Goal: Task Accomplishment & Management: Manage account settings

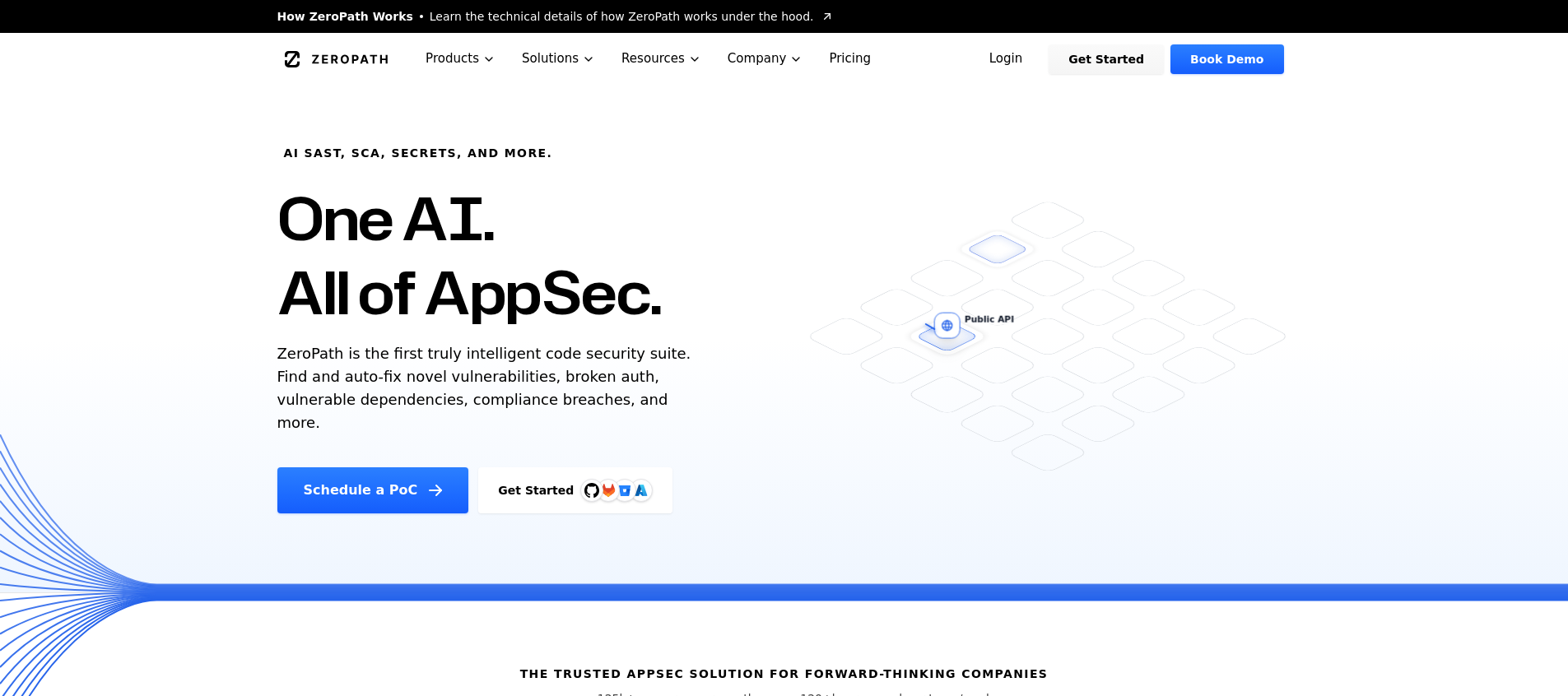
click at [1010, 58] on link "Login" at bounding box center [1006, 59] width 73 height 30
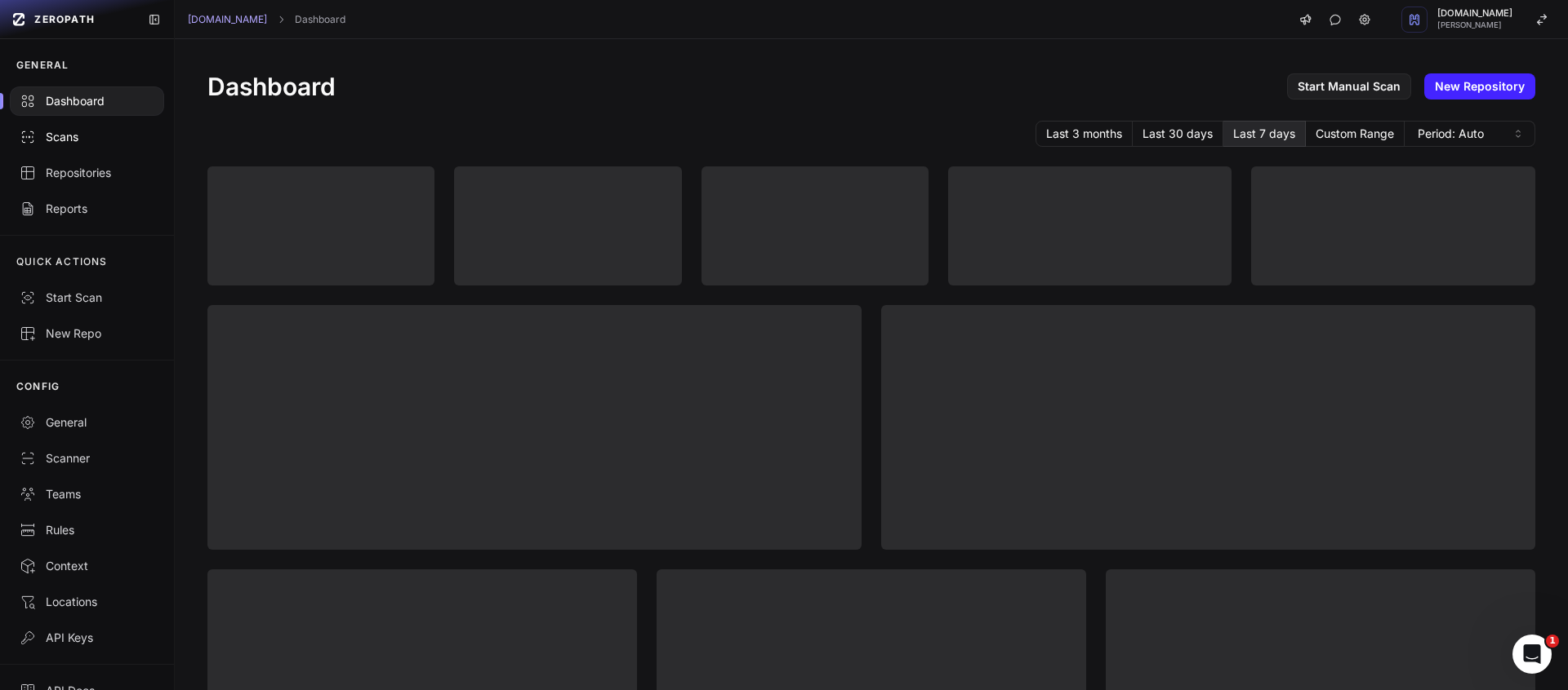
click at [85, 139] on div "Scans" at bounding box center [86, 137] width 134 height 16
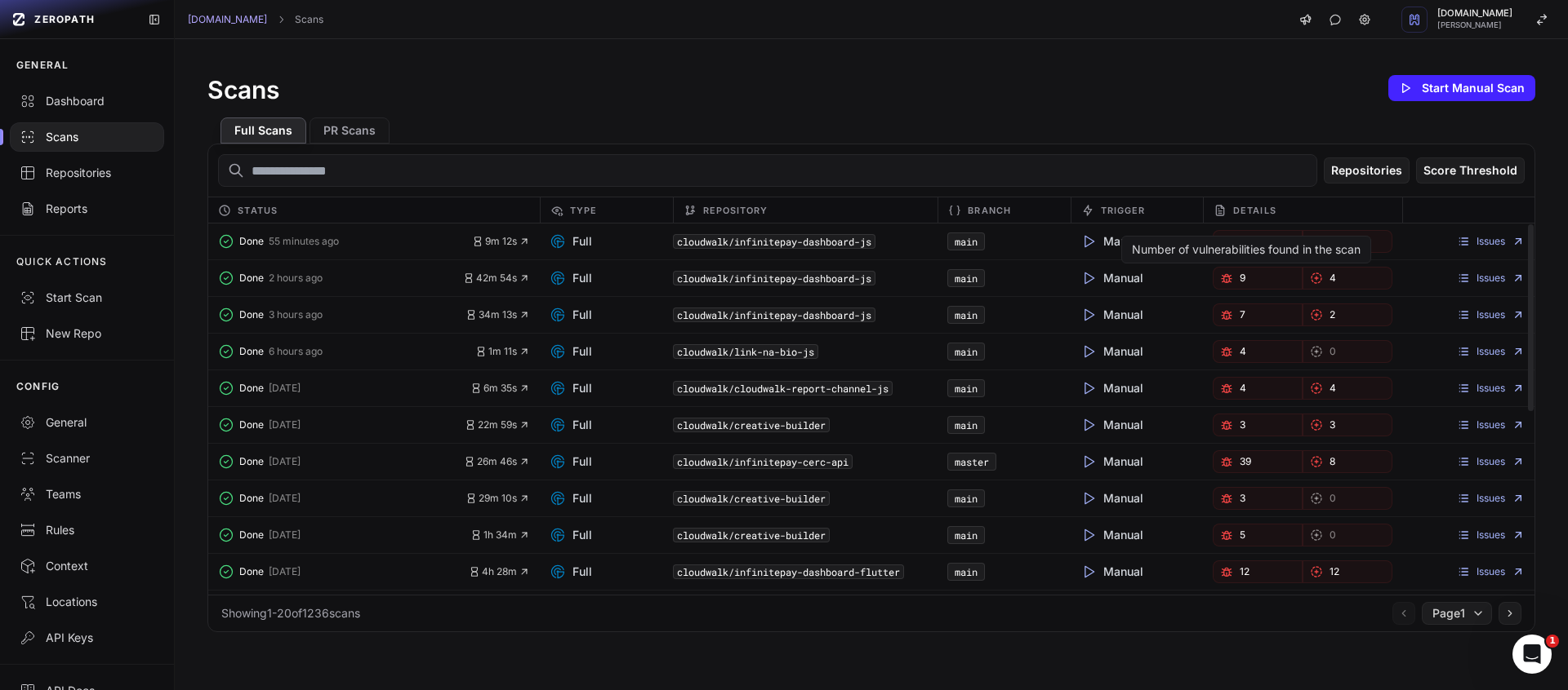
click at [1222, 247] on div "Number of vulnerabilities found in the scan" at bounding box center [1246, 249] width 228 height 16
click at [1223, 244] on div "Number of vulnerabilities found in the scan" at bounding box center [1246, 249] width 228 height 16
click at [1225, 239] on div "Number of vulnerabilities found in the scan" at bounding box center [1246, 249] width 250 height 28
click at [79, 179] on div "Repositories" at bounding box center [86, 172] width 134 height 16
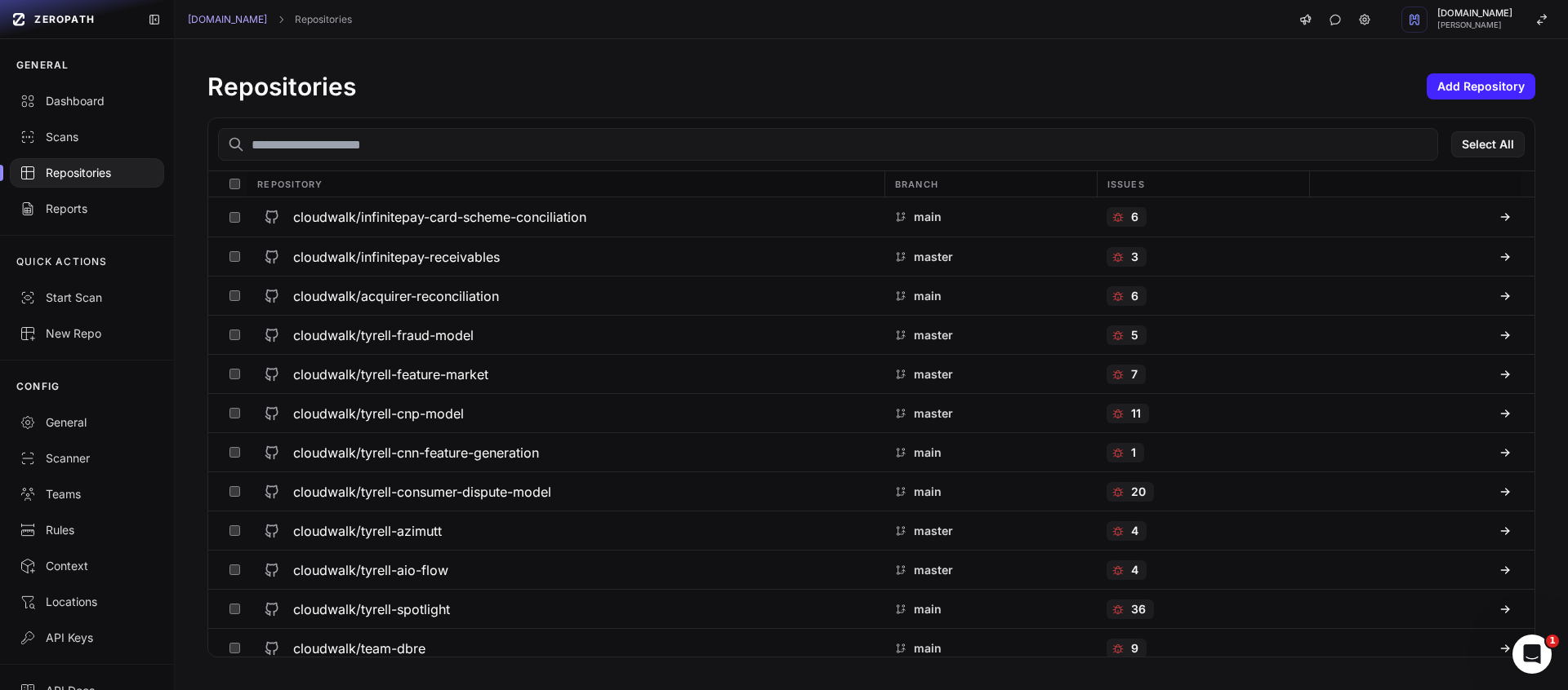
click at [502, 136] on input "text" at bounding box center [828, 145] width 1220 height 33
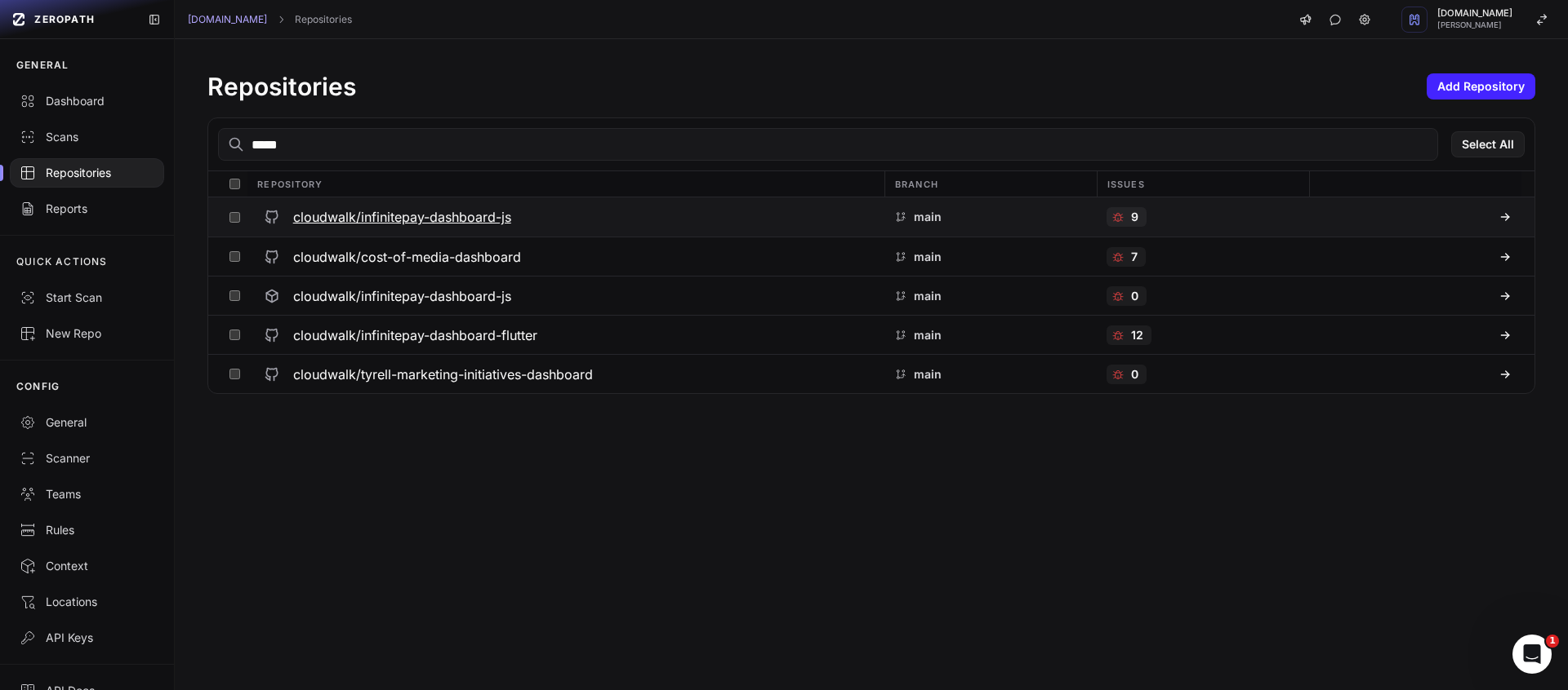
type input "*****"
click at [425, 207] on h3 "cloudwalk/infinitepay-dashboard-js" at bounding box center [402, 217] width 218 height 19
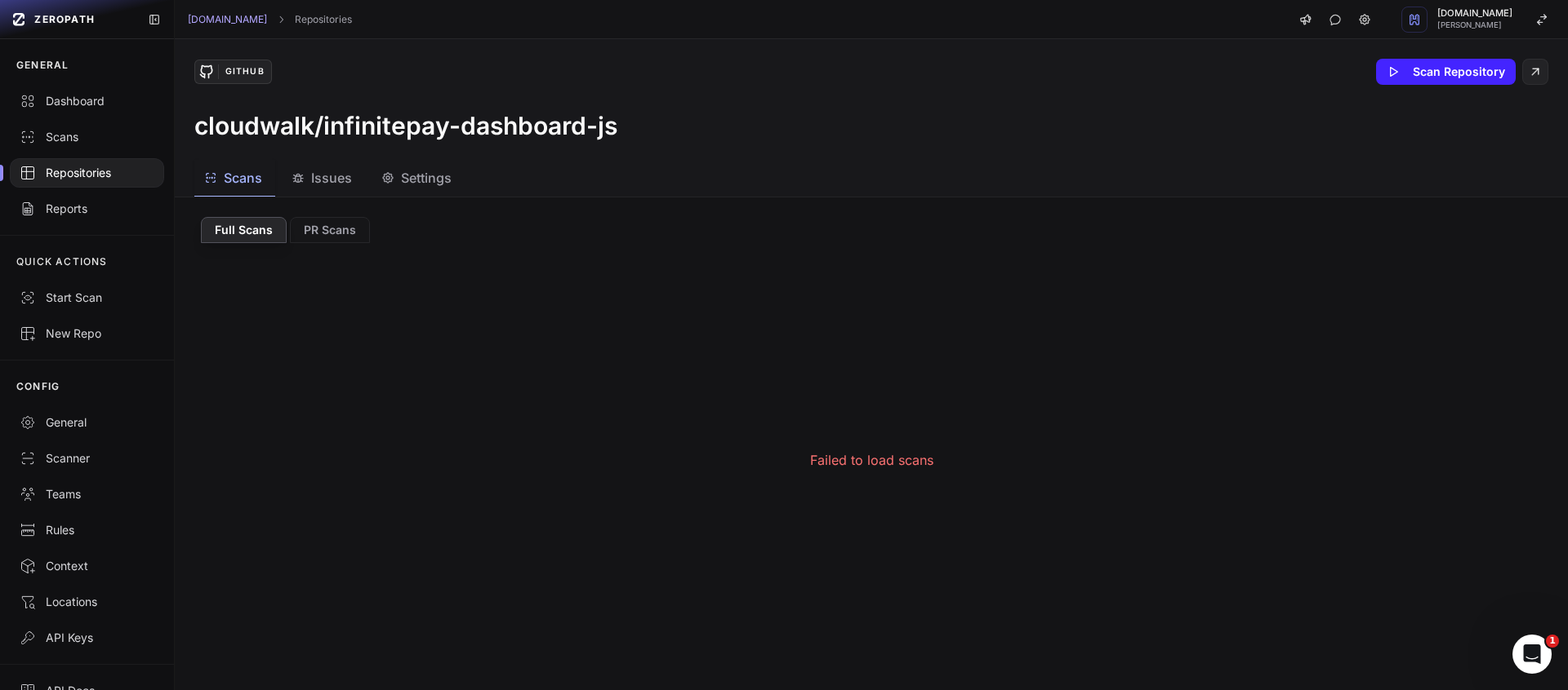
click at [338, 171] on span "Issues" at bounding box center [331, 177] width 41 height 19
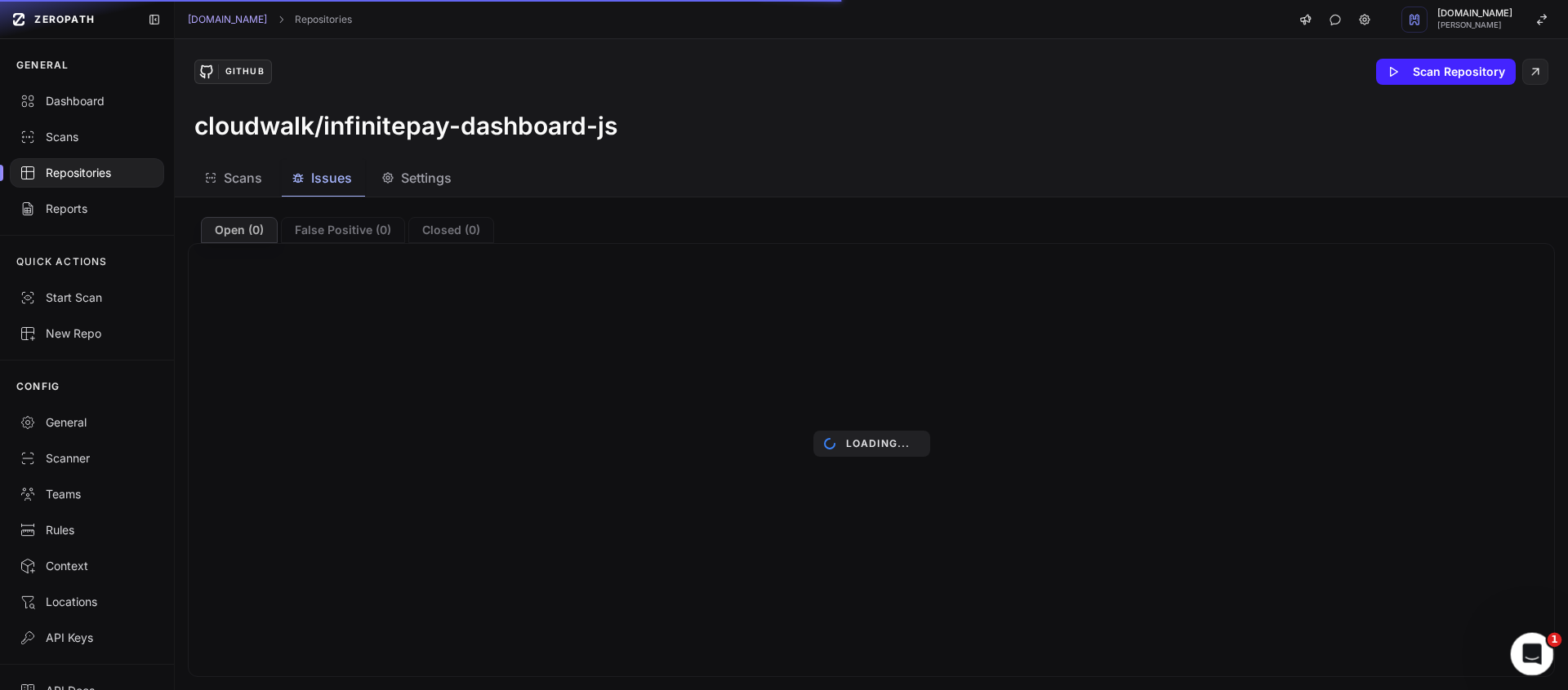
click at [1533, 641] on icon "Open Intercom Messenger" at bounding box center [1530, 653] width 27 height 27
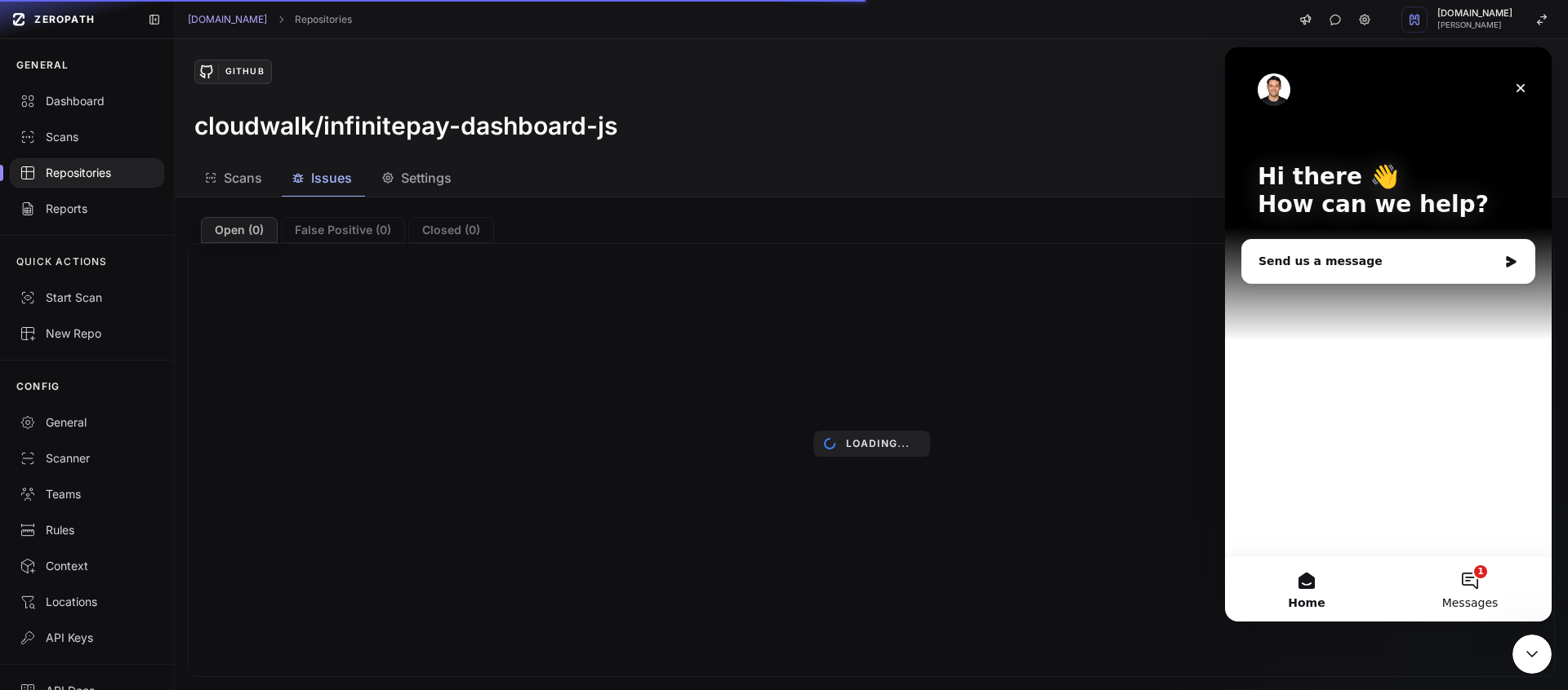
click at [1497, 589] on button "1 Messages" at bounding box center [1469, 589] width 163 height 65
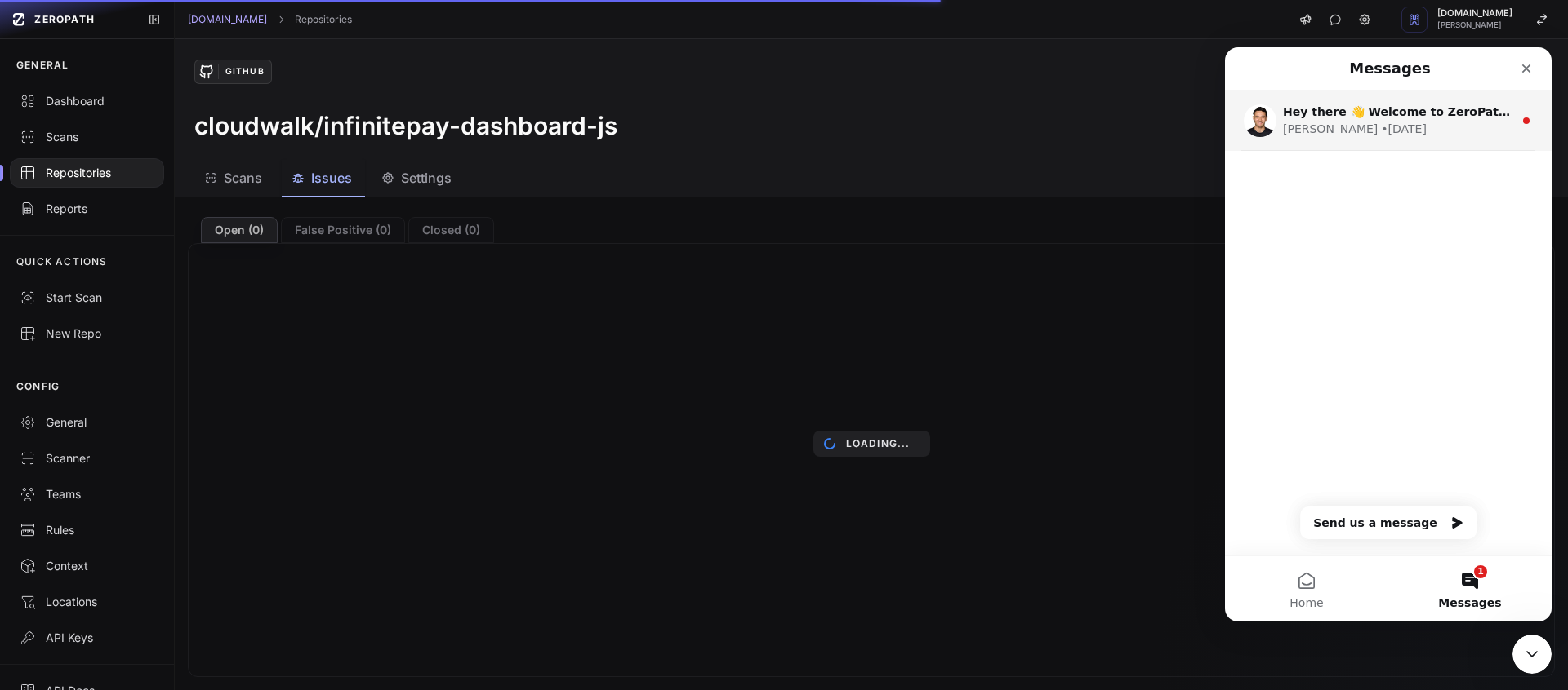
click at [1381, 121] on div "• 2w ago" at bounding box center [1404, 129] width 46 height 17
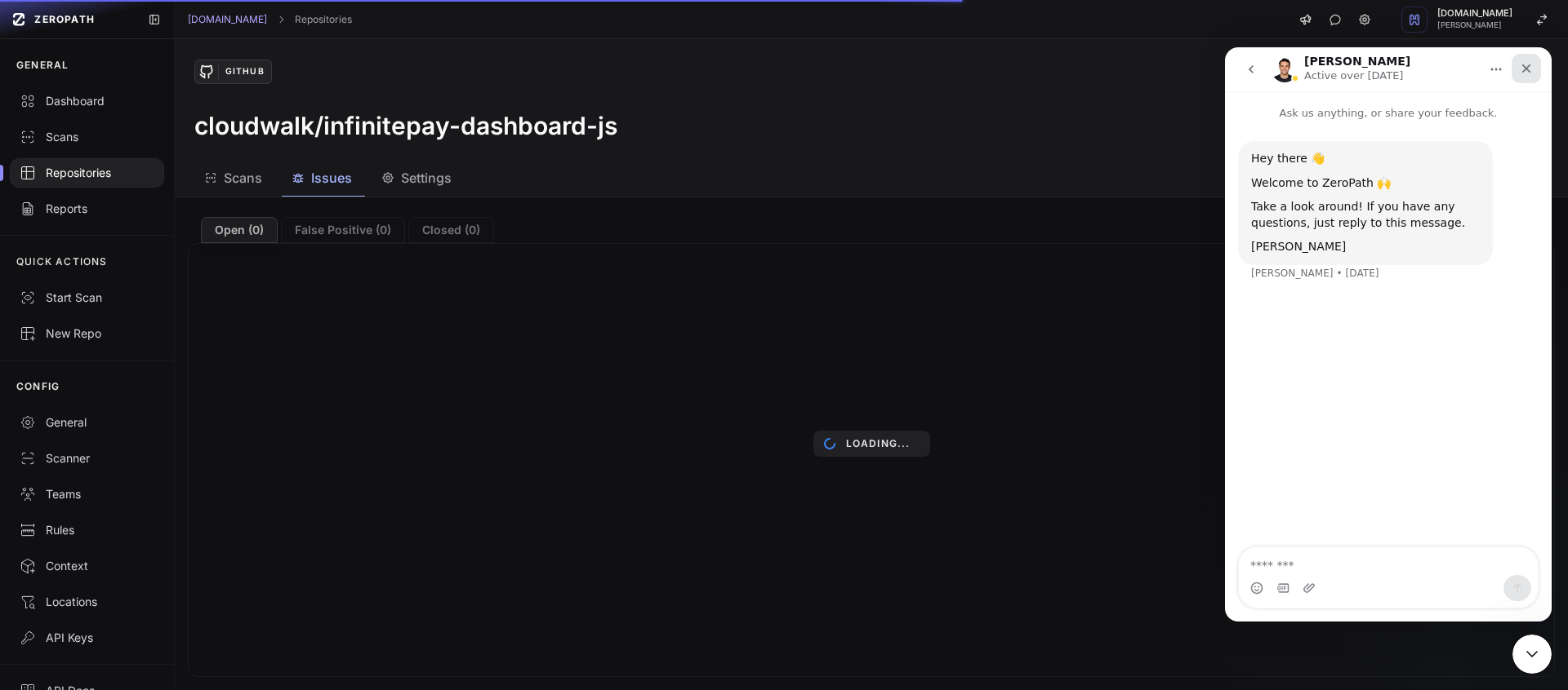
click at [1527, 71] on icon "Close" at bounding box center [1526, 69] width 13 height 13
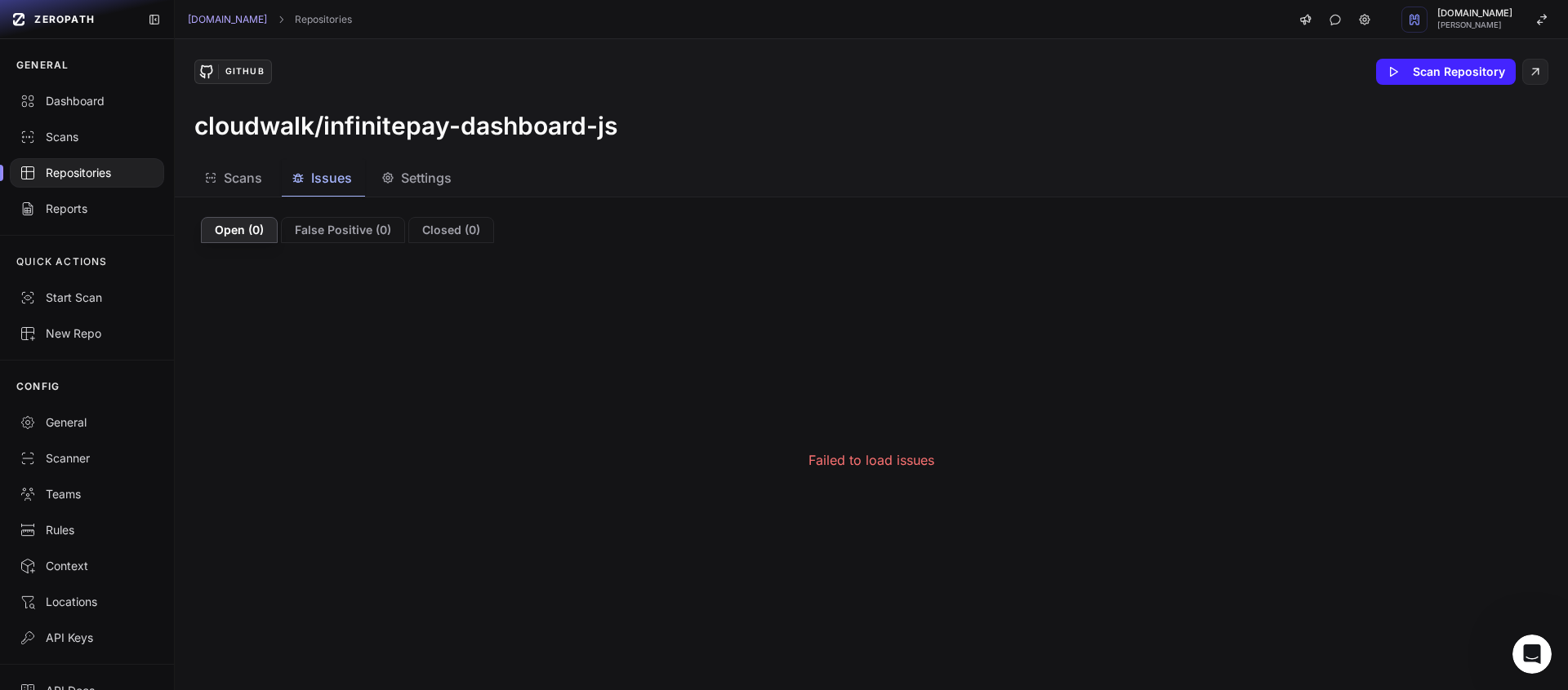
click at [257, 178] on span "Scans" at bounding box center [243, 177] width 38 height 19
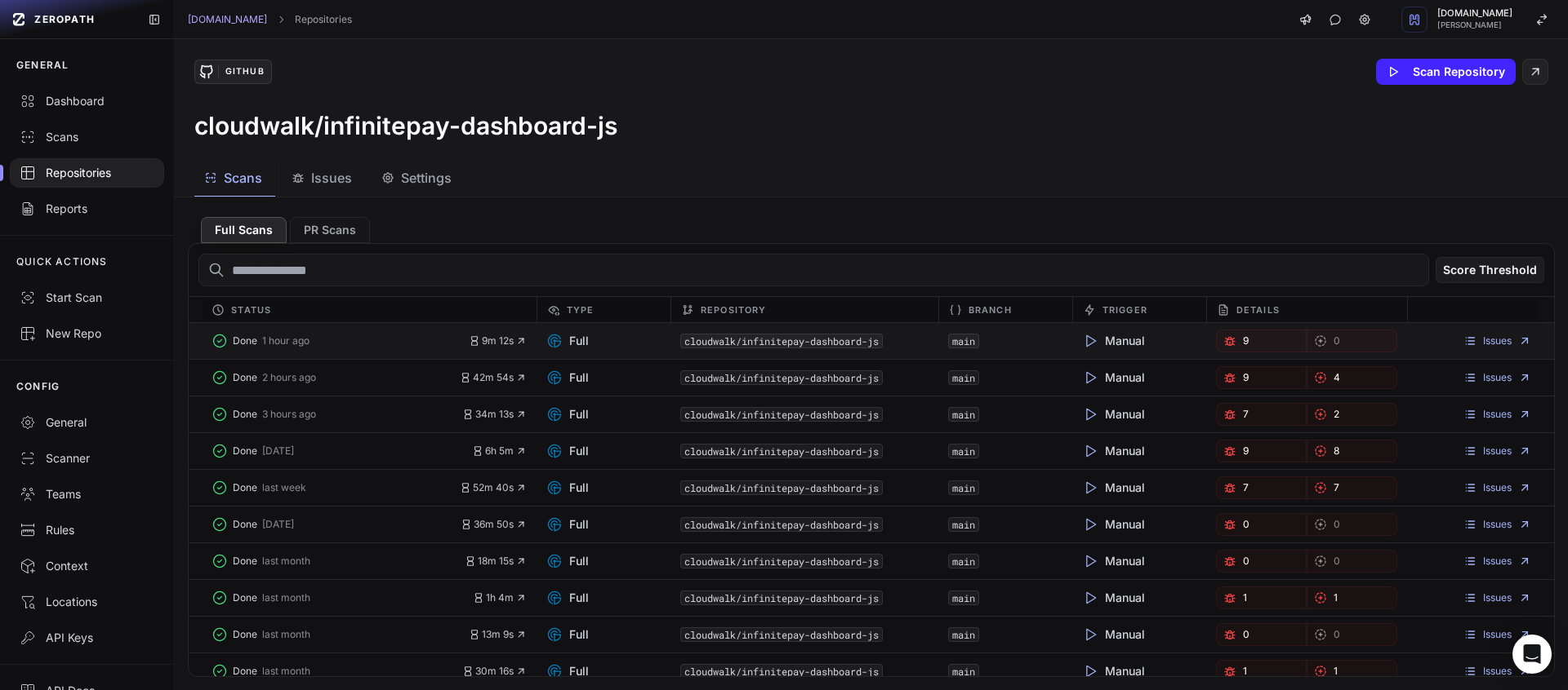
click at [739, 341] on code "cloudwalk/infinitepay-dashboard-js" at bounding box center [781, 340] width 202 height 14
click at [327, 174] on span "Issues" at bounding box center [331, 177] width 41 height 19
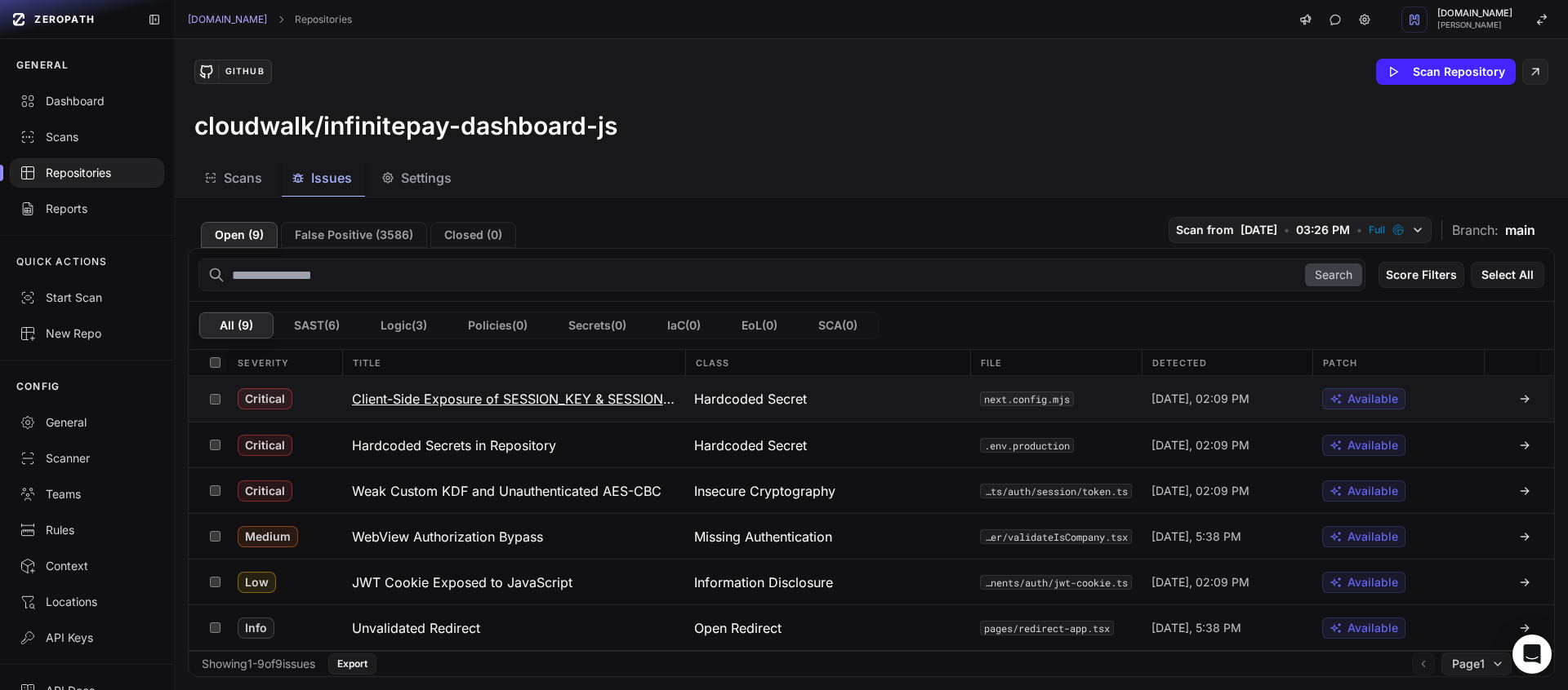
click at [605, 402] on h3 "Client-Side Exposure of SESSION_KEY & SESSION_TOKEN_KEY" at bounding box center [513, 399] width 323 height 19
click at [503, 454] on h3 "Hardcoded Secrets in Repository" at bounding box center [454, 446] width 204 height 19
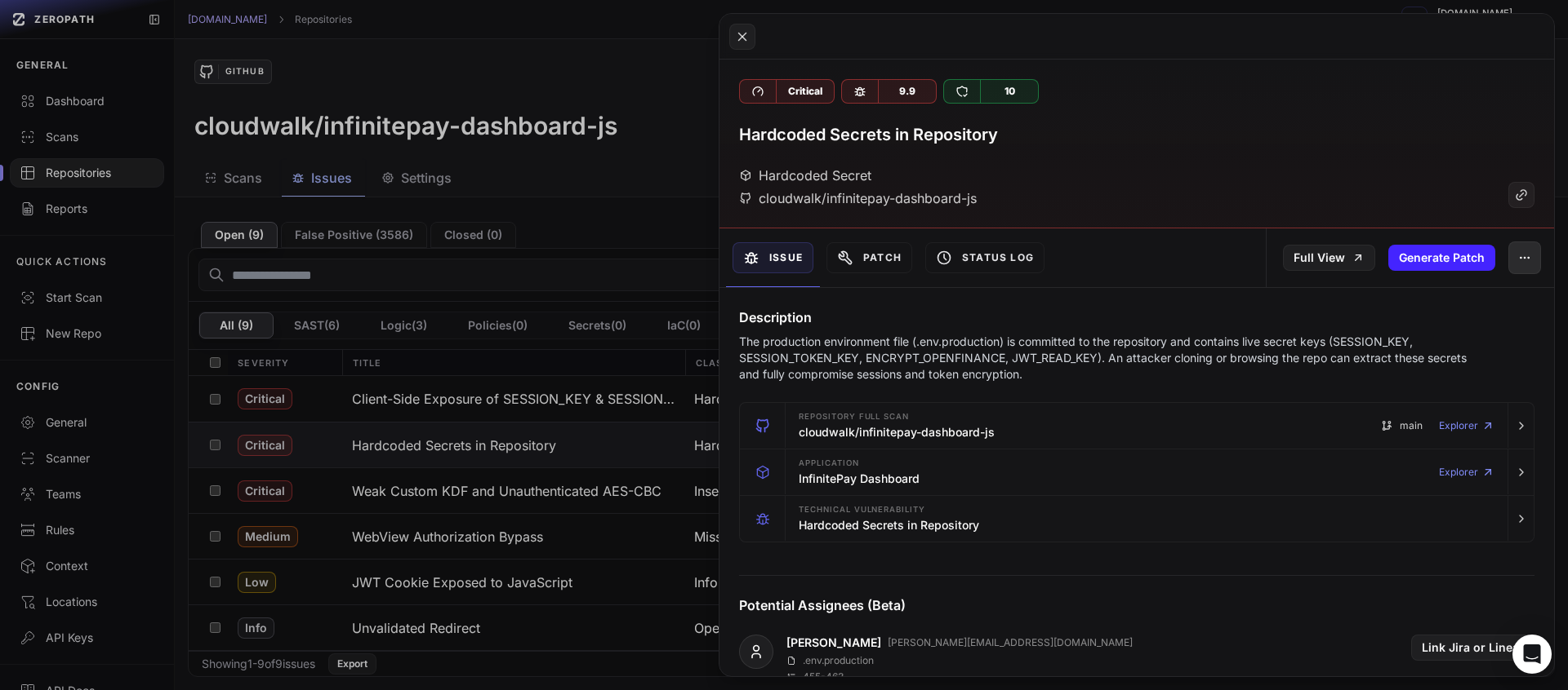
click at [1518, 256] on icon "button" at bounding box center [1525, 258] width 13 height 13
click at [1455, 294] on div "False Positive" at bounding box center [1437, 301] width 175 height 39
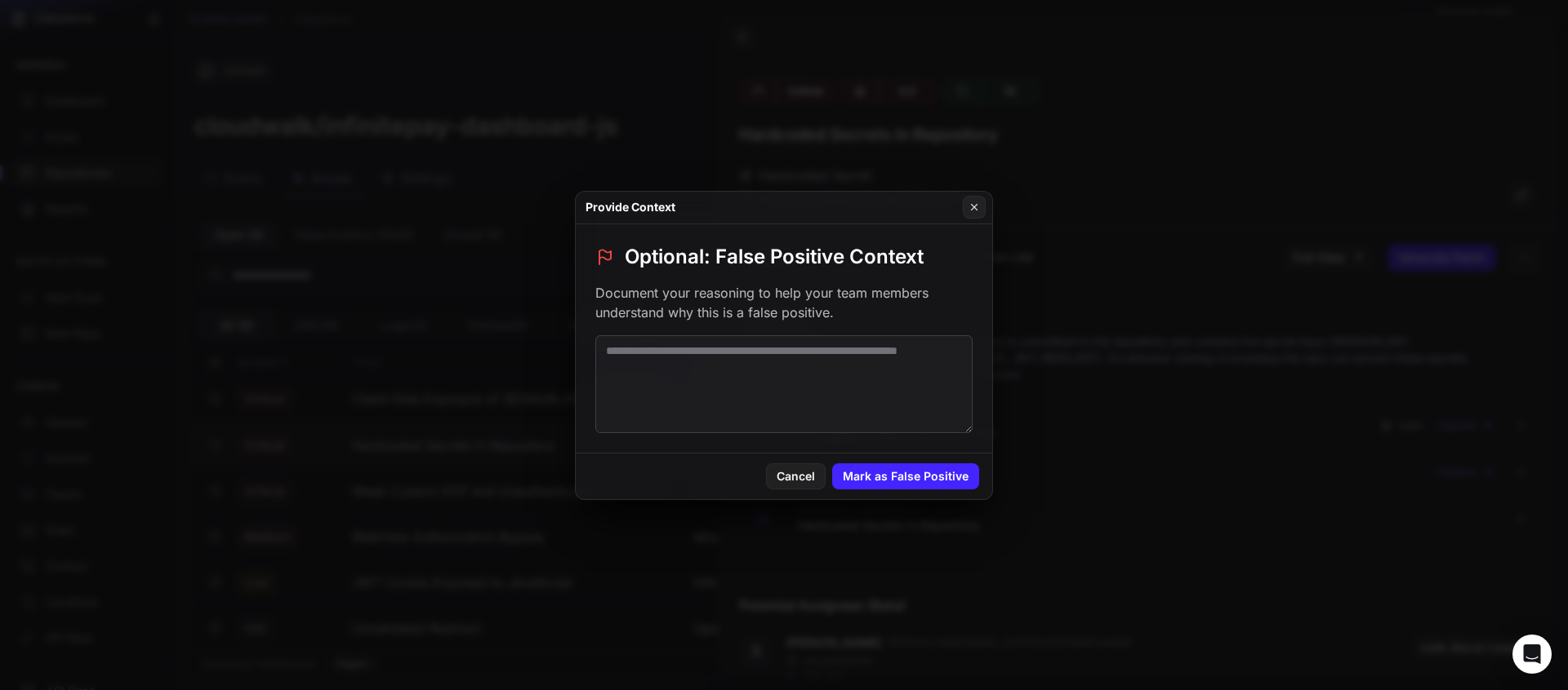
click at [825, 343] on textarea at bounding box center [784, 384] width 377 height 98
click at [854, 354] on textarea "**********" at bounding box center [784, 384] width 377 height 98
type textarea "**********"
click at [887, 464] on button "Mark as False Positive" at bounding box center [905, 476] width 147 height 26
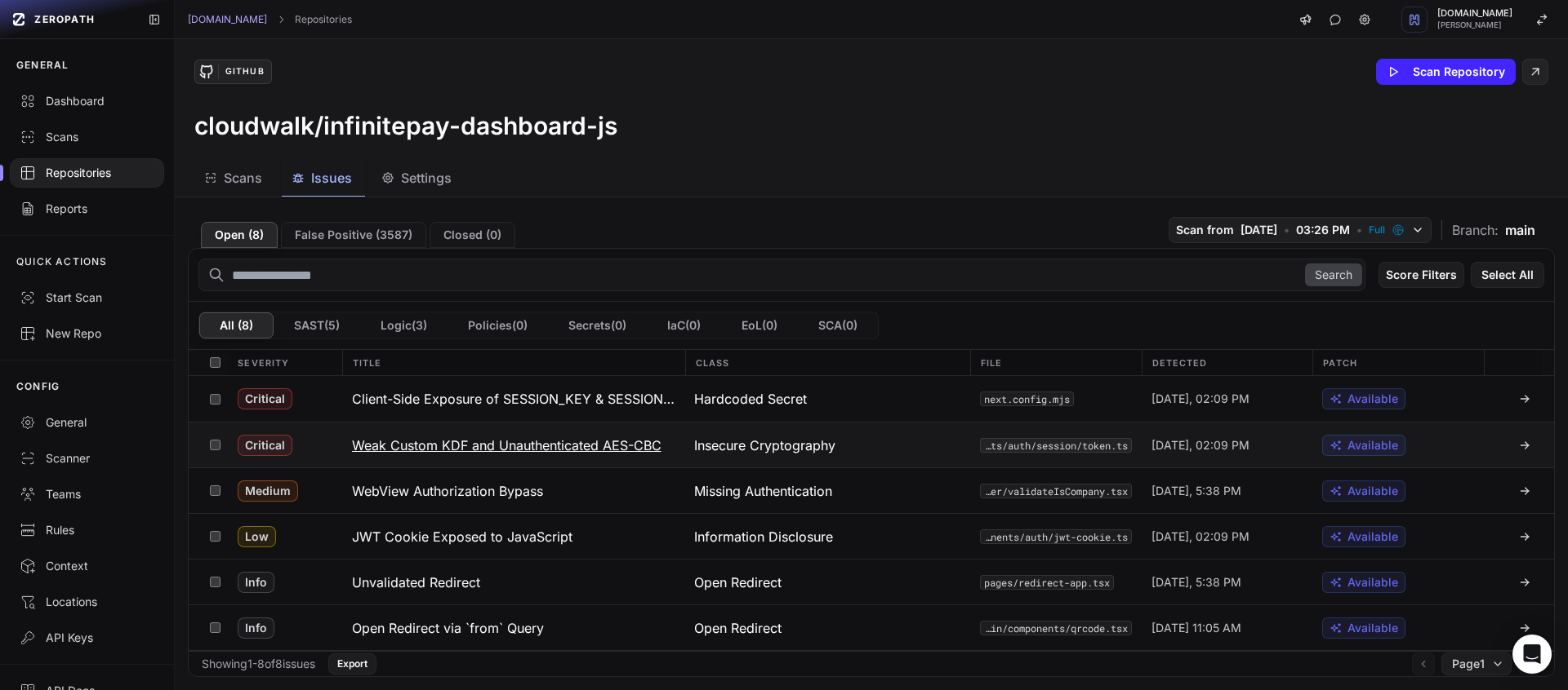
click at [621, 451] on h3 "Weak Custom KDF and Unauthenticated AES-CBC" at bounding box center [506, 446] width 310 height 19
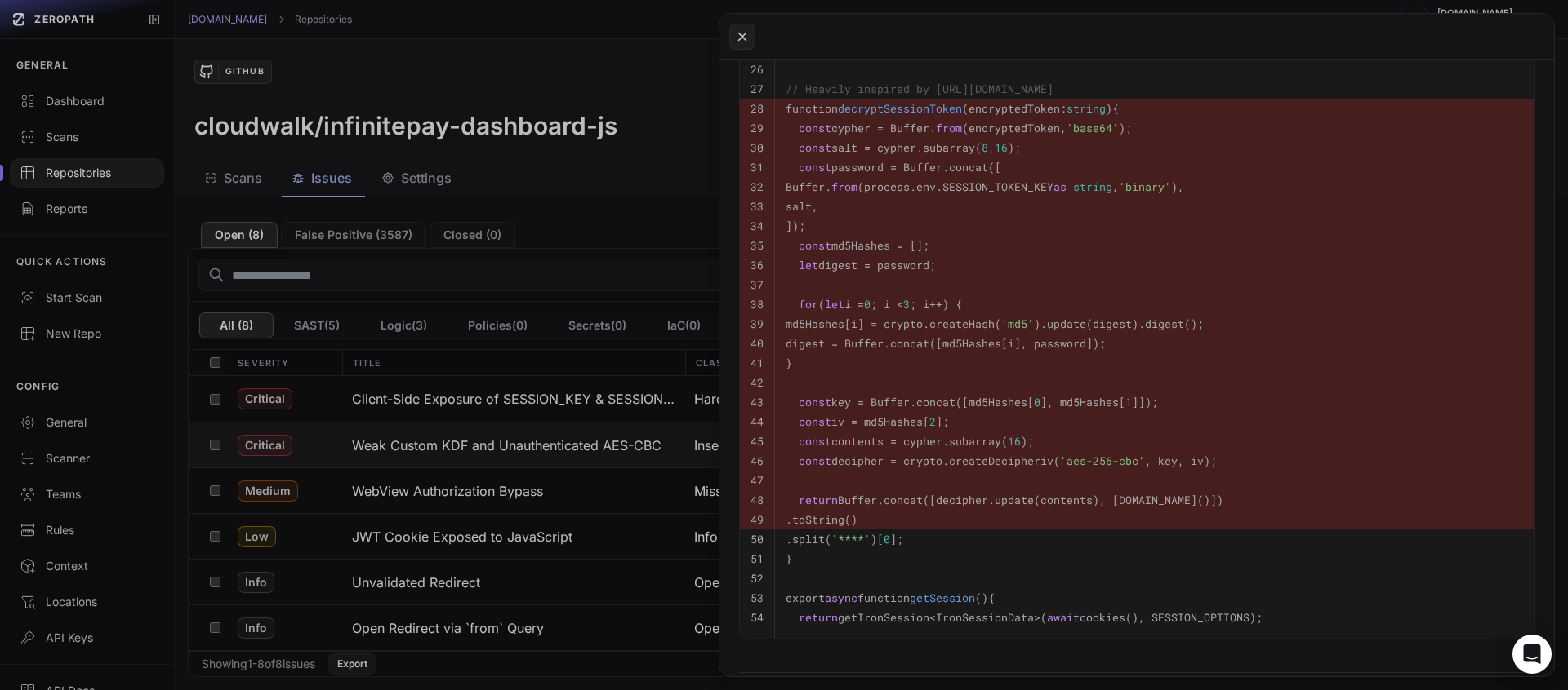
scroll to position [864, 0]
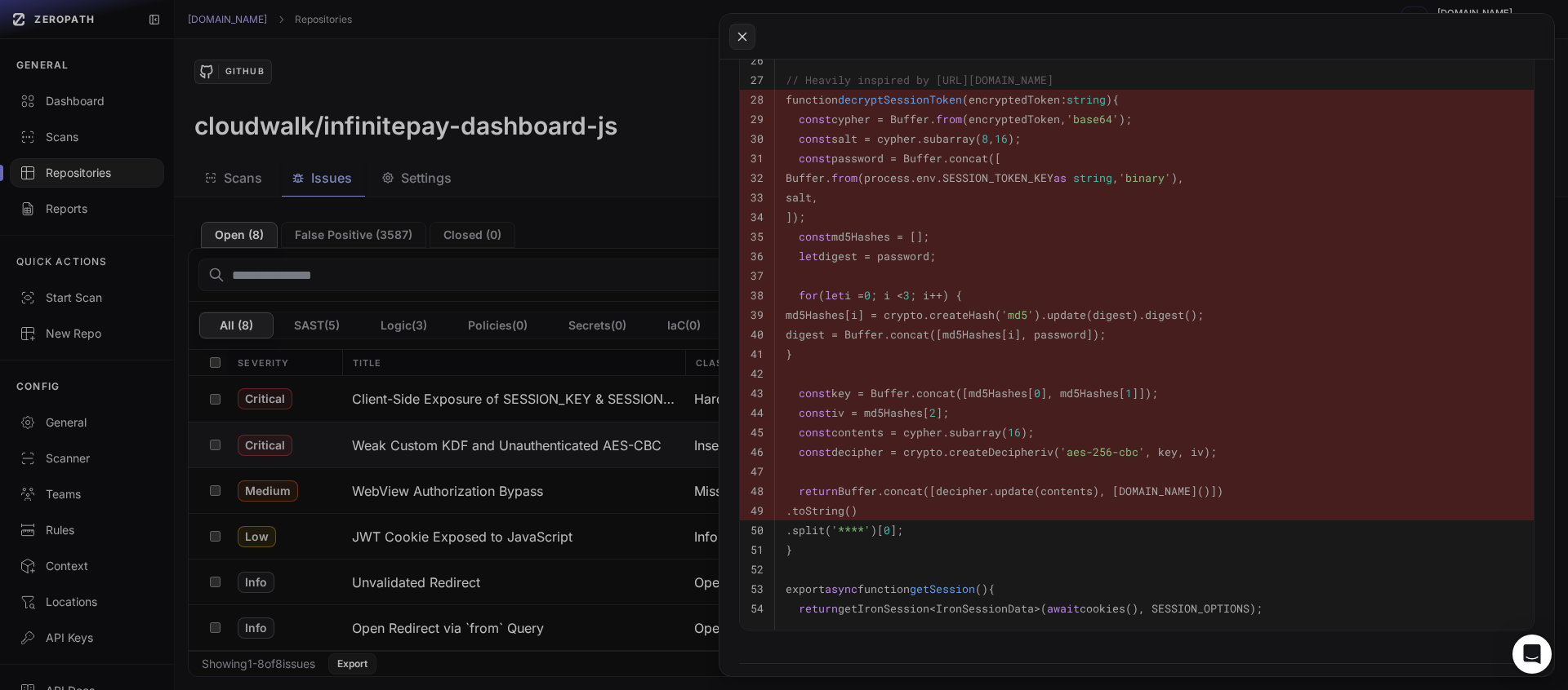
click at [694, 376] on button at bounding box center [784, 345] width 1568 height 690
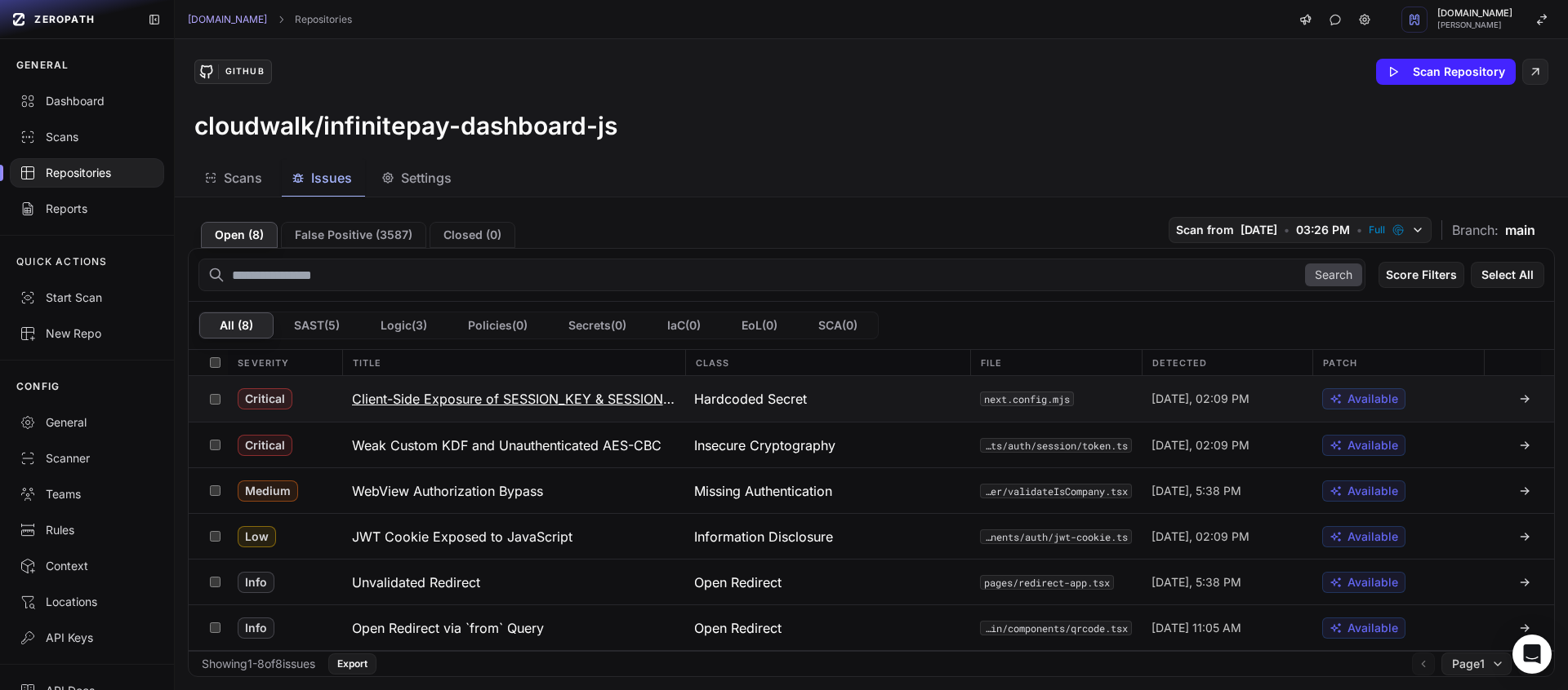
click at [584, 409] on button "Client-Side Exposure of SESSION_KEY & SESSION_TOKEN_KEY" at bounding box center [514, 399] width 343 height 46
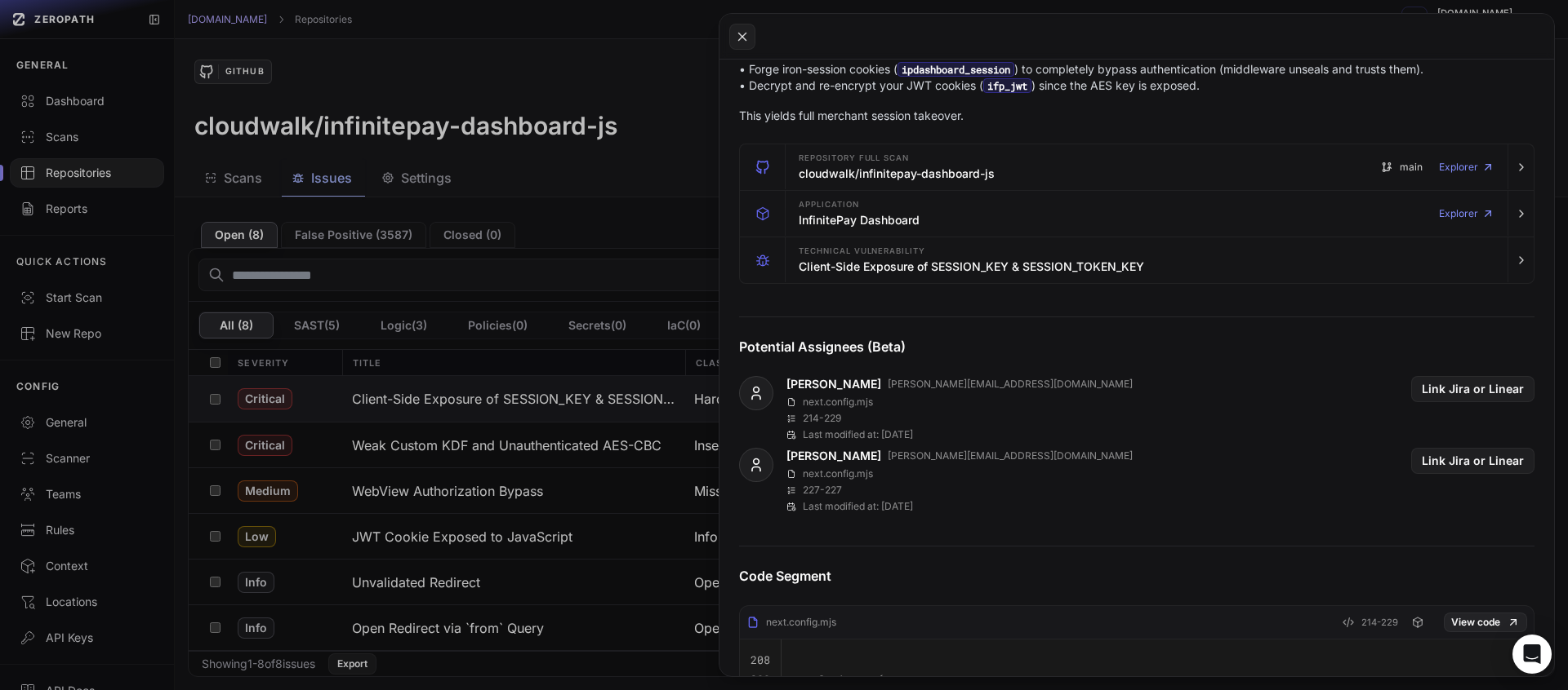
scroll to position [871, 0]
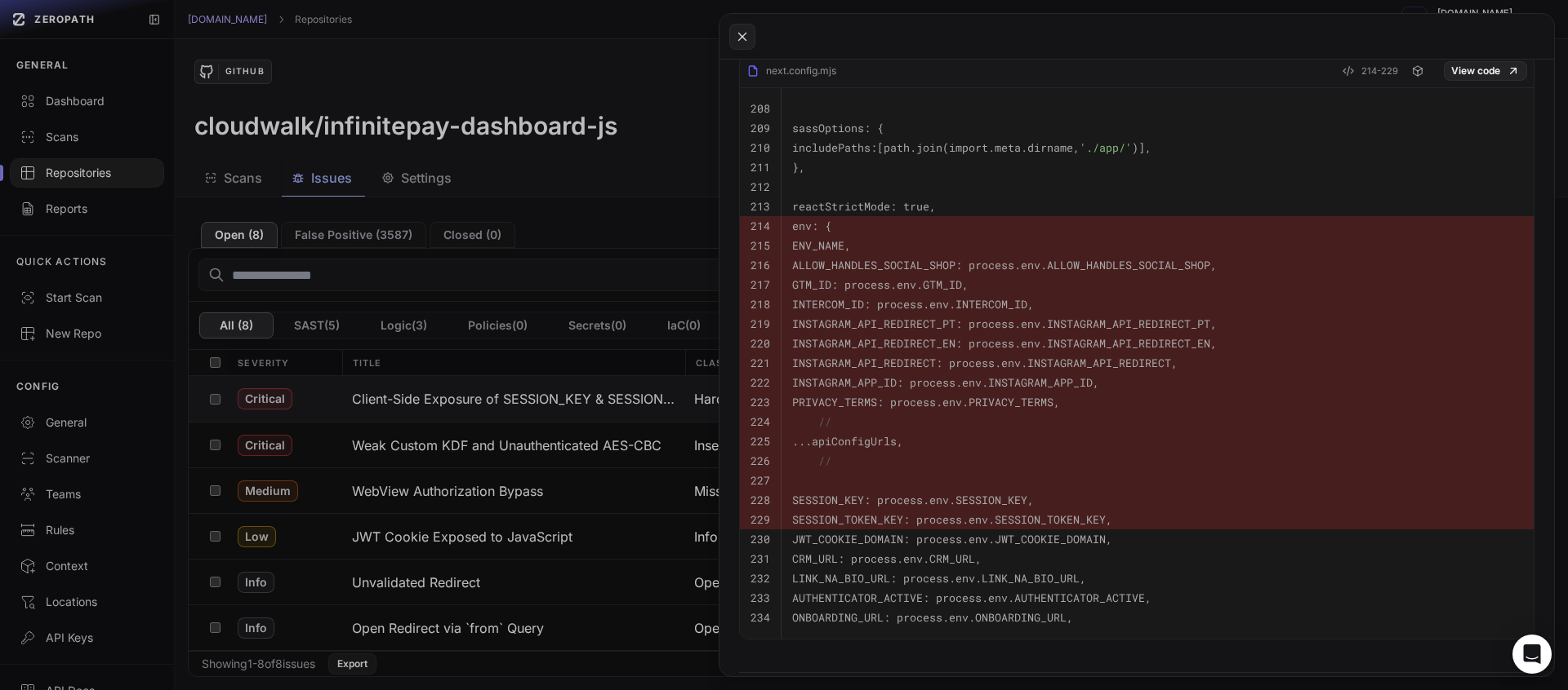
click at [616, 519] on button at bounding box center [784, 345] width 1568 height 690
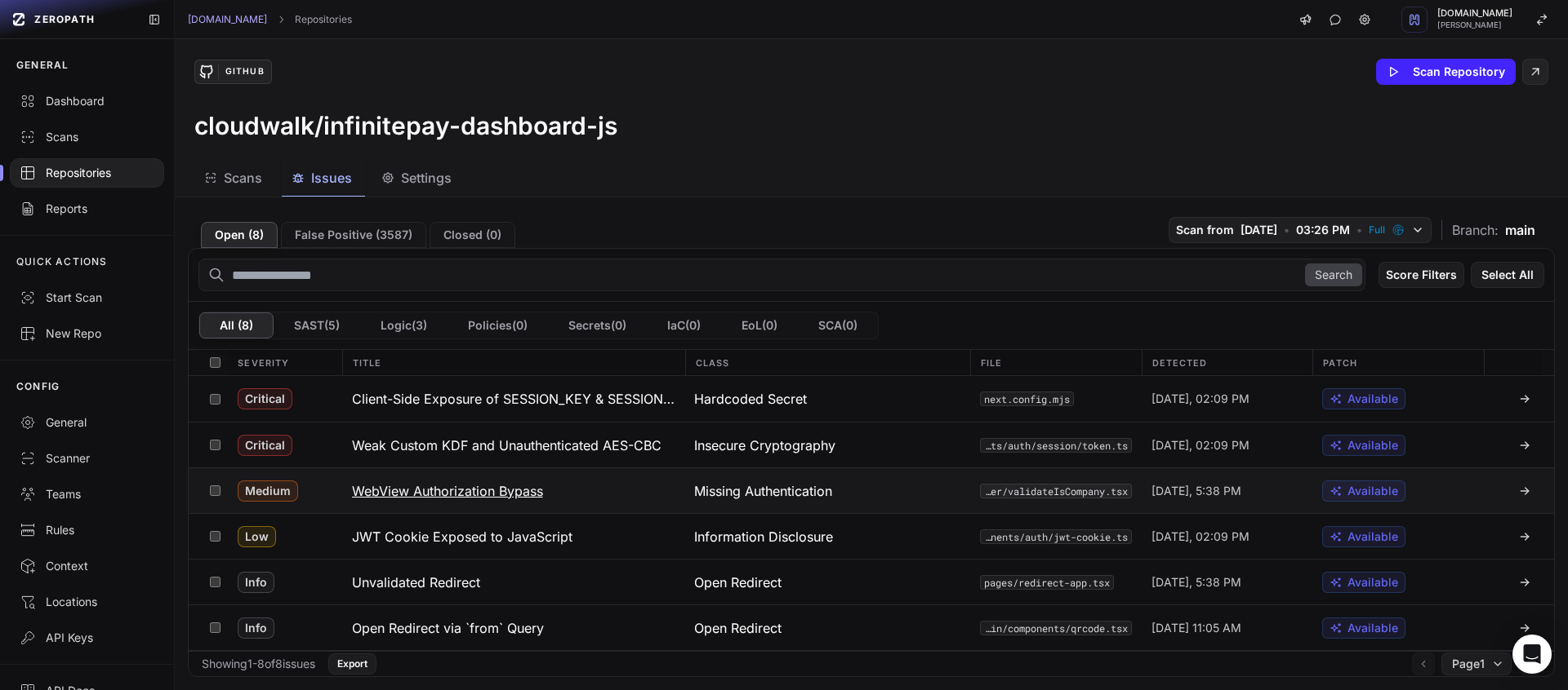
click at [514, 488] on h3 "WebView Authorization Bypass" at bounding box center [447, 491] width 191 height 19
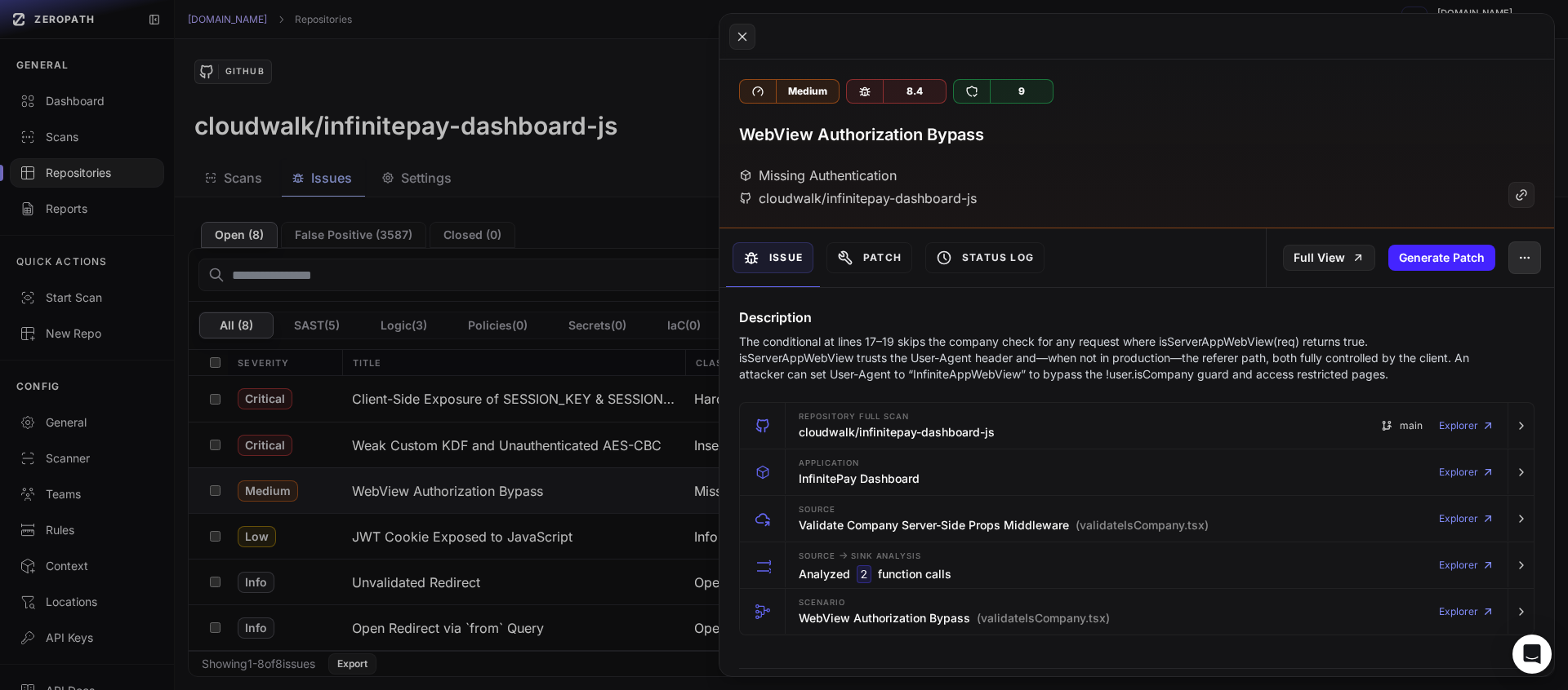
click at [1518, 262] on icon "button" at bounding box center [1525, 258] width 13 height 13
click at [1444, 306] on div "False Positive" at bounding box center [1437, 301] width 175 height 39
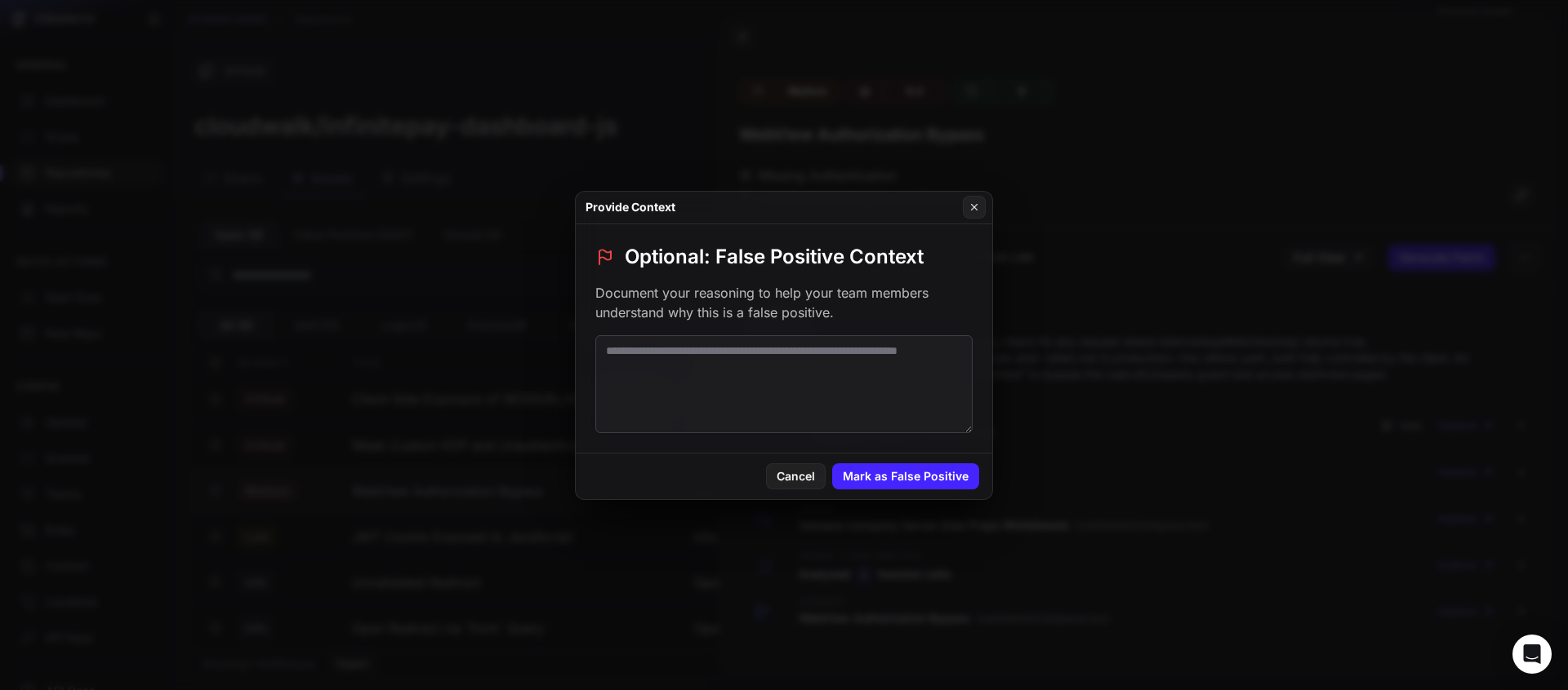
click at [784, 366] on textarea at bounding box center [784, 384] width 377 height 98
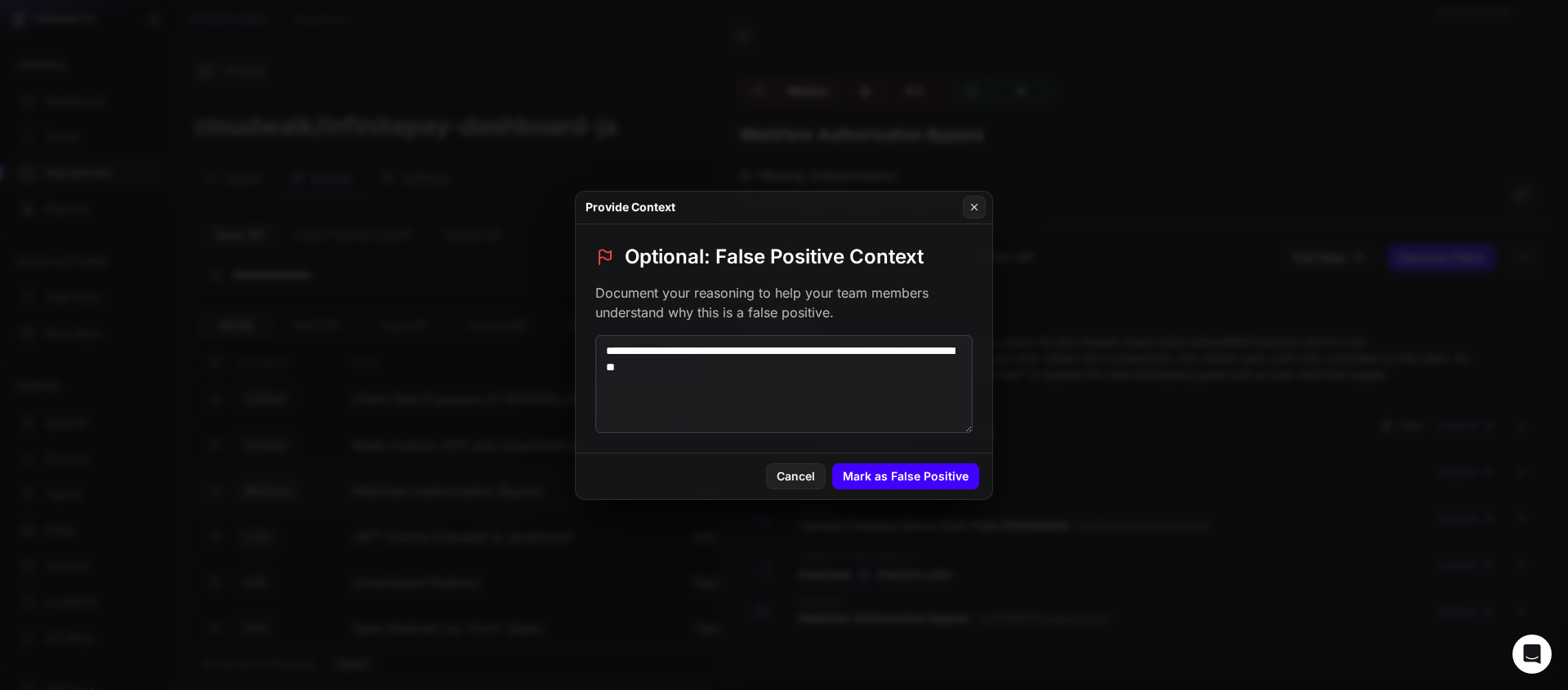
type textarea "**********"
click at [959, 486] on button "Mark as False Positive" at bounding box center [905, 476] width 147 height 26
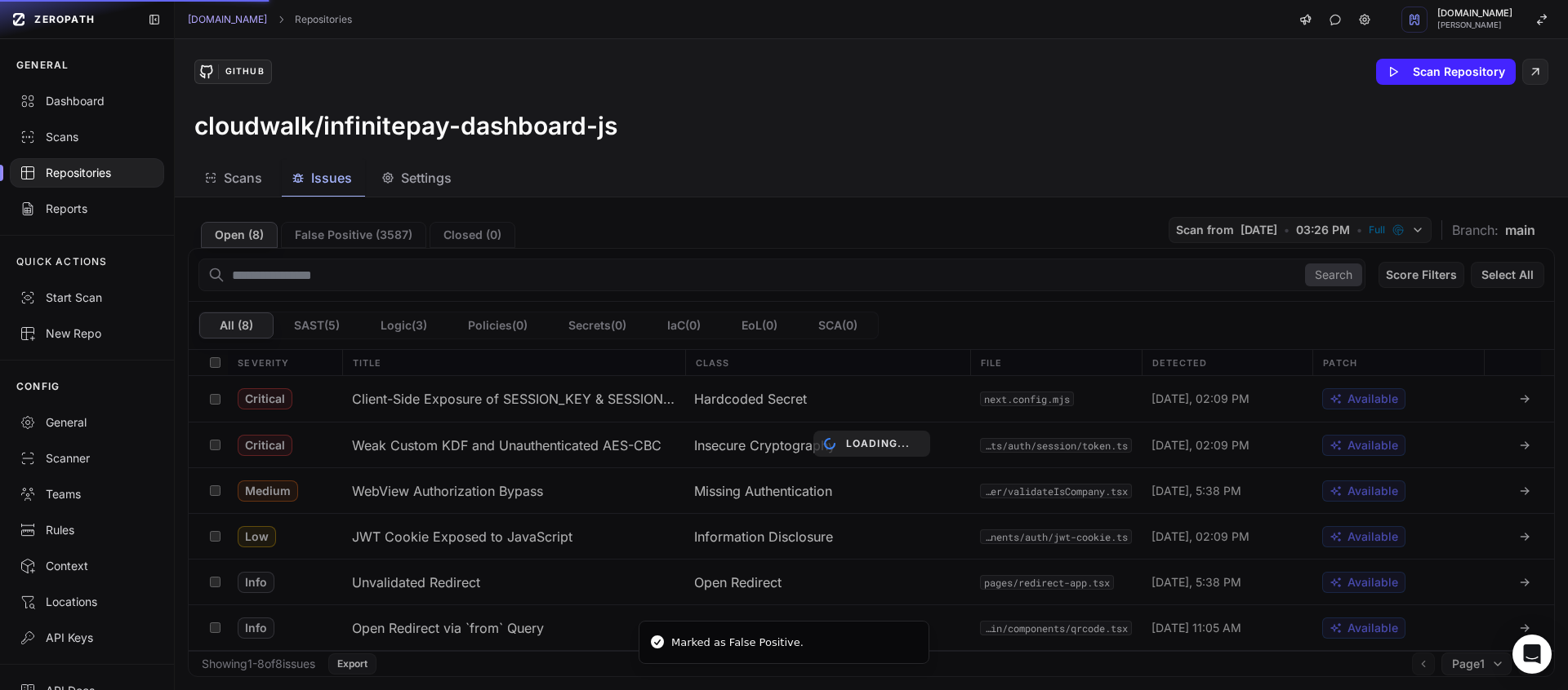
click at [542, 537] on div "Loading..." at bounding box center [871, 444] width 1392 height 493
click at [552, 534] on div "Loading..." at bounding box center [871, 444] width 1392 height 493
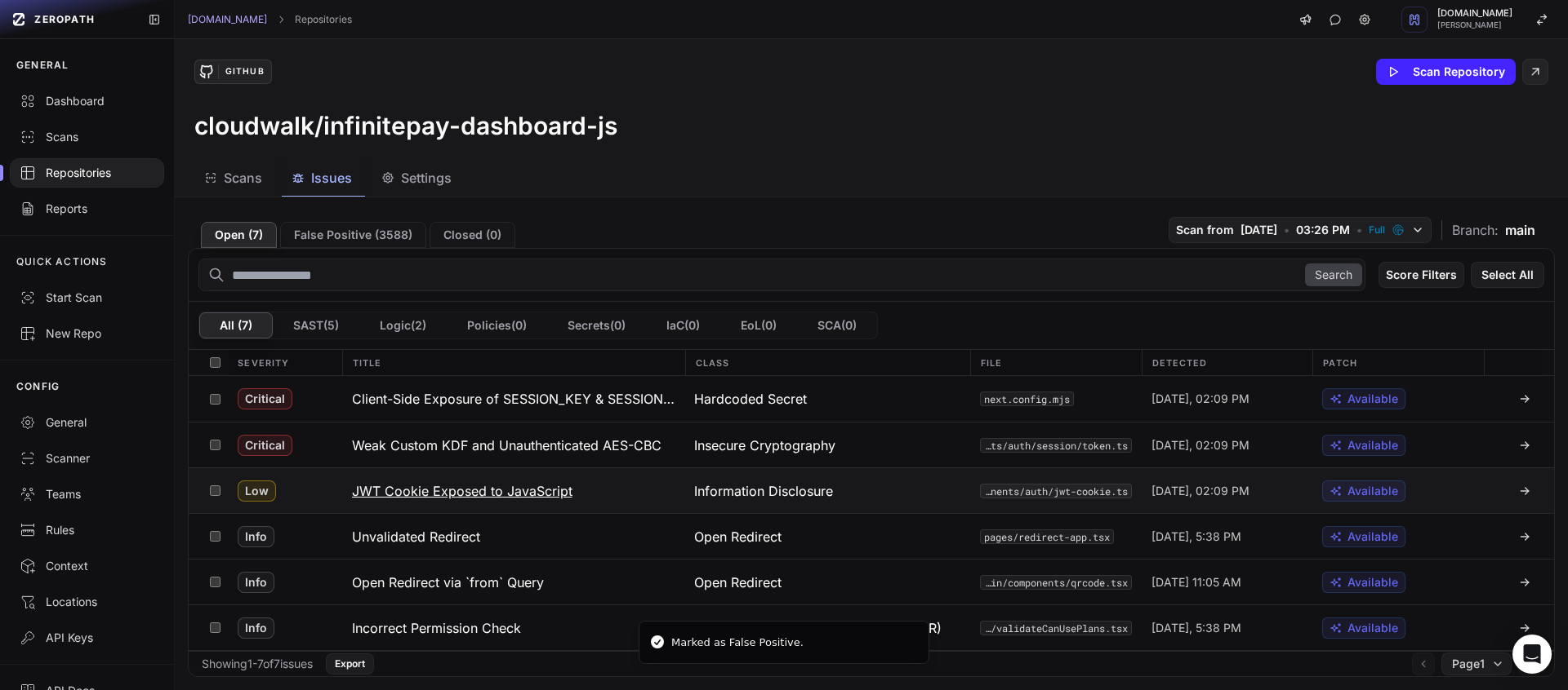
click at [503, 475] on button "JWT Cookie Exposed to JavaScript" at bounding box center [514, 491] width 343 height 45
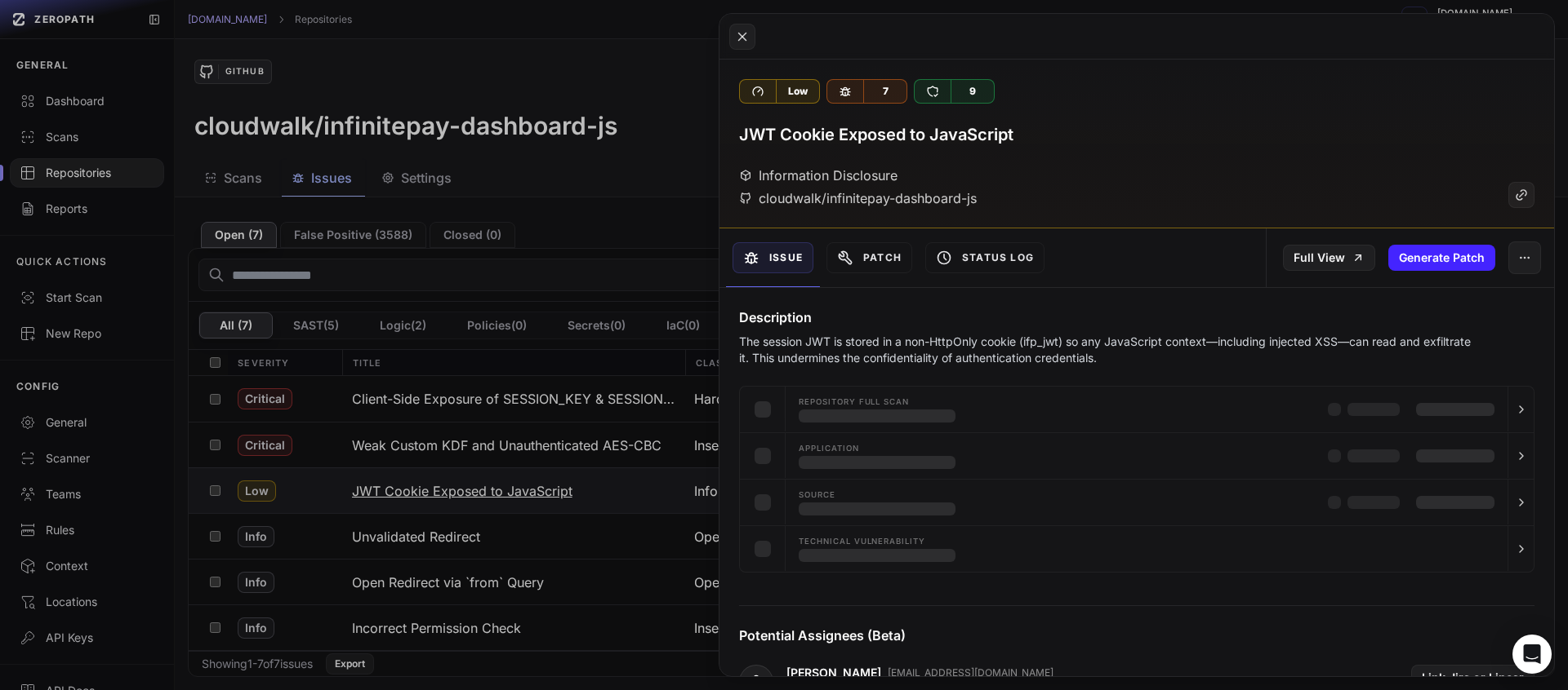
click at [505, 491] on button at bounding box center [784, 345] width 1568 height 690
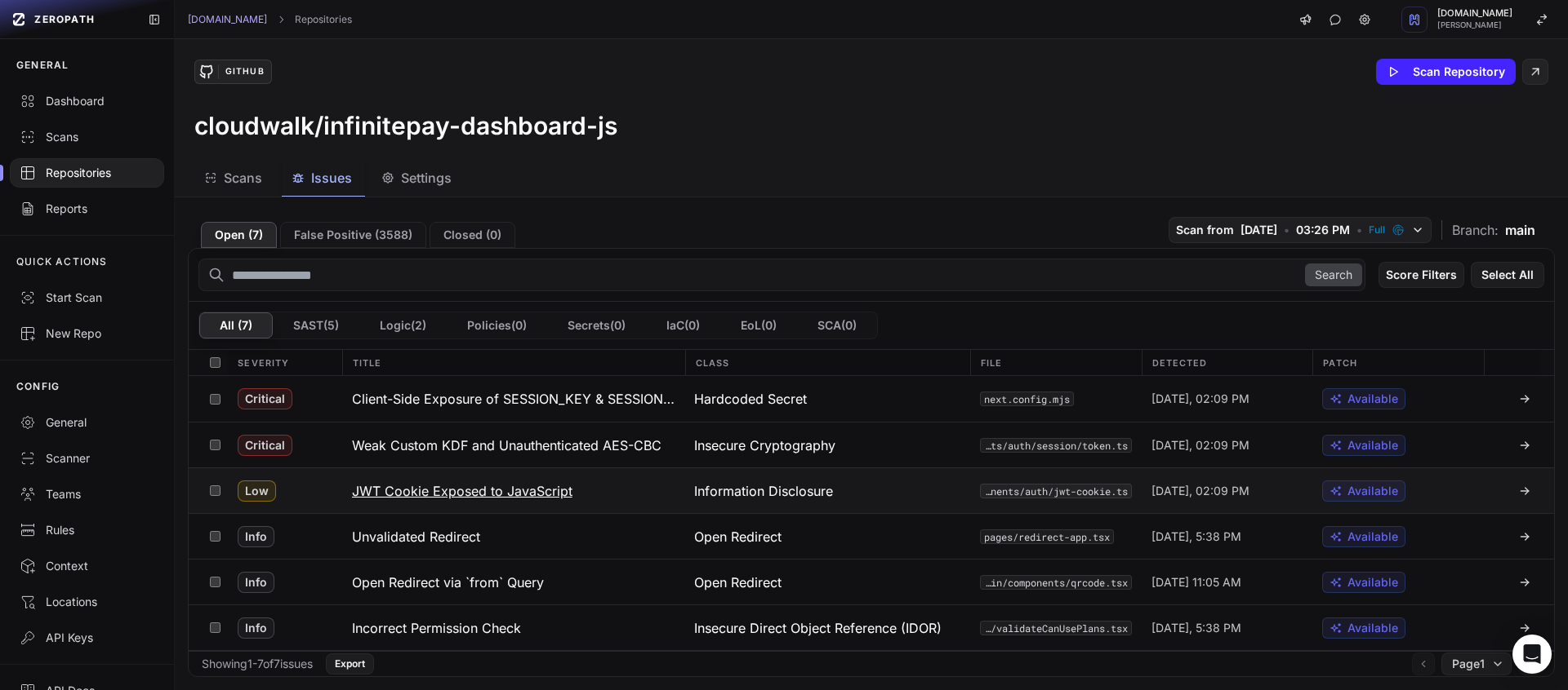
click at [504, 491] on h3 "JWT Cookie Exposed to JavaScript" at bounding box center [462, 491] width 221 height 19
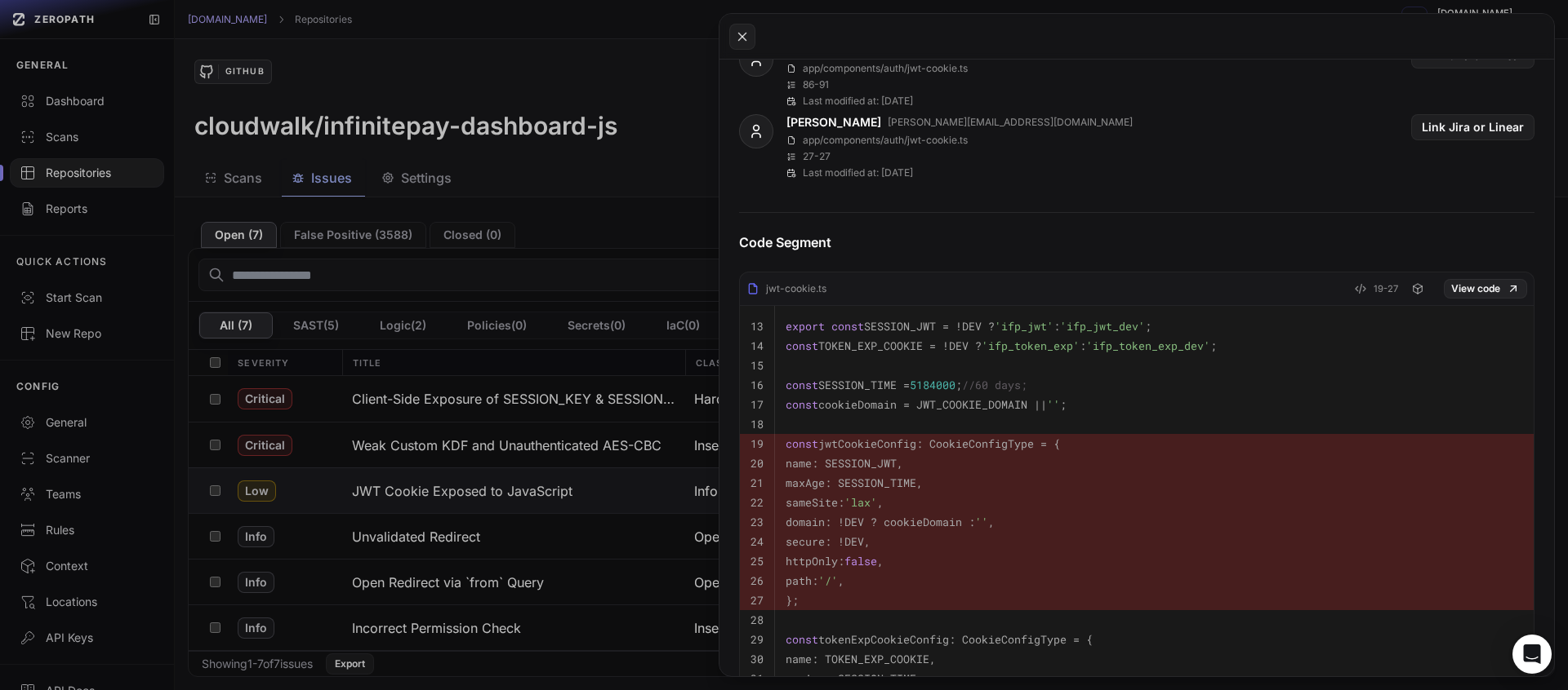
scroll to position [37, 0]
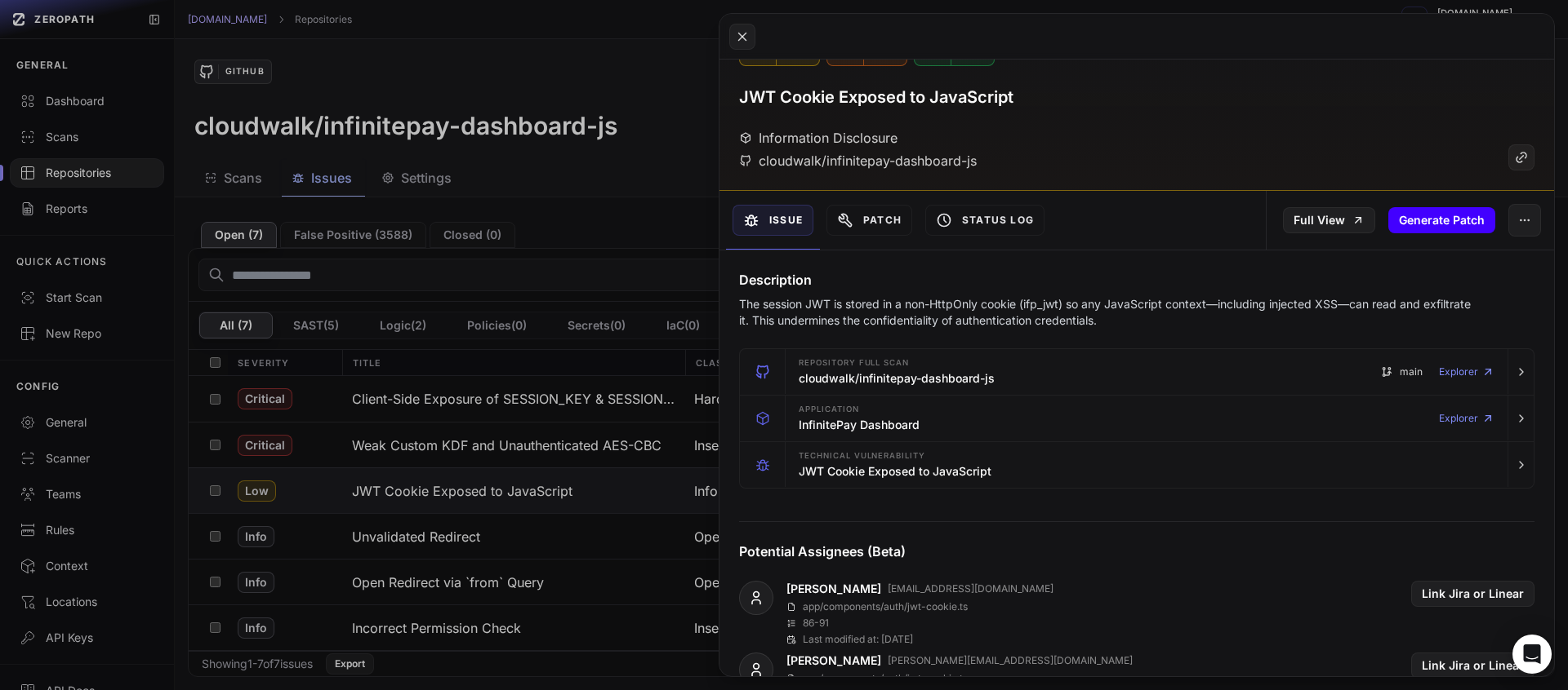
click at [1445, 225] on button "Generate Patch" at bounding box center [1441, 219] width 107 height 26
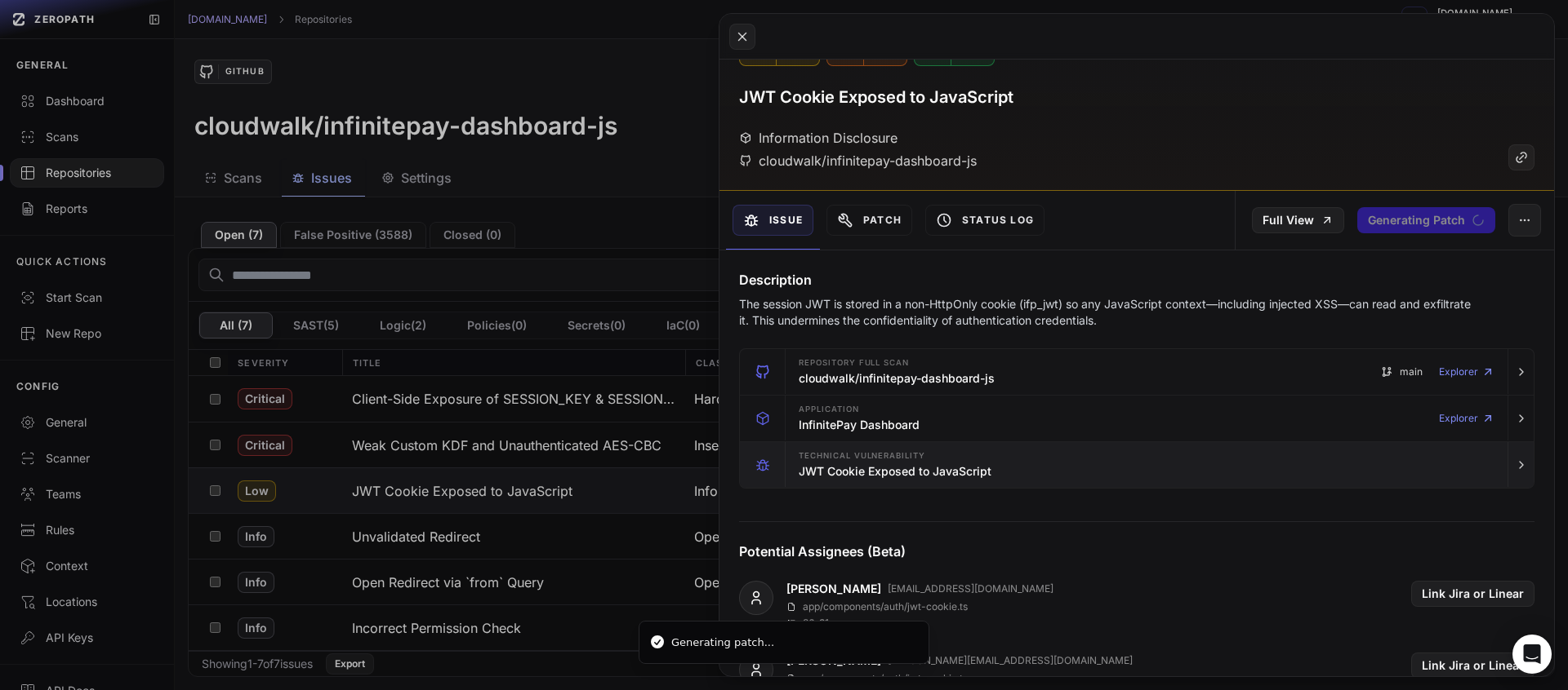
click at [1011, 442] on div "Technical Vulnerability JWT Cookie Exposed to JavaScript" at bounding box center [1146, 465] width 709 height 46
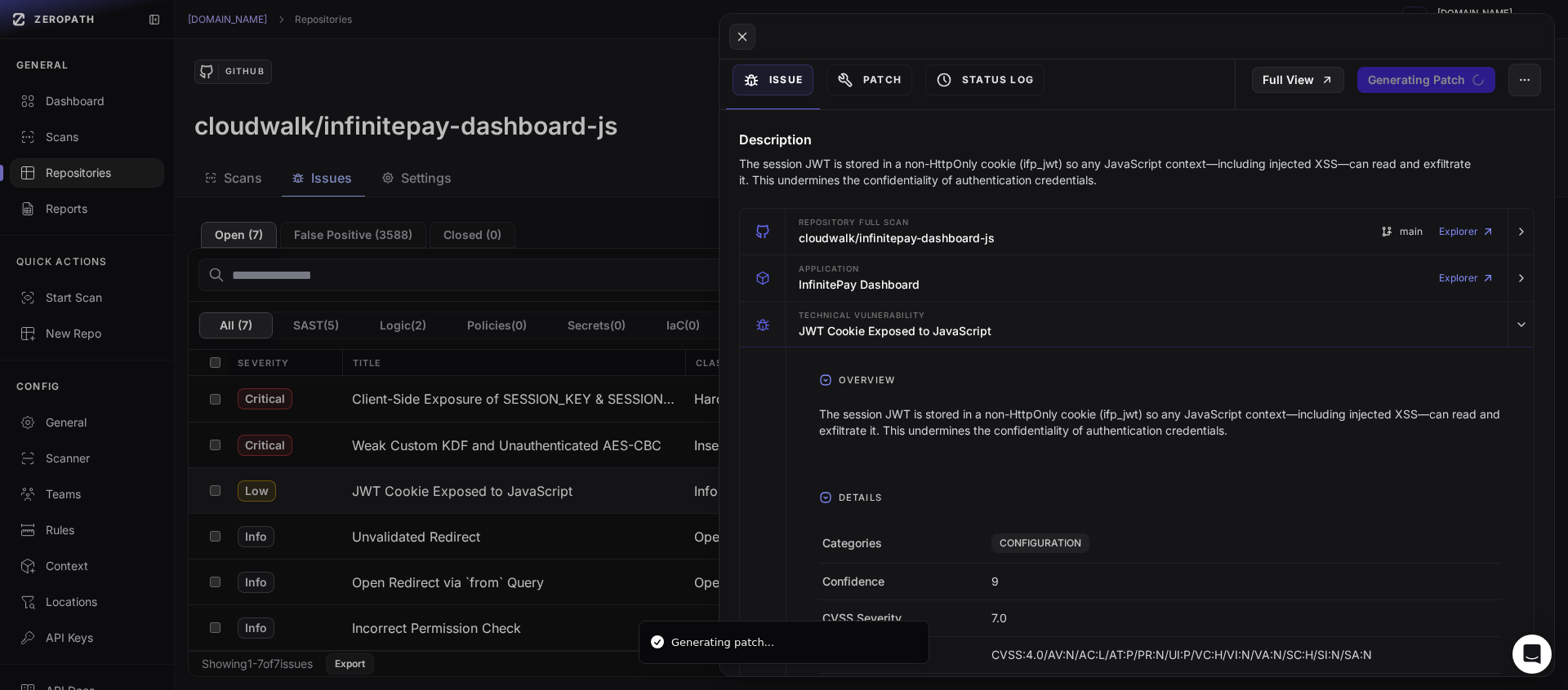
scroll to position [181, 0]
click at [1213, 299] on div "Technical Vulnerability JWT Cookie Exposed to JavaScript" at bounding box center [1146, 322] width 709 height 46
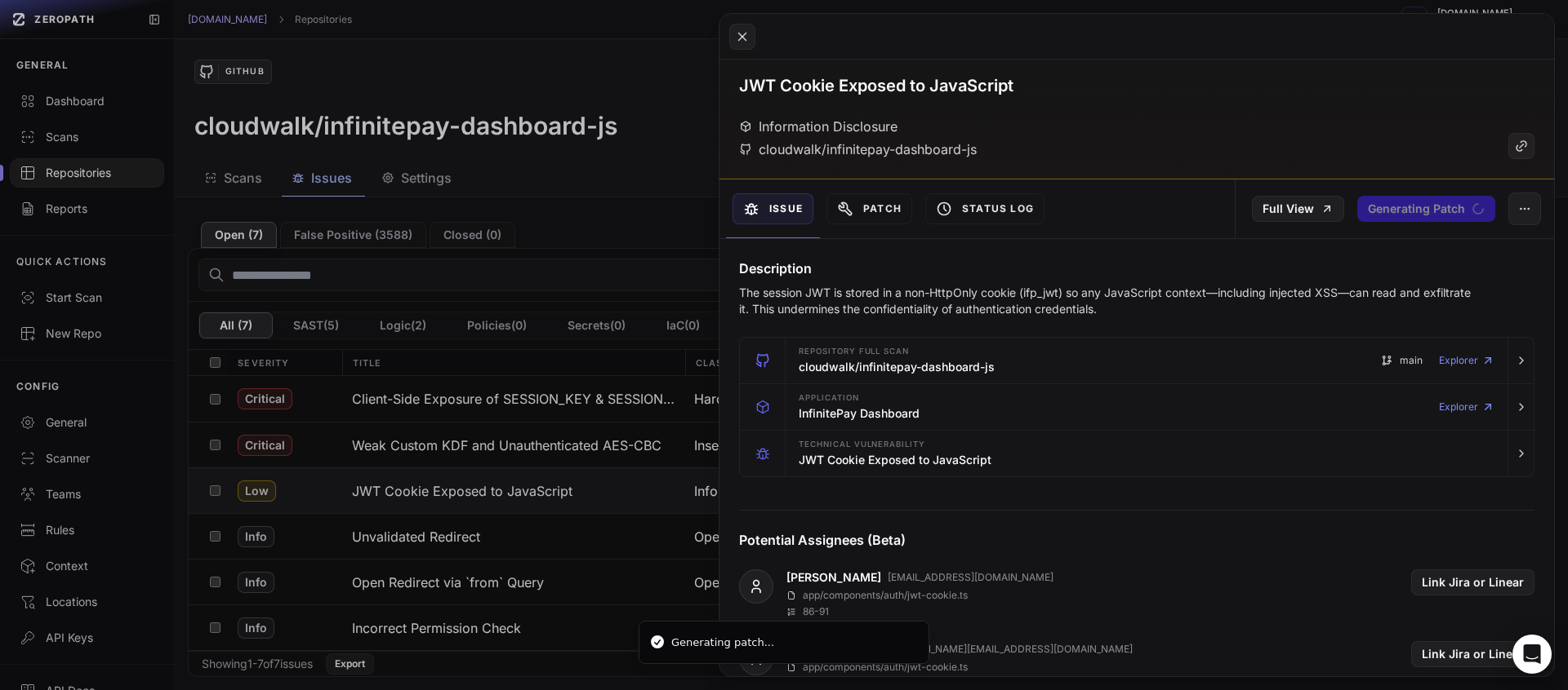
scroll to position [44, 0]
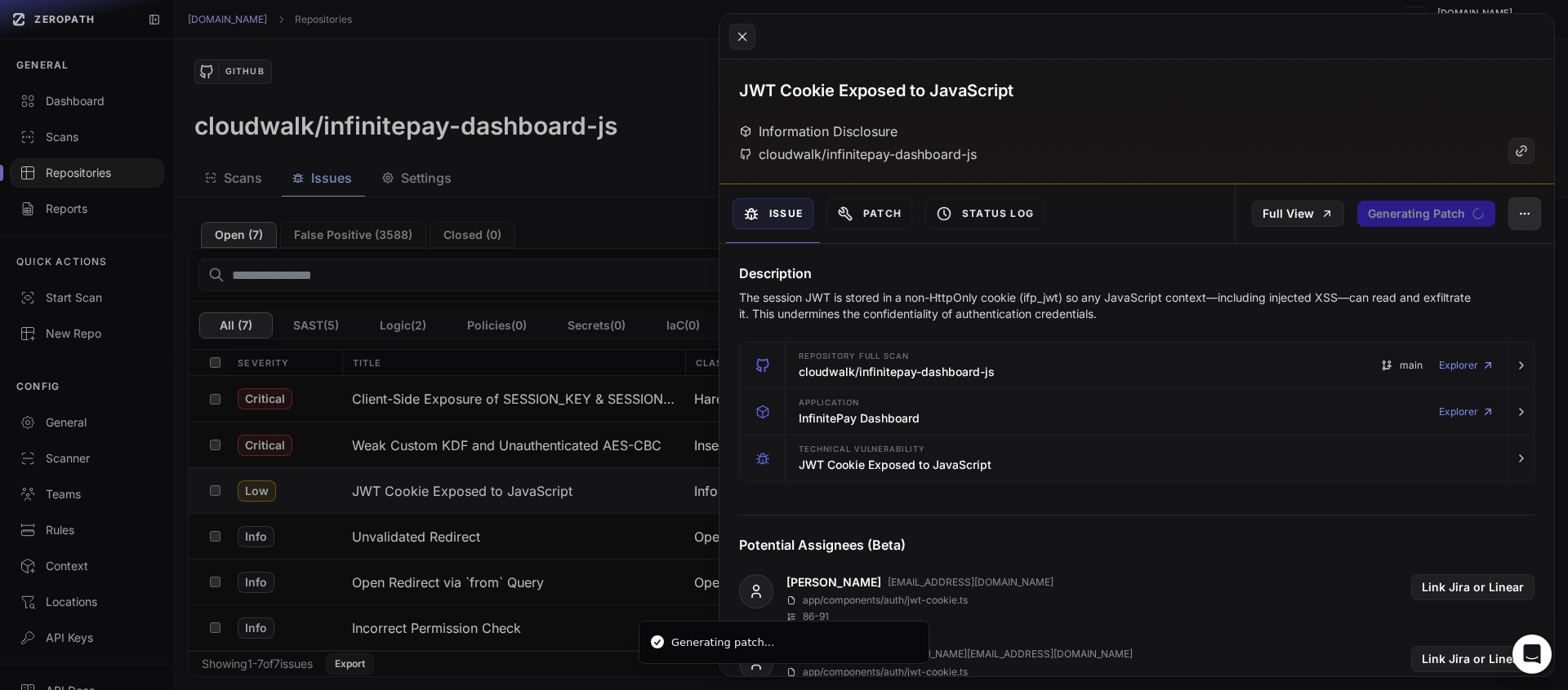
click at [1521, 216] on button "button" at bounding box center [1525, 214] width 33 height 33
click at [1475, 264] on div "False Positive" at bounding box center [1437, 257] width 175 height 39
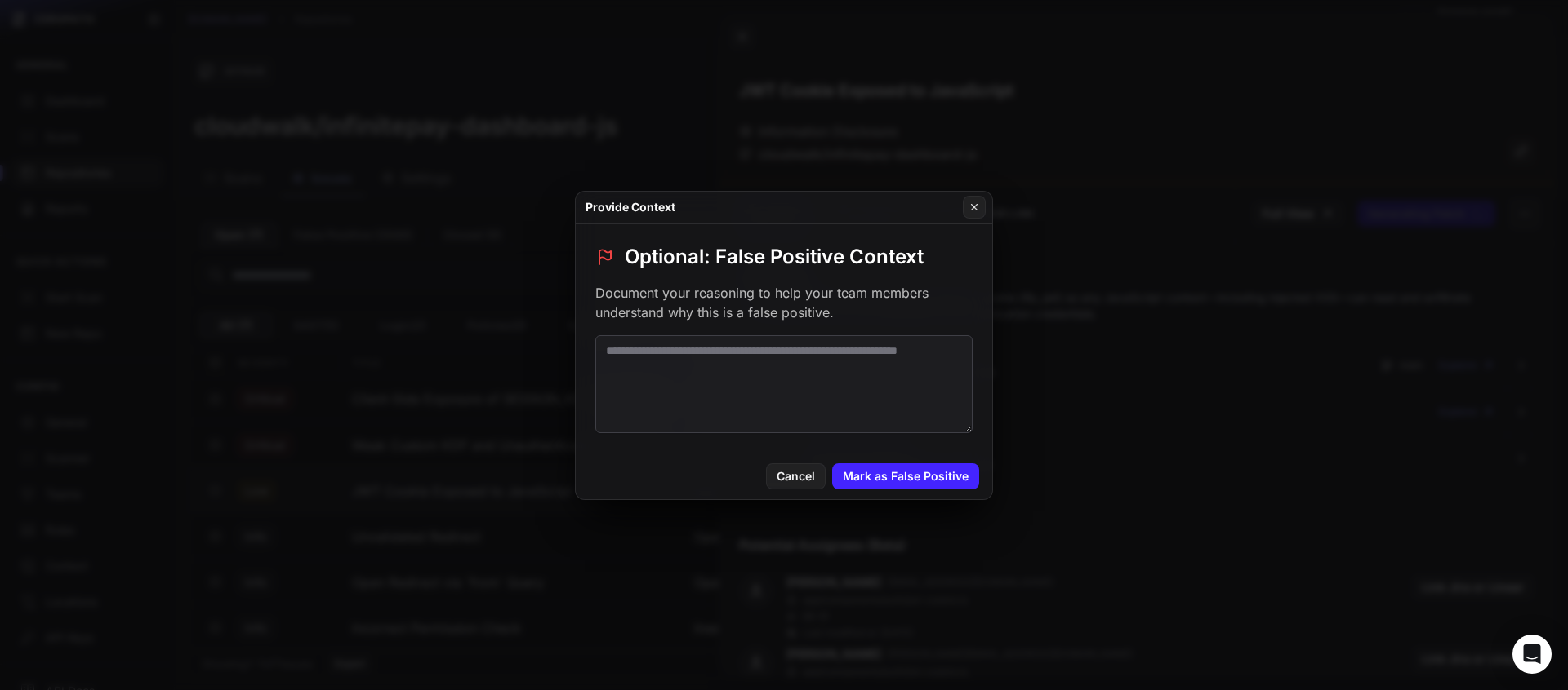
click at [846, 379] on textarea at bounding box center [784, 384] width 377 height 98
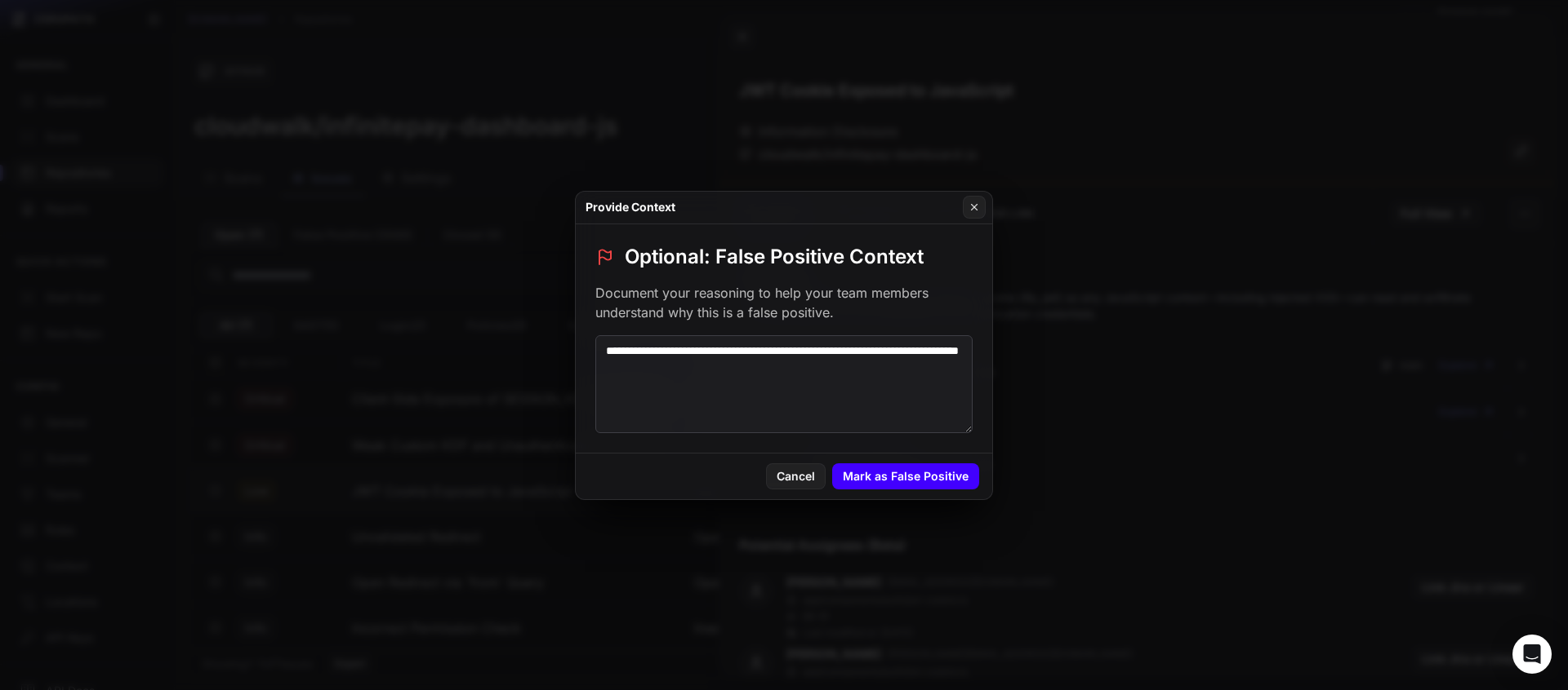
type textarea "**********"
click at [898, 474] on button "Mark as False Positive" at bounding box center [905, 476] width 147 height 26
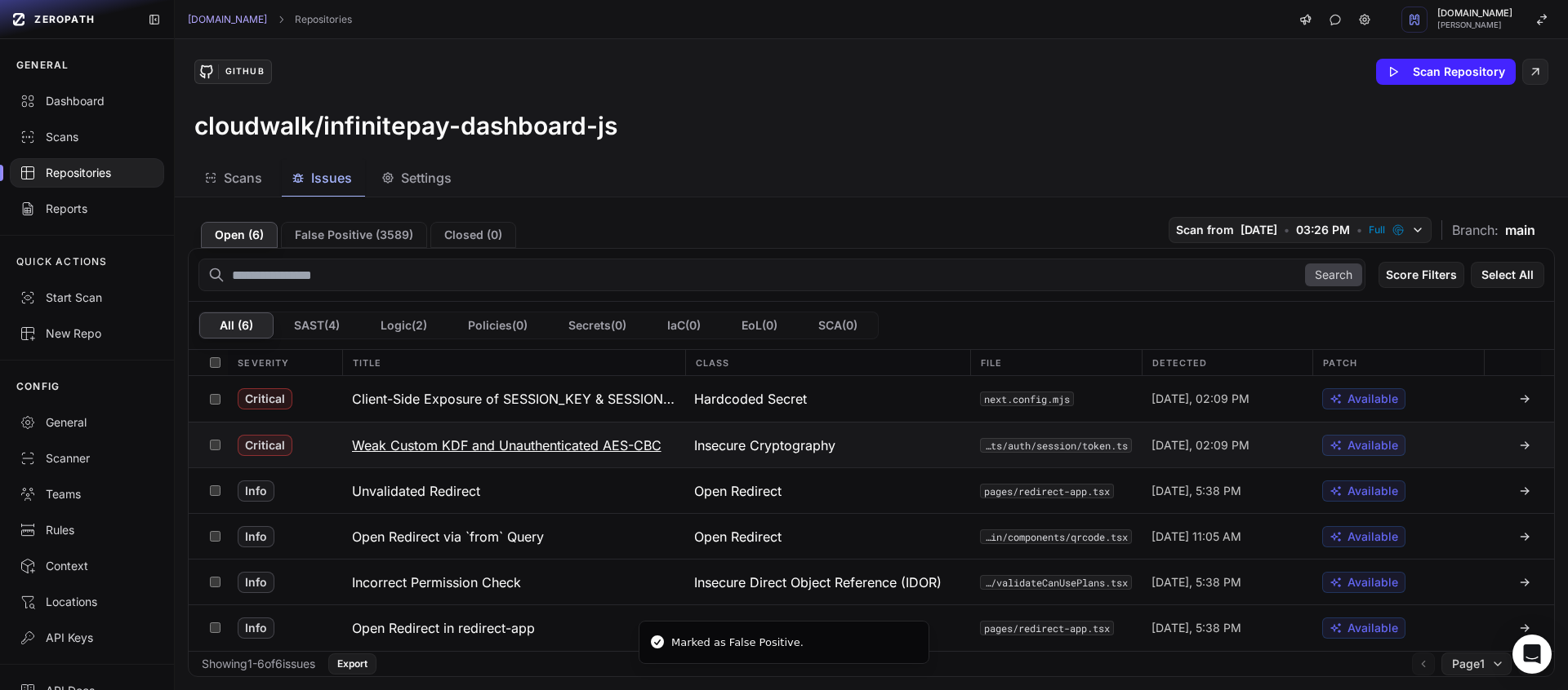
click at [636, 438] on h3 "Weak Custom KDF and Unauthenticated AES-CBC" at bounding box center [506, 446] width 310 height 19
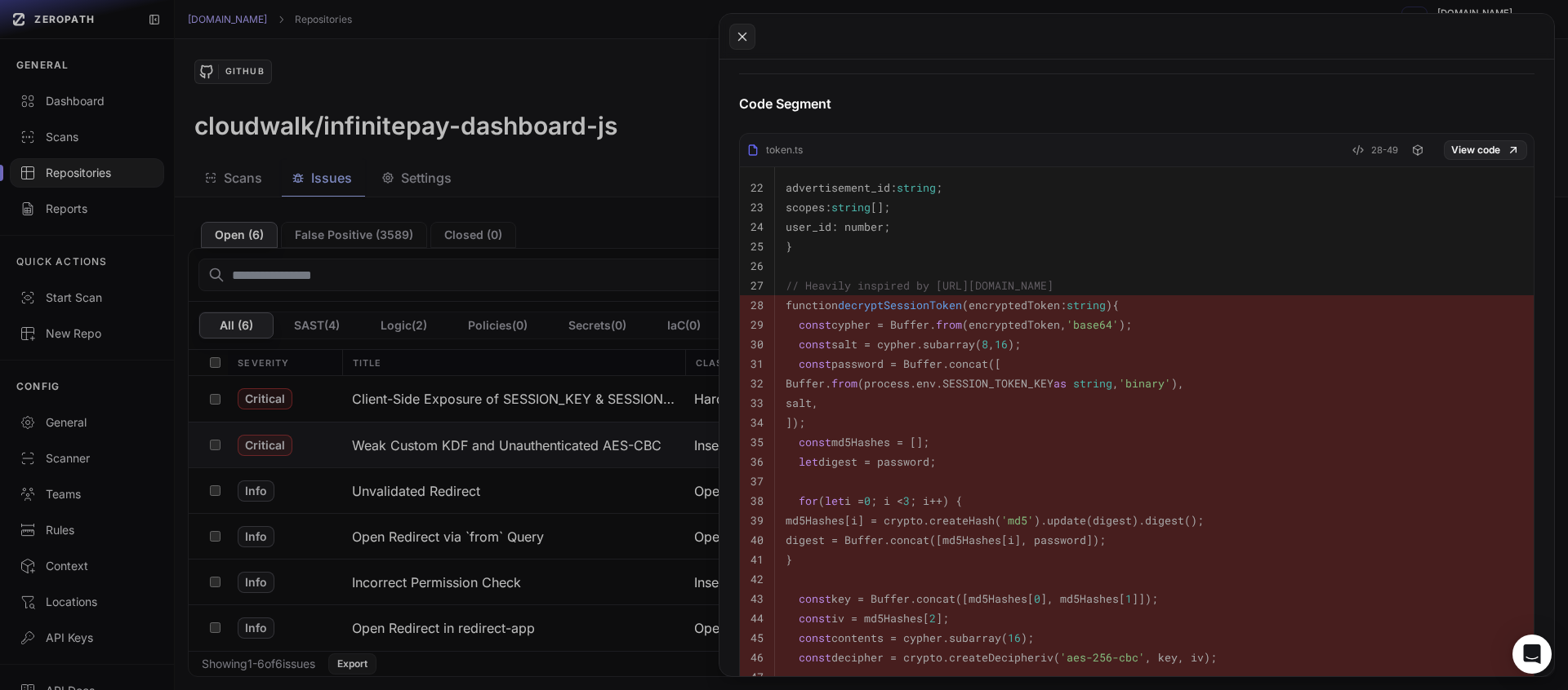
scroll to position [663, 0]
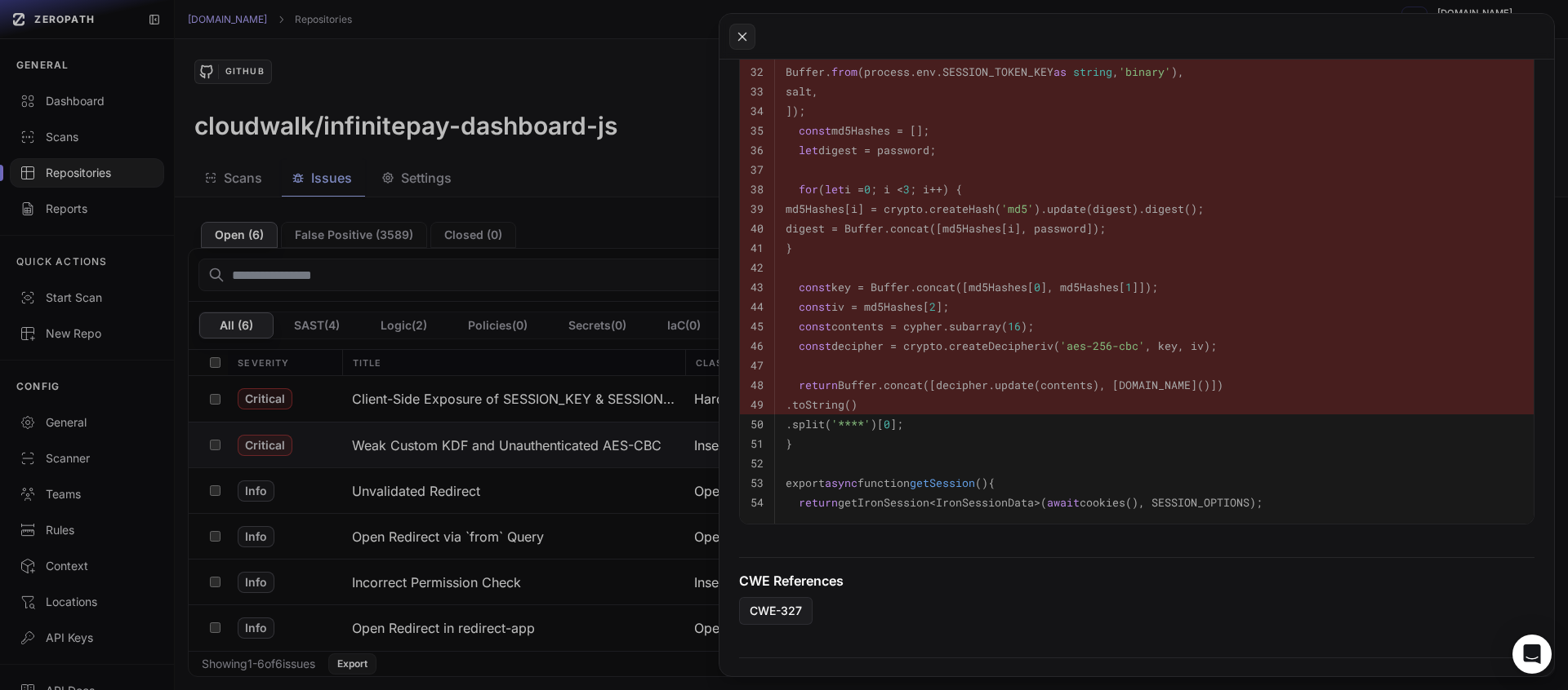
click at [652, 403] on button at bounding box center [784, 345] width 1568 height 690
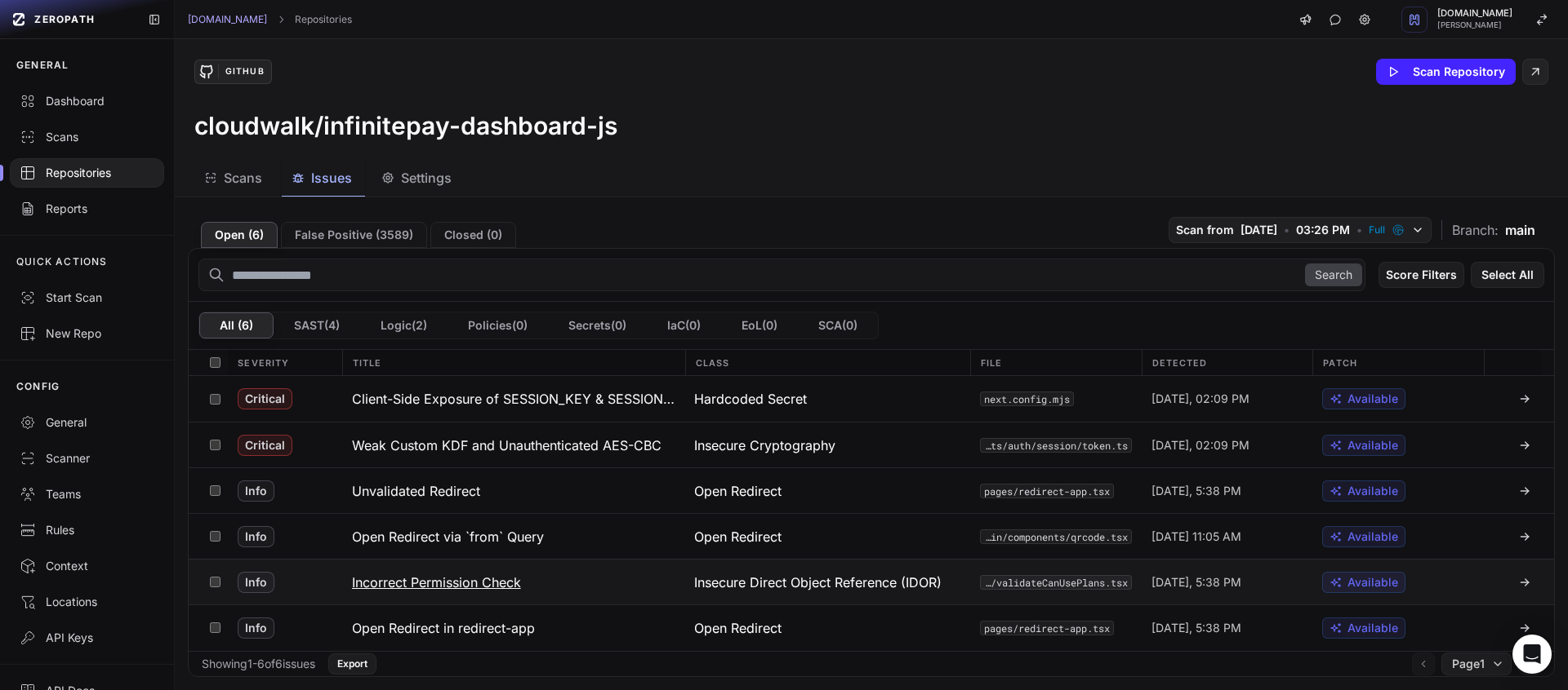
click at [510, 583] on h3 "Incorrect Permission Check" at bounding box center [436, 583] width 169 height 19
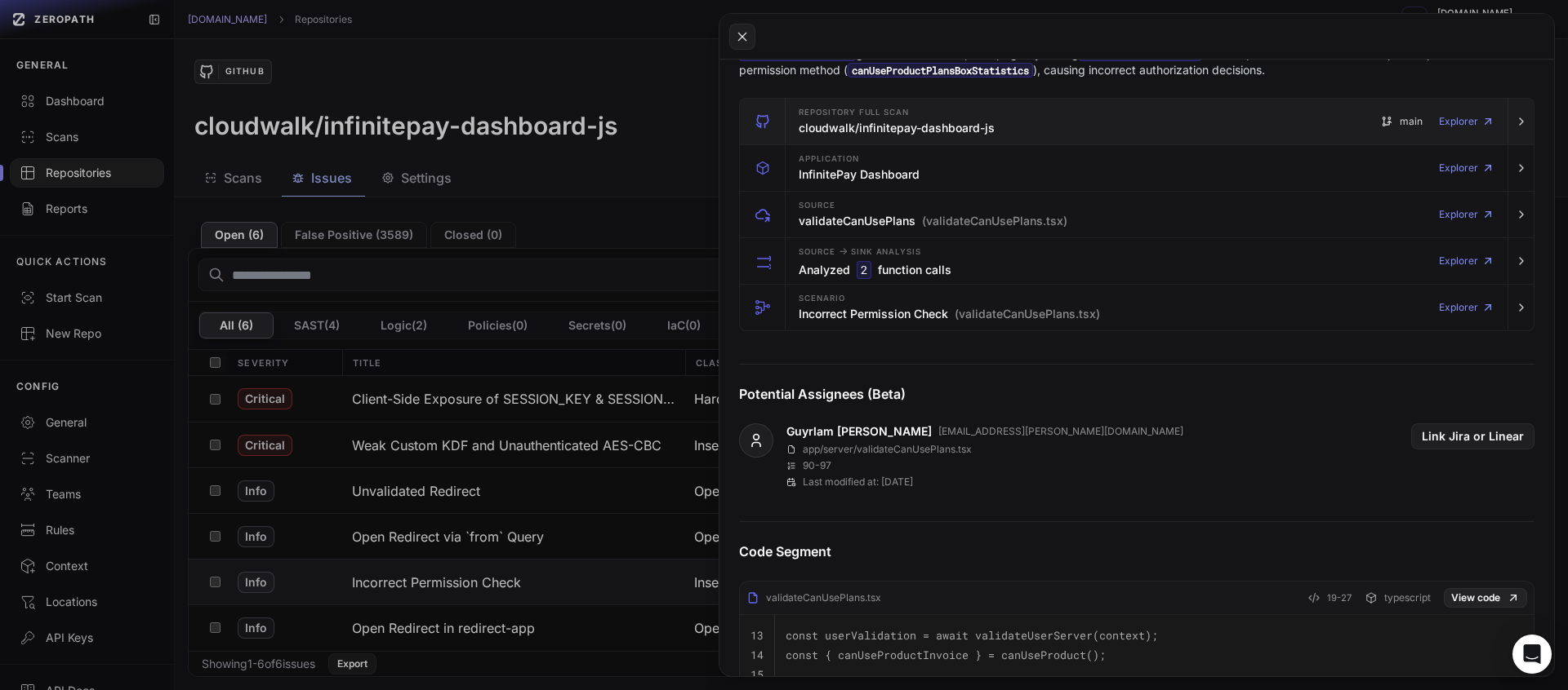
scroll to position [81, 0]
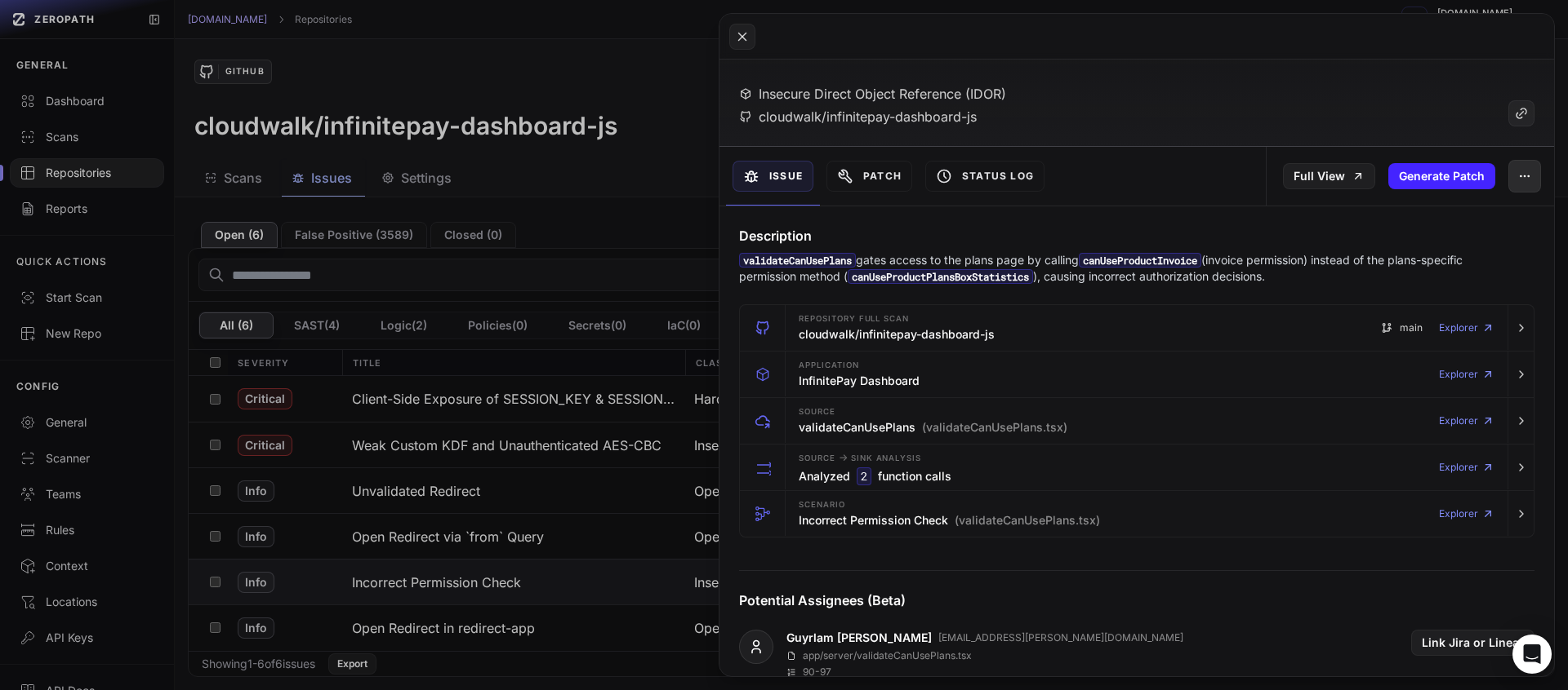
click at [1509, 185] on button "button" at bounding box center [1525, 176] width 33 height 33
click at [1449, 222] on div "False Positive" at bounding box center [1437, 219] width 175 height 39
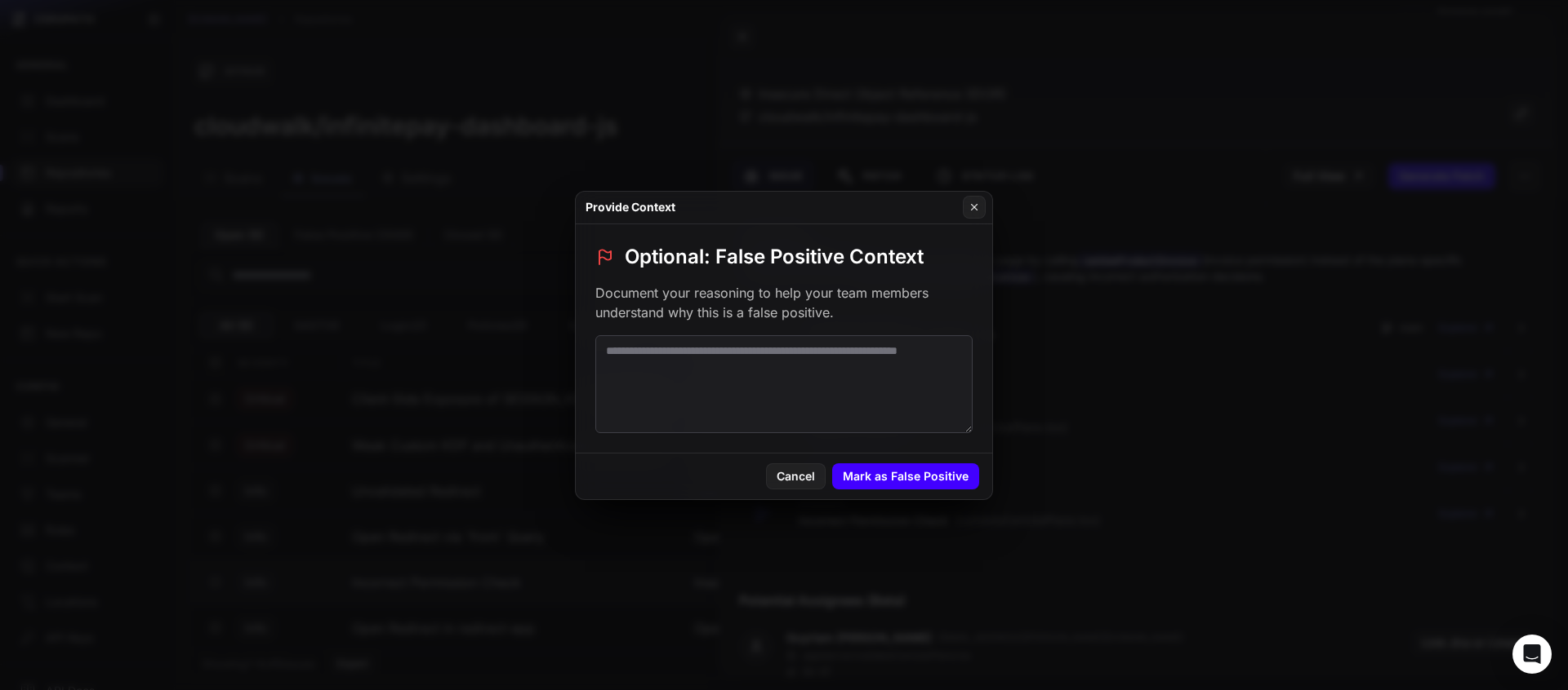
click at [962, 473] on button "Mark as False Positive" at bounding box center [905, 476] width 147 height 26
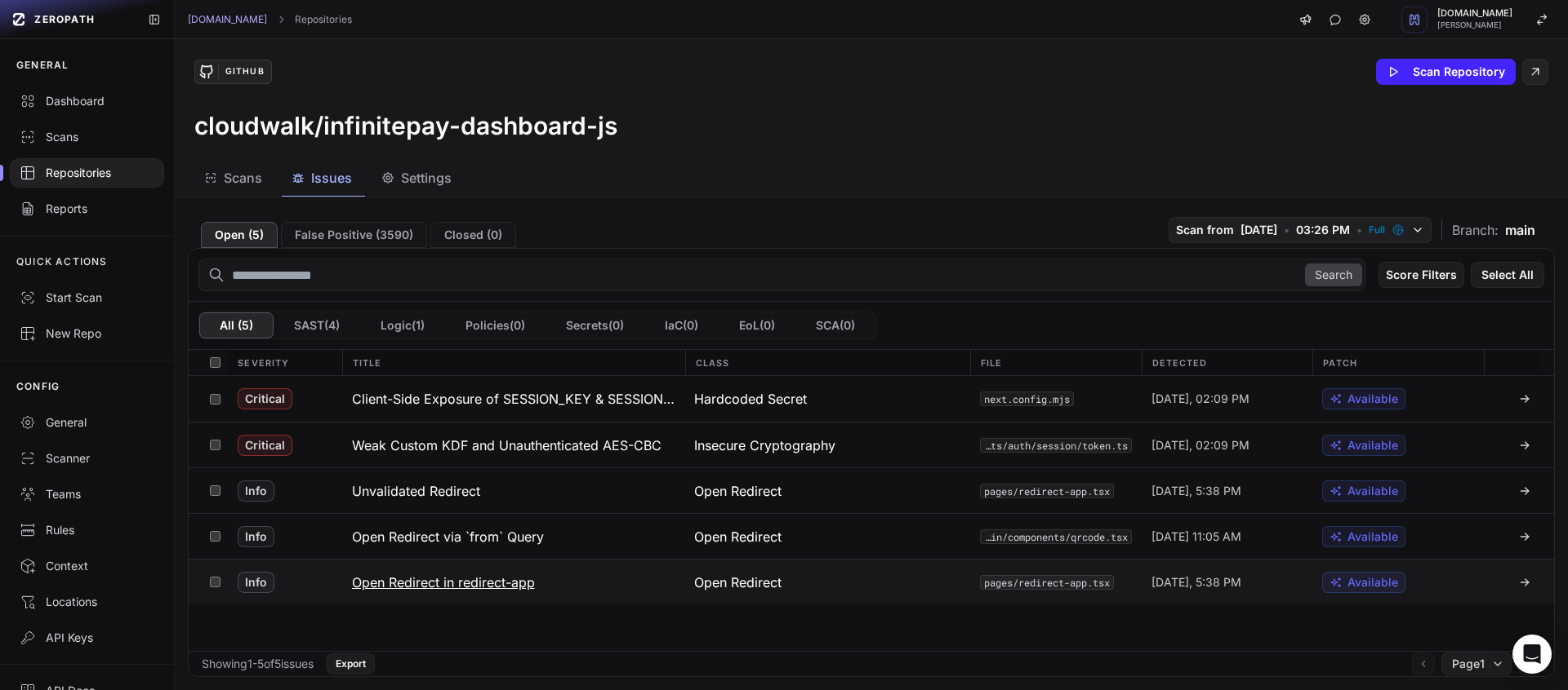
click at [509, 594] on button "Open Redirect in redirect-app" at bounding box center [514, 582] width 343 height 45
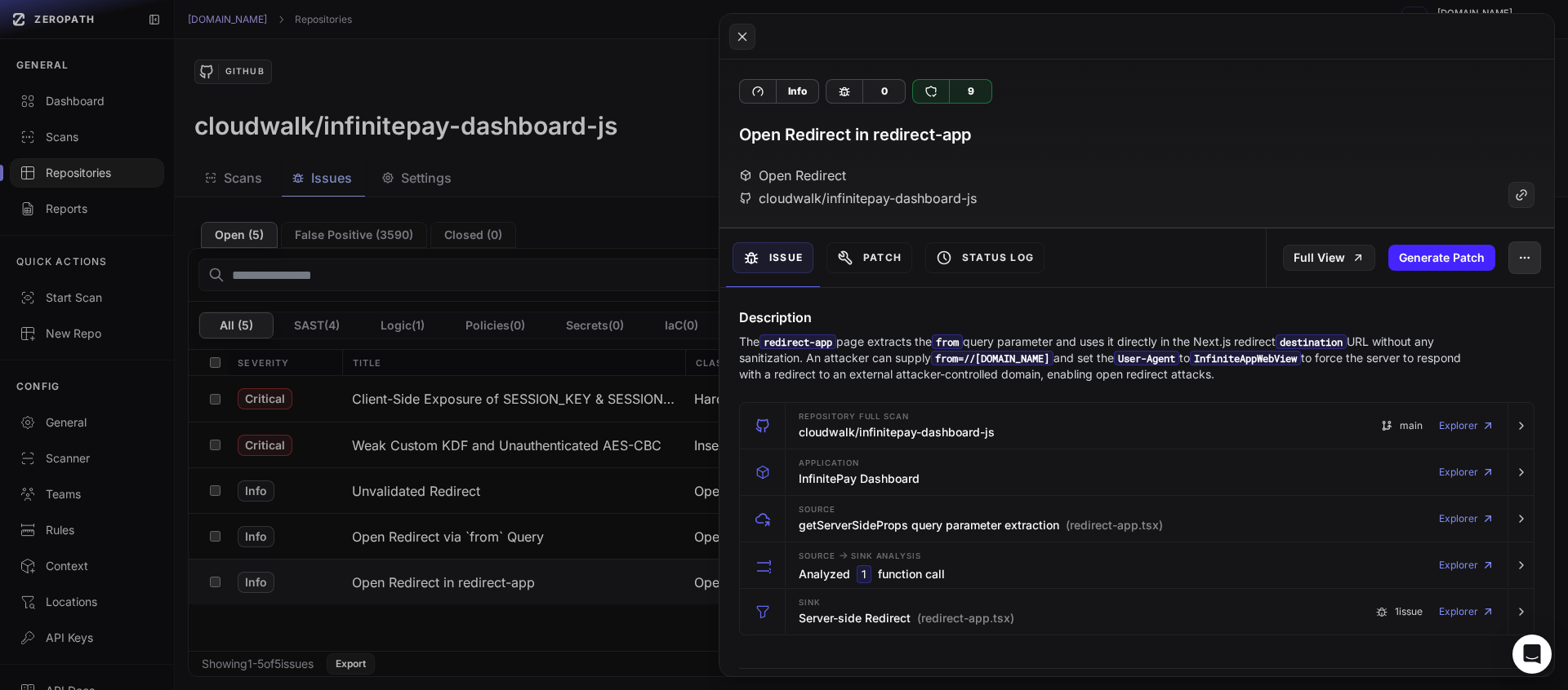
click at [1528, 257] on icon "button" at bounding box center [1528, 257] width 1 height 1
click at [1428, 305] on div "False Positive" at bounding box center [1437, 301] width 175 height 39
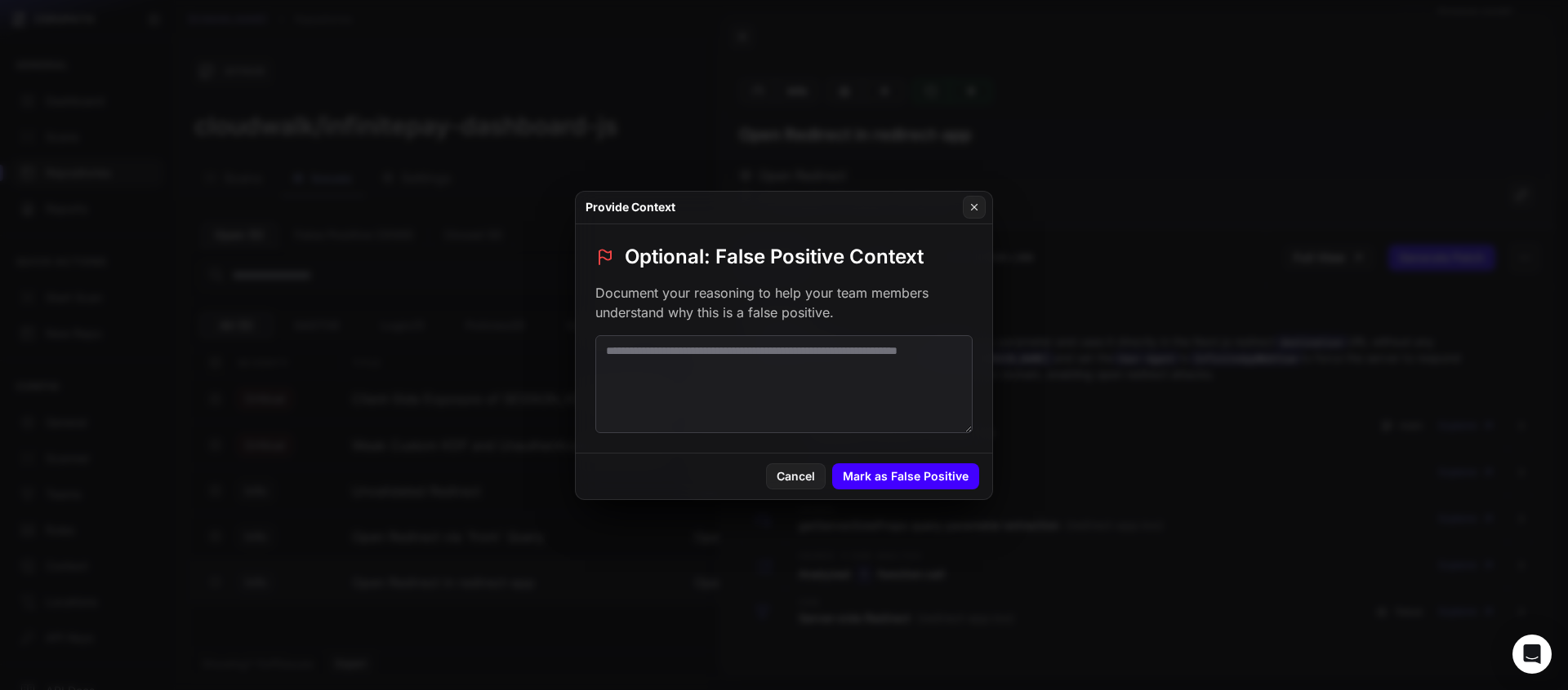
click at [961, 483] on button "Mark as False Positive" at bounding box center [905, 476] width 147 height 26
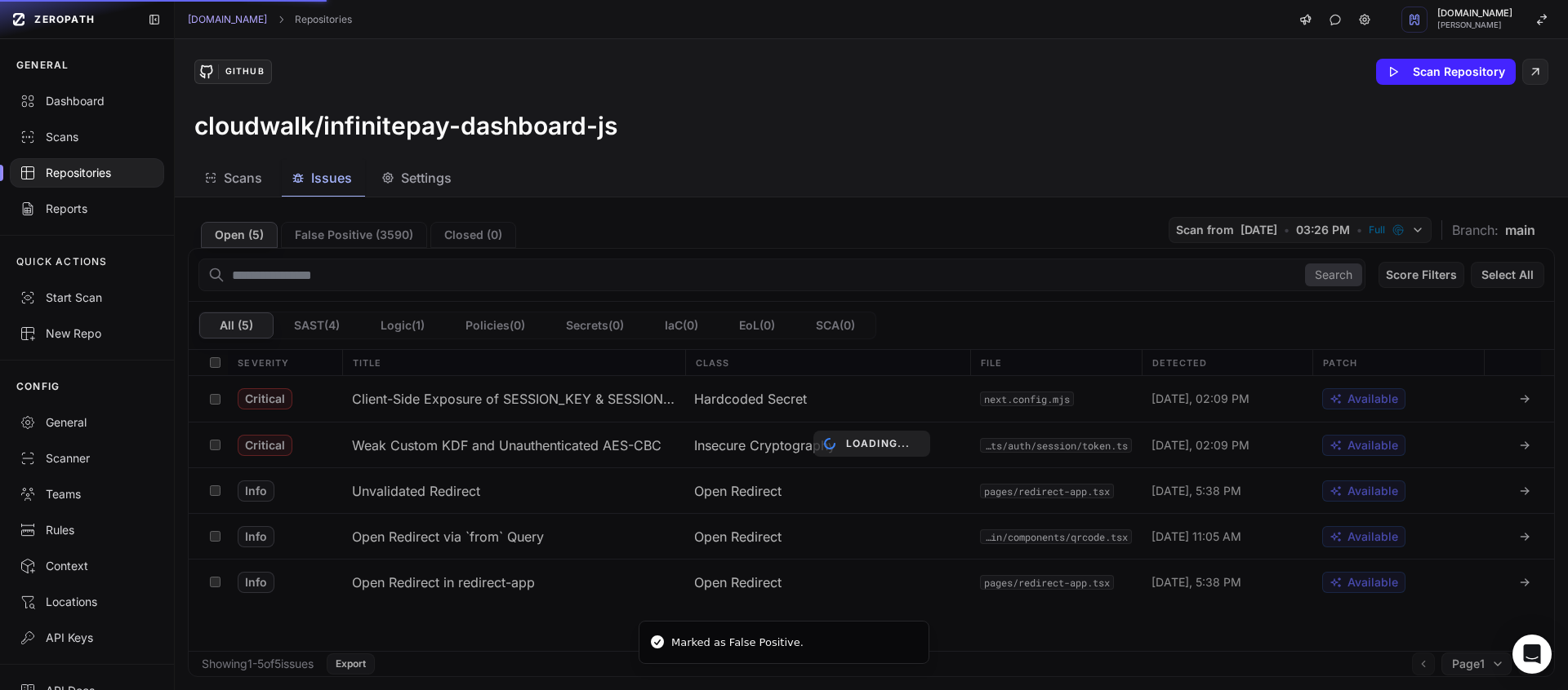
click at [669, 540] on div "Loading..." at bounding box center [871, 444] width 1392 height 493
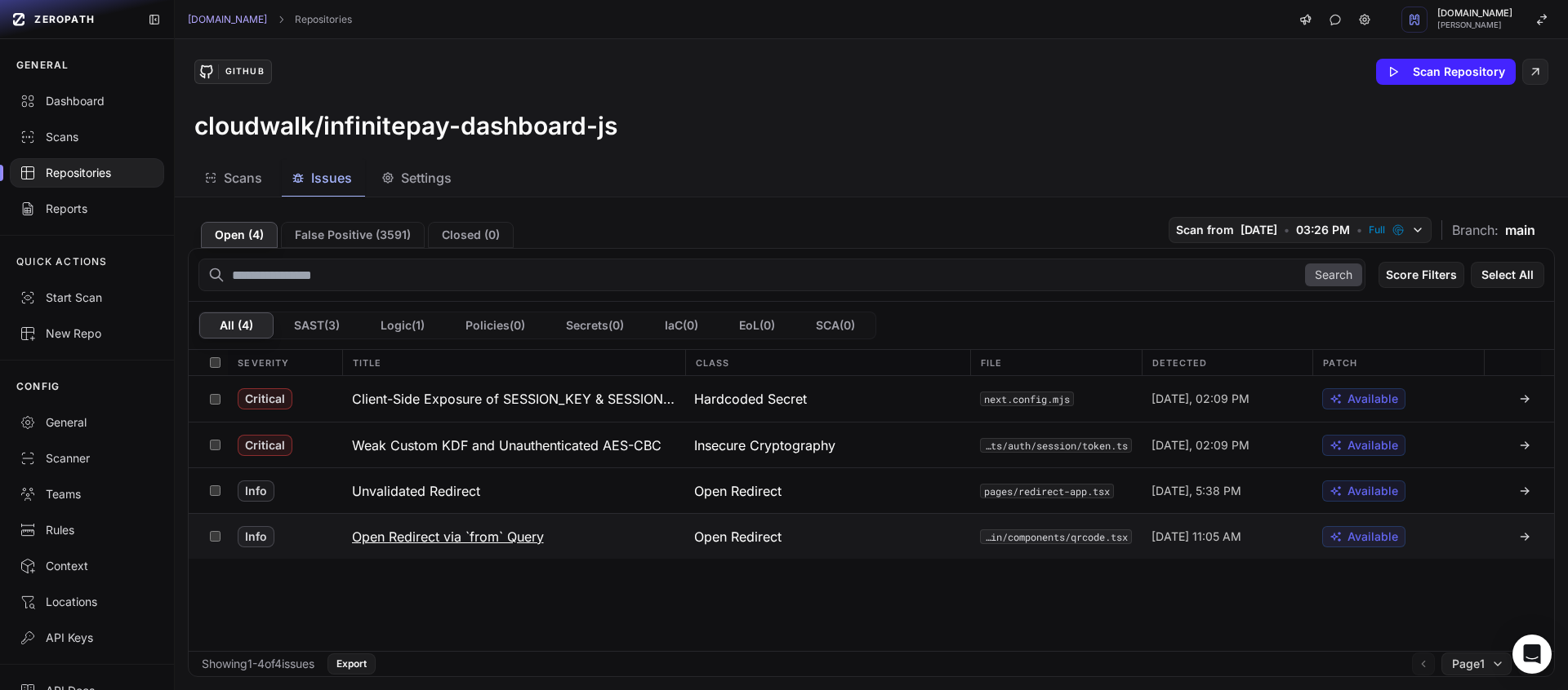
click at [610, 541] on button "Open Redirect via `from` Query" at bounding box center [514, 536] width 343 height 45
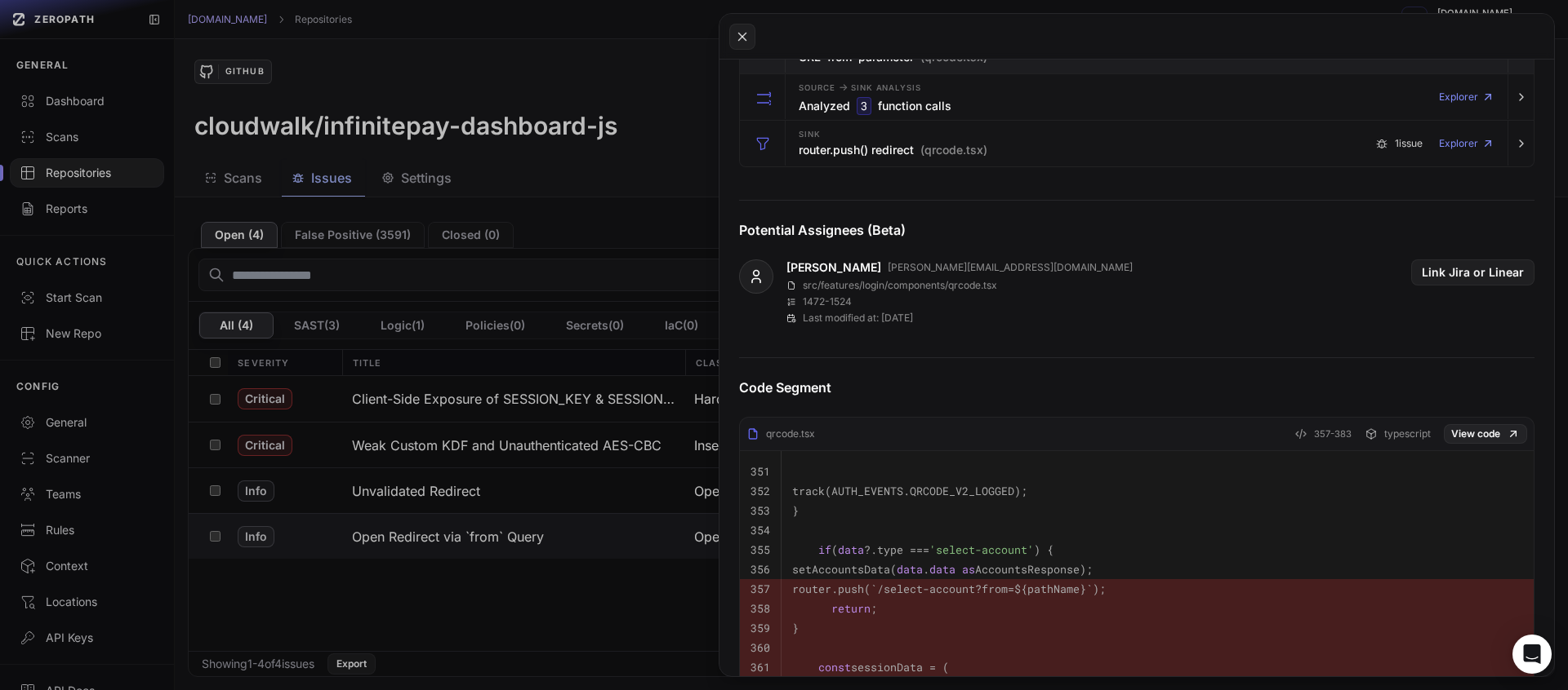
scroll to position [126, 0]
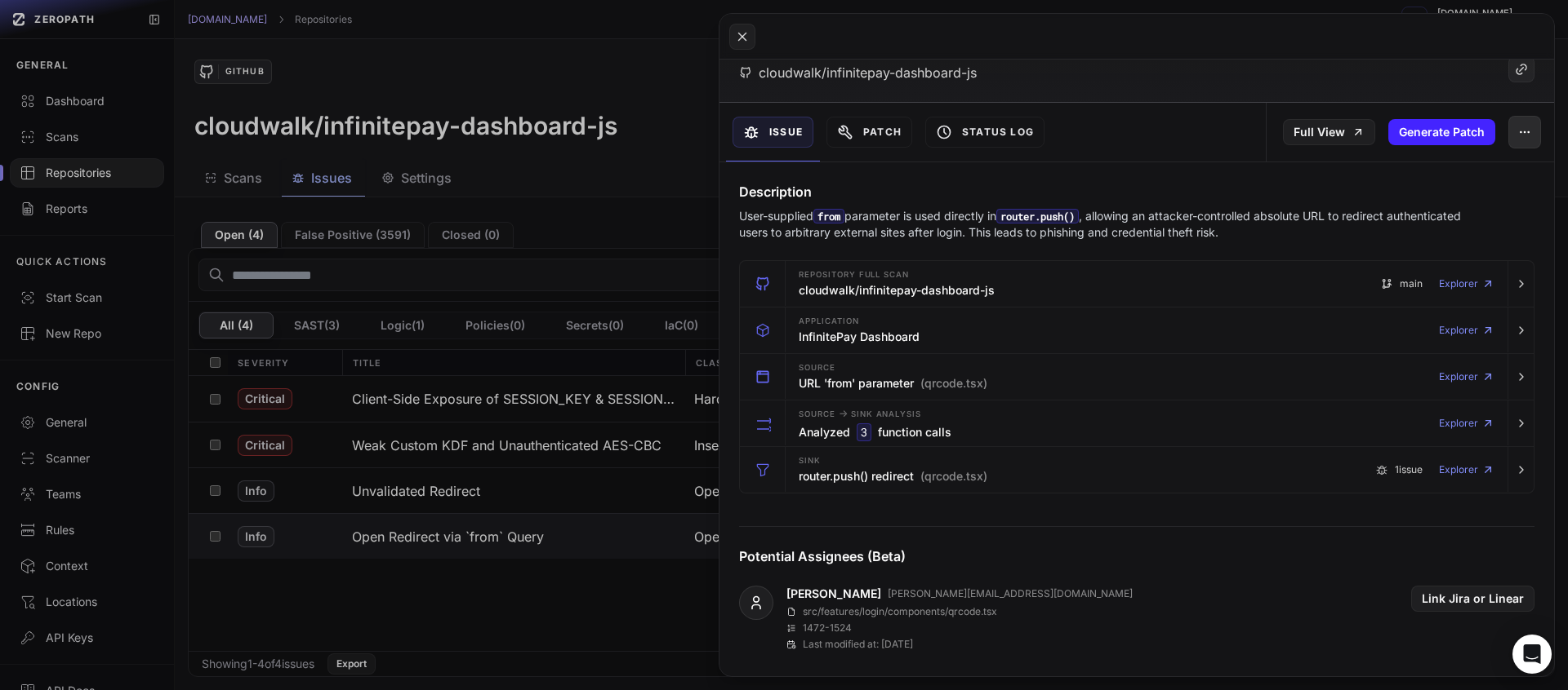
click at [1509, 145] on button "button" at bounding box center [1525, 132] width 33 height 33
click at [1453, 175] on div "False Positive" at bounding box center [1437, 175] width 175 height 39
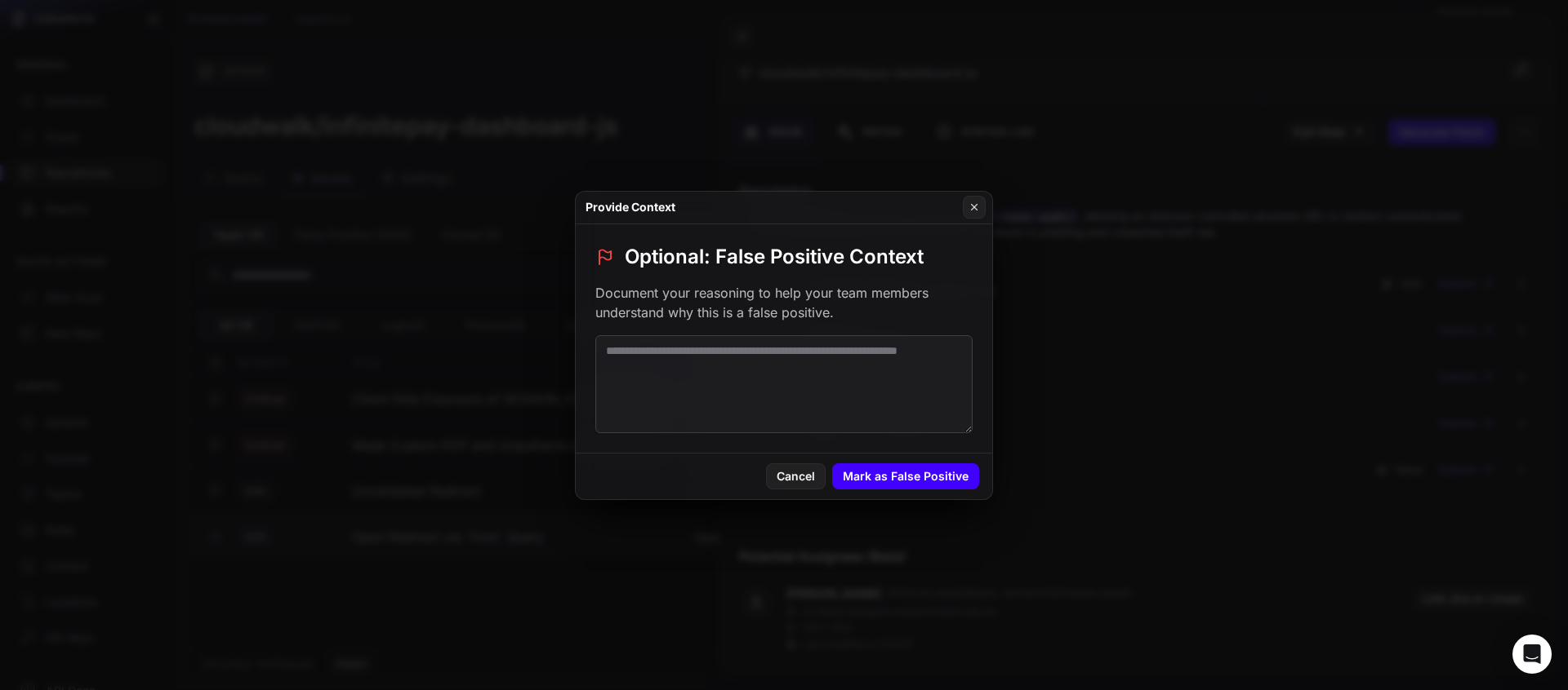
click at [943, 480] on button "Mark as False Positive" at bounding box center [905, 476] width 147 height 26
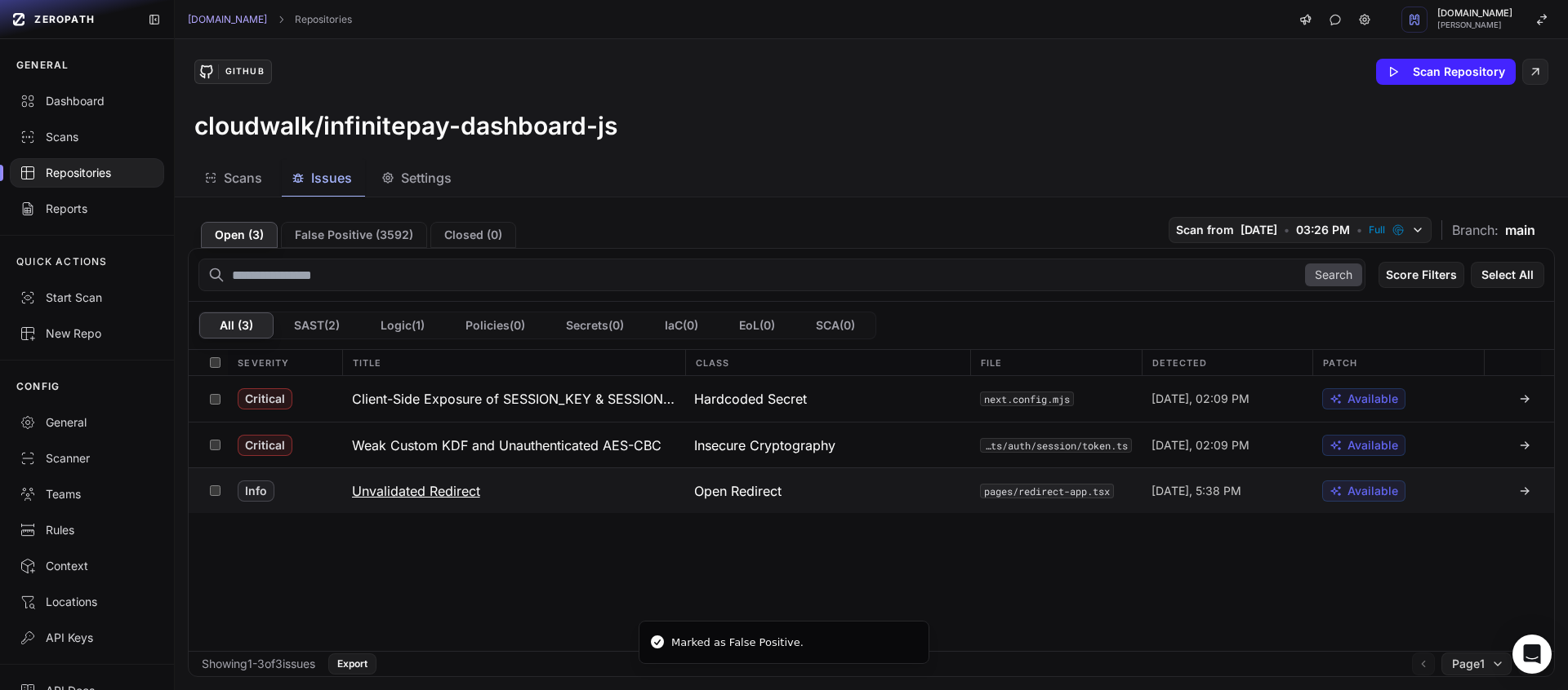
click at [449, 492] on h3 "Unvalidated Redirect" at bounding box center [416, 491] width 129 height 19
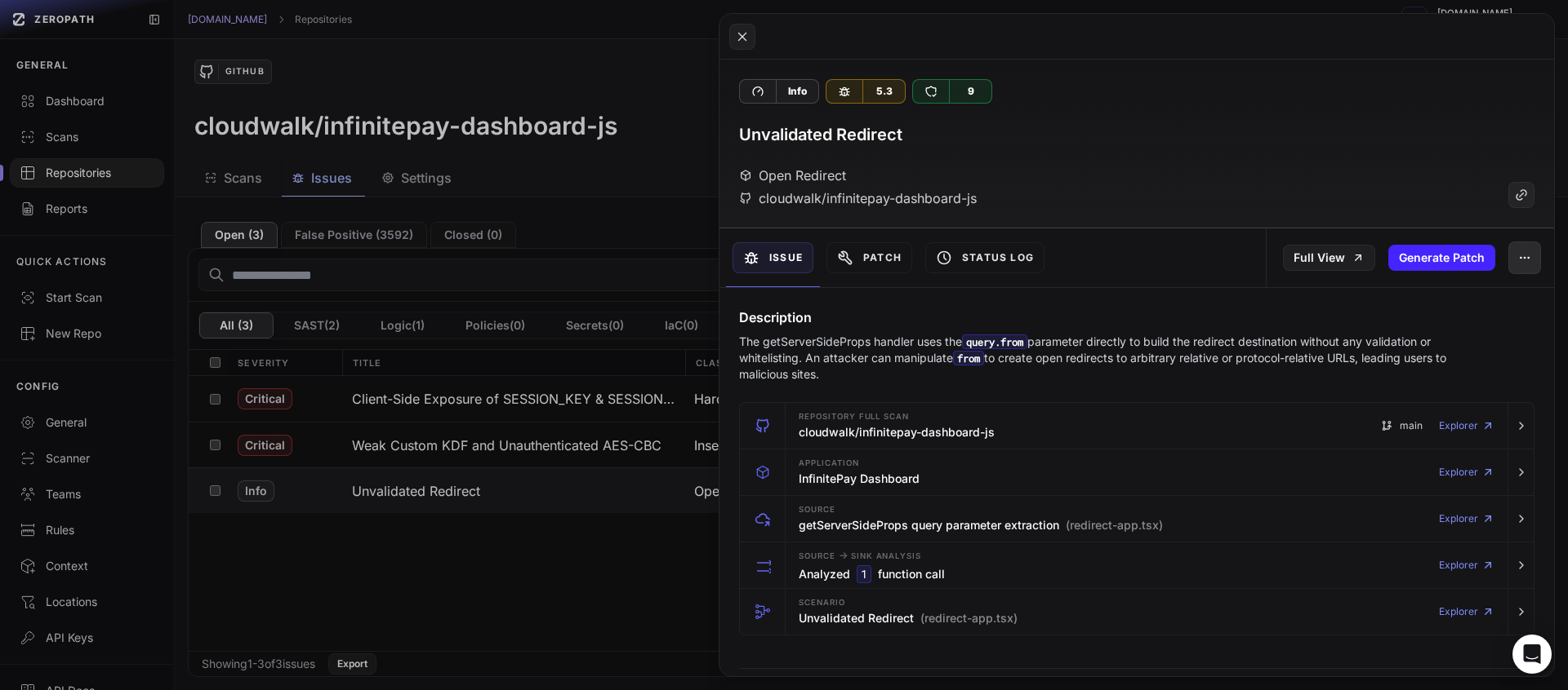
click at [1518, 257] on icon "button" at bounding box center [1525, 258] width 13 height 13
click at [1482, 287] on div "False Positive" at bounding box center [1437, 301] width 175 height 39
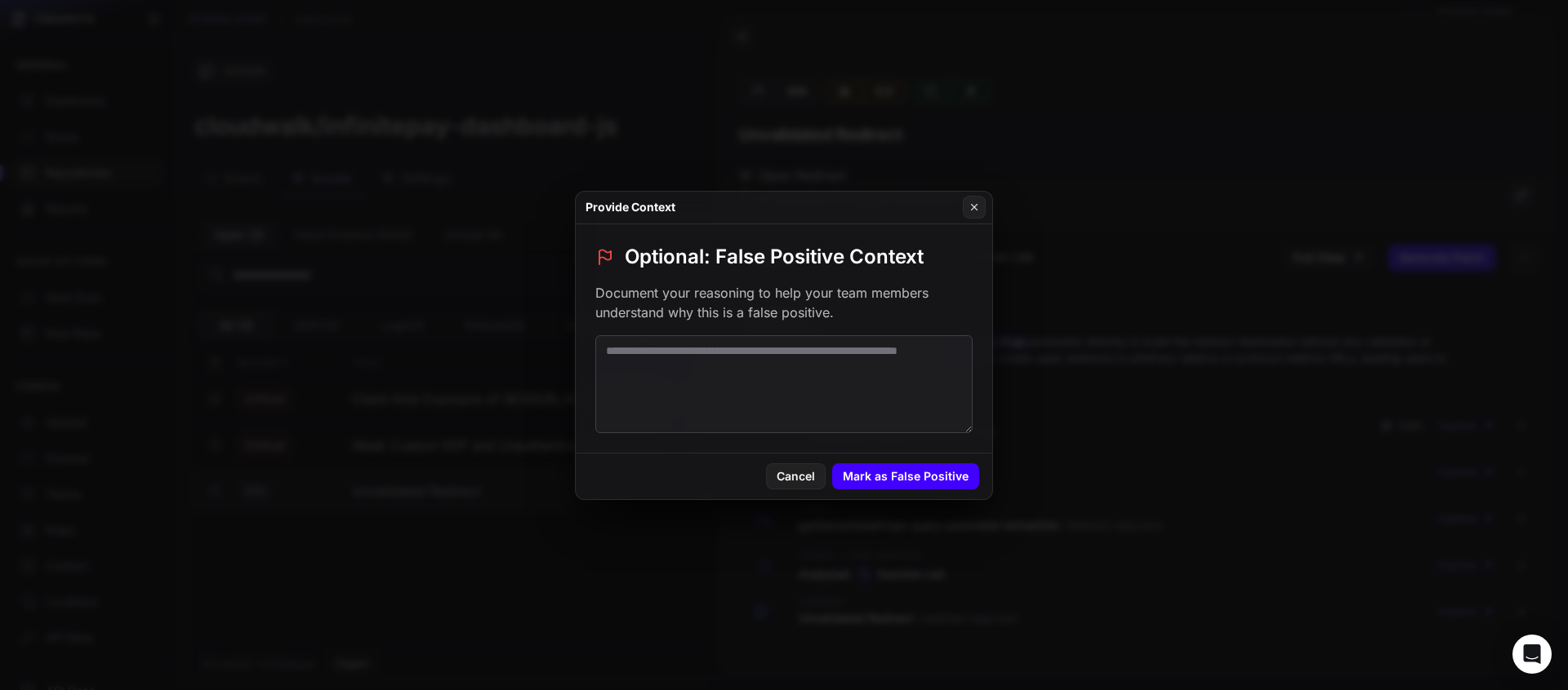
click at [962, 468] on button "Mark as False Positive" at bounding box center [905, 476] width 147 height 26
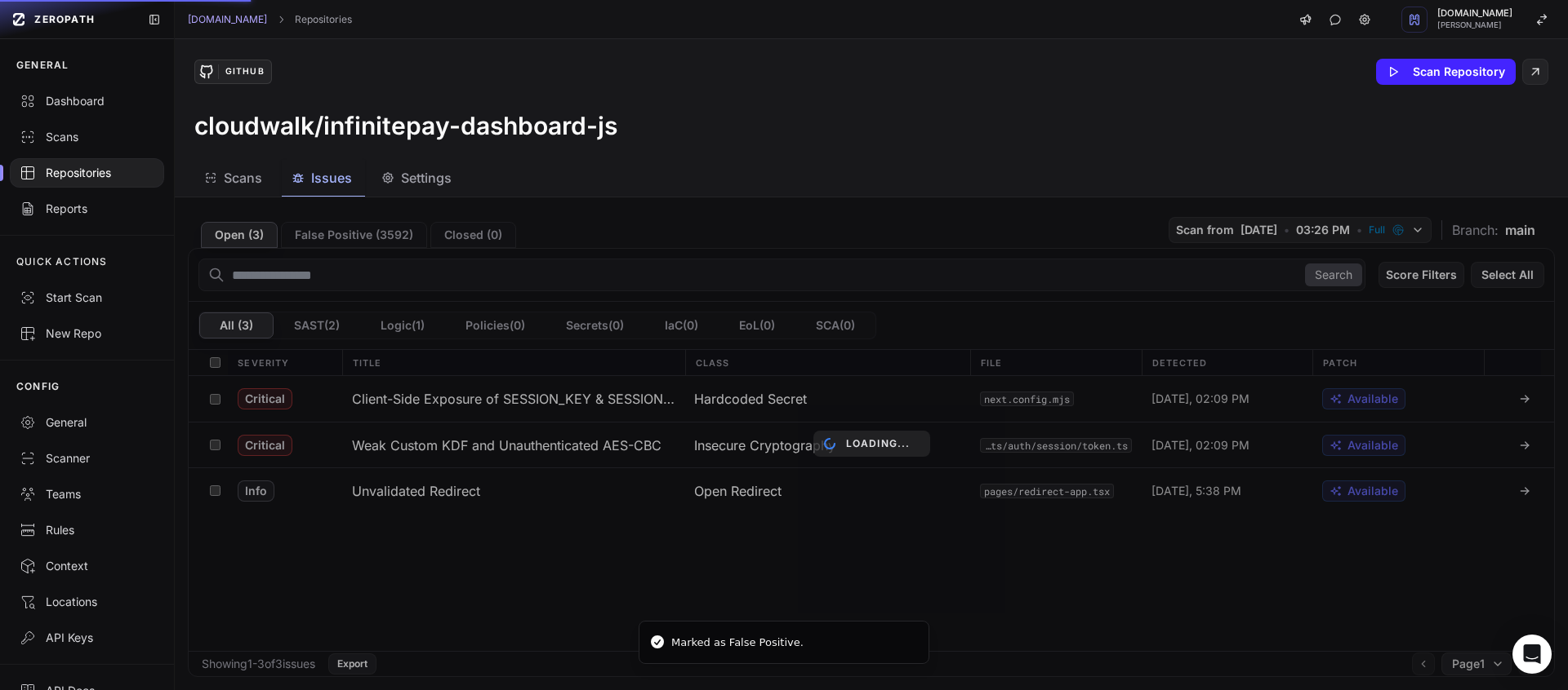
click at [654, 552] on div "Loading..." at bounding box center [871, 444] width 1392 height 493
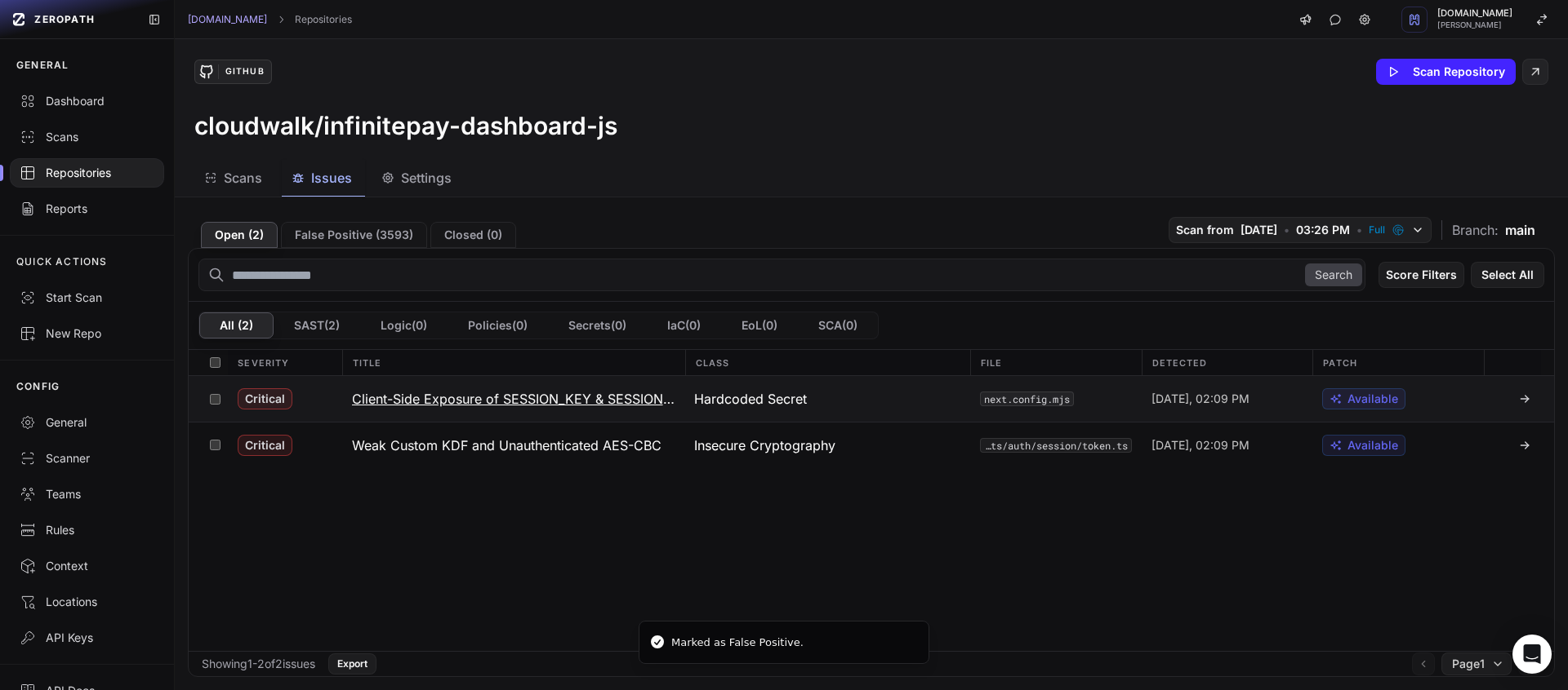
click at [582, 406] on h3 "Client-Side Exposure of SESSION_KEY & SESSION_TOKEN_KEY" at bounding box center [513, 399] width 323 height 19
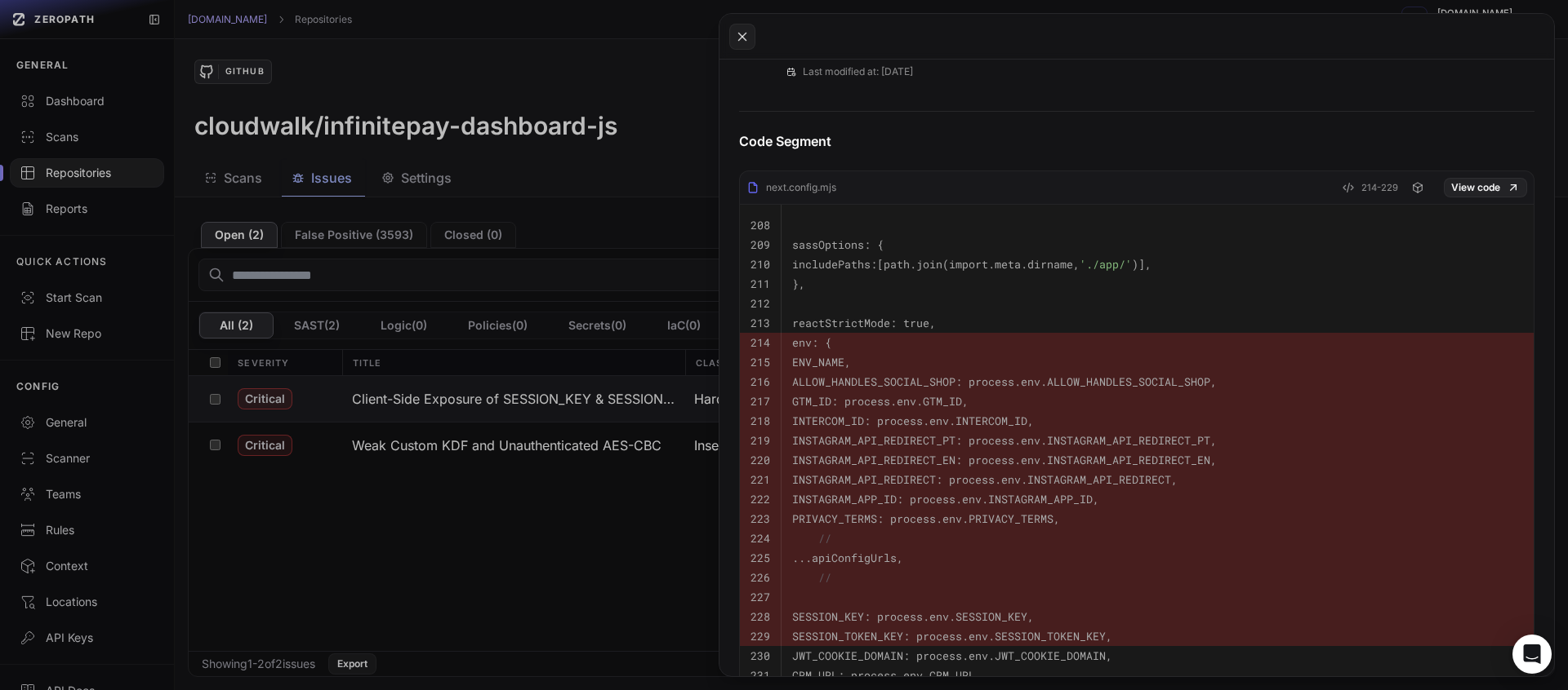
scroll to position [1040, 0]
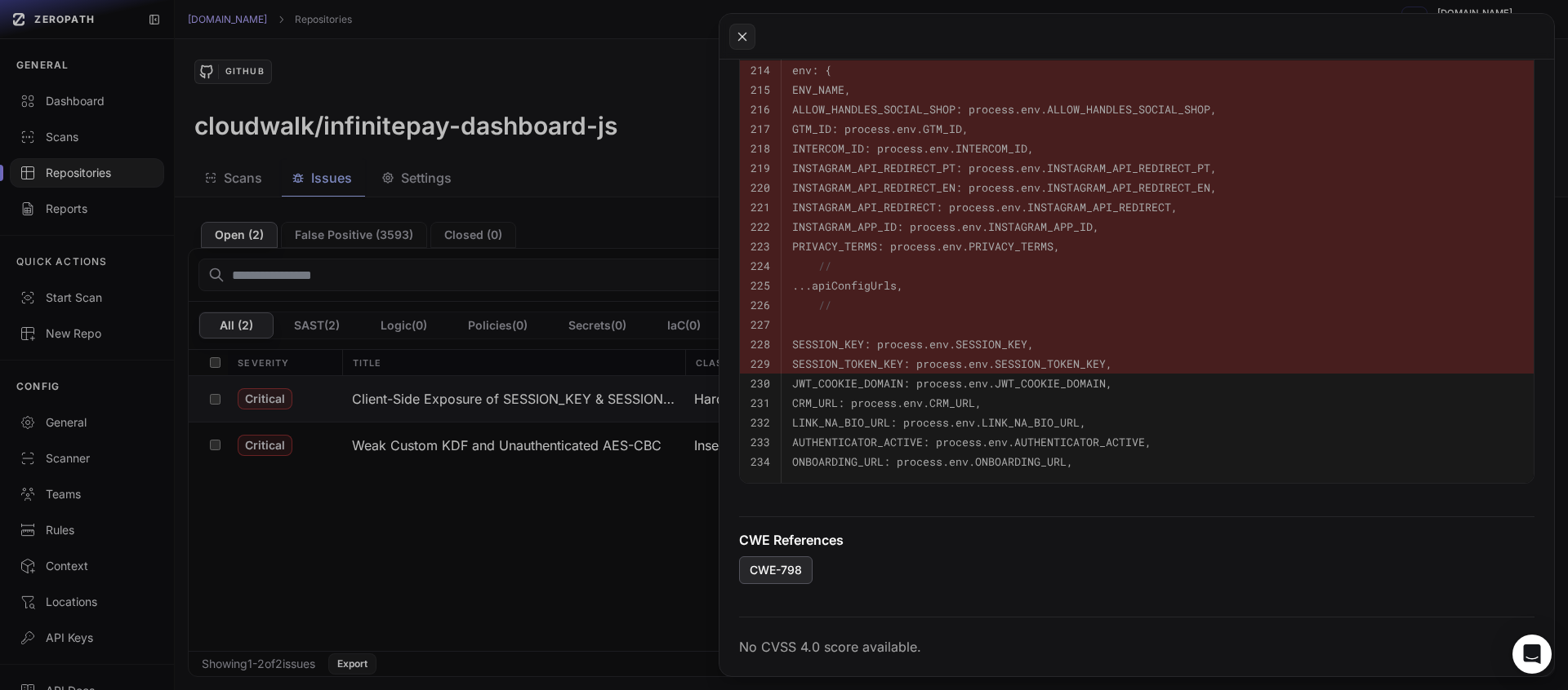
click at [785, 572] on span "CWE-798" at bounding box center [776, 570] width 52 height 16
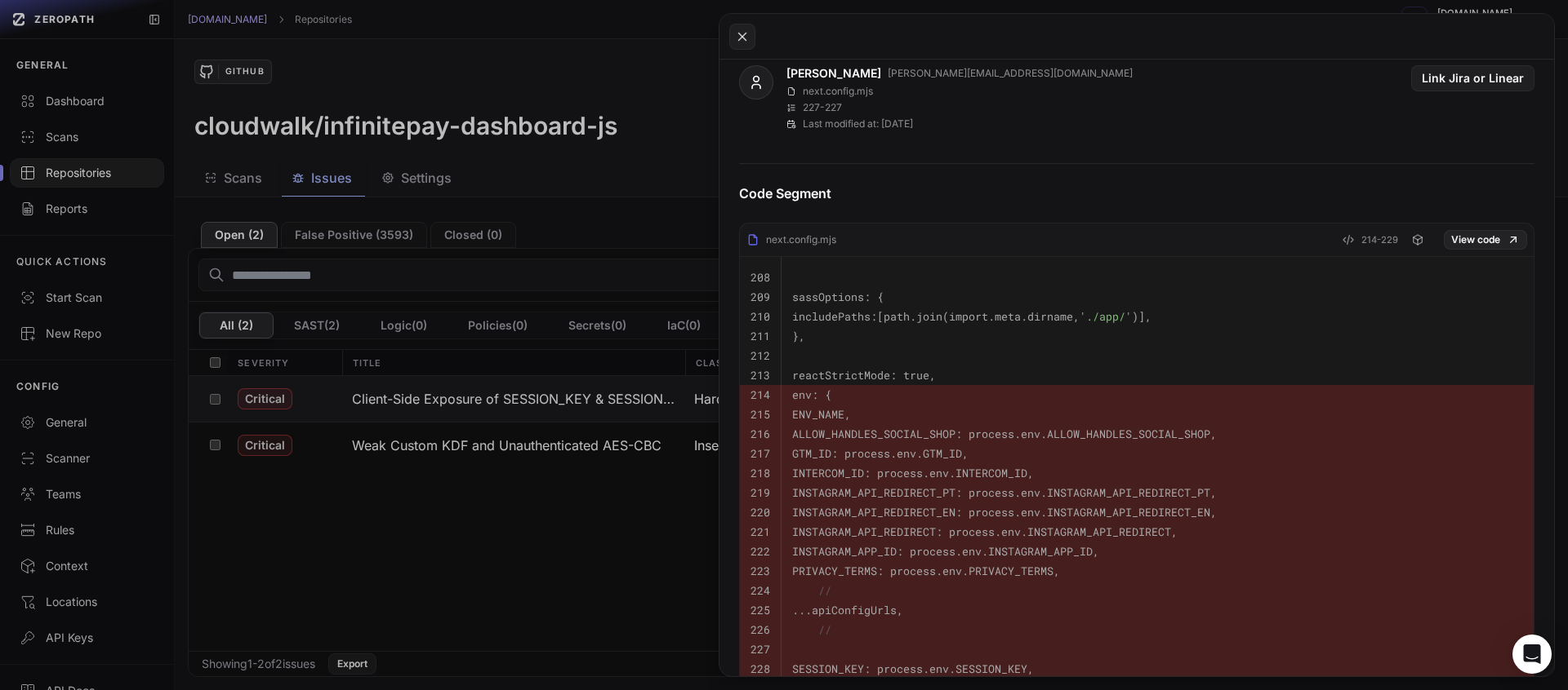
click at [616, 374] on button at bounding box center [784, 345] width 1568 height 690
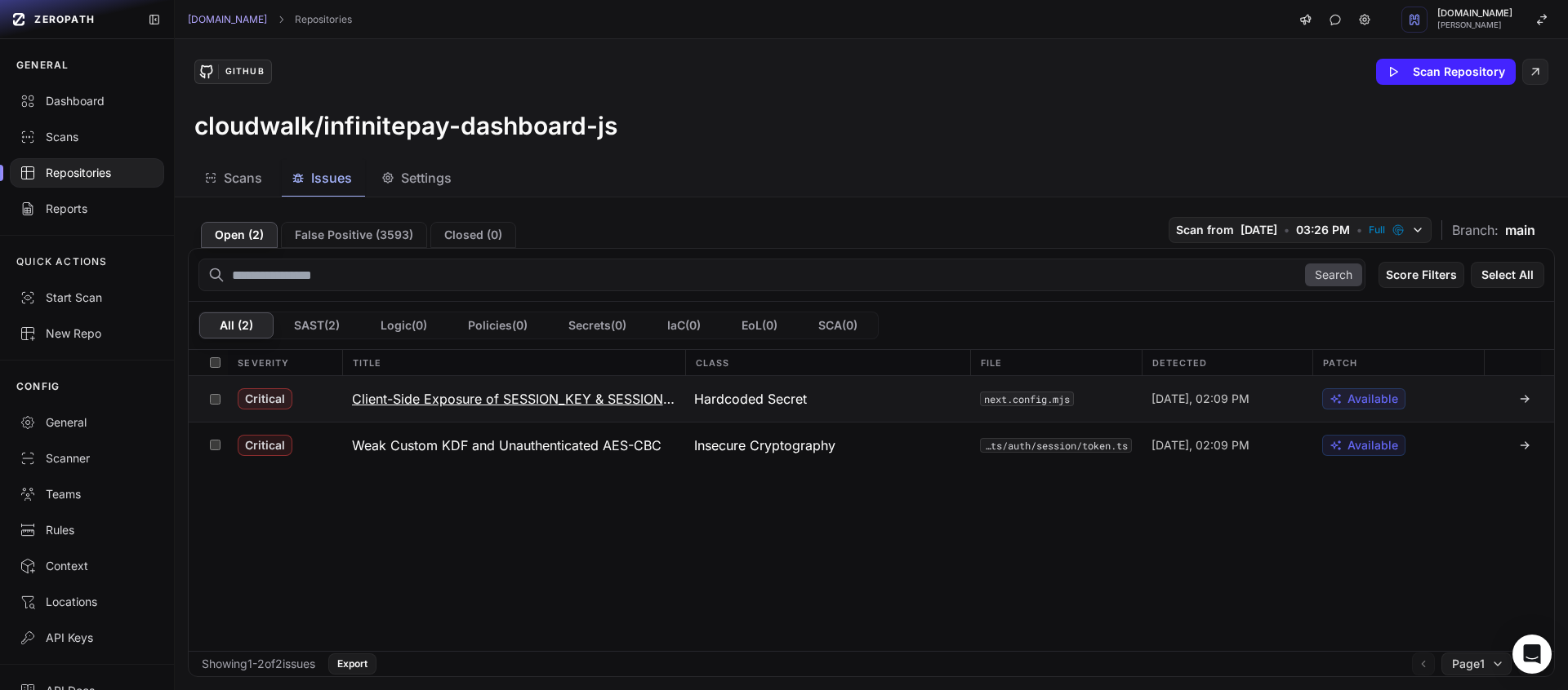
click at [935, 398] on div "Hardcoded Secret" at bounding box center [827, 399] width 286 height 46
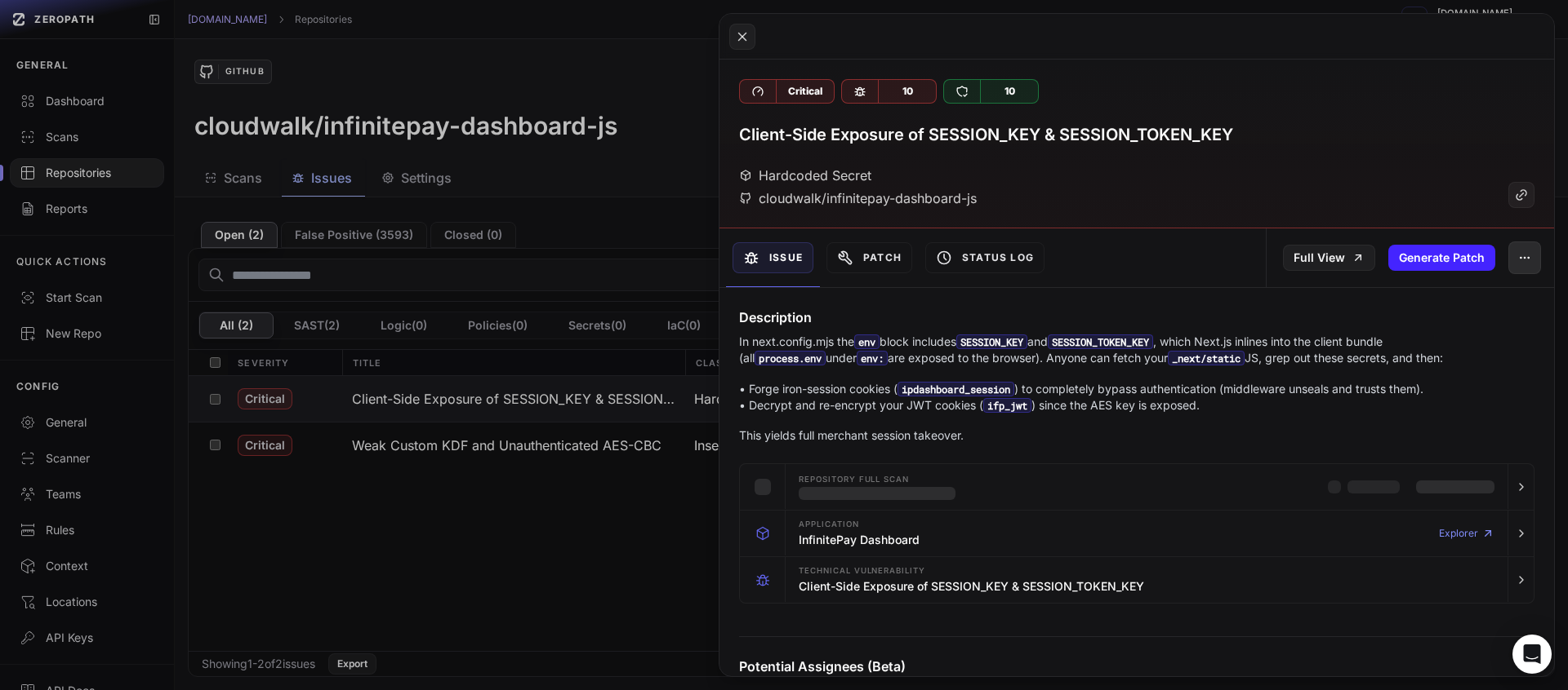
click at [1509, 264] on button "button" at bounding box center [1525, 258] width 33 height 33
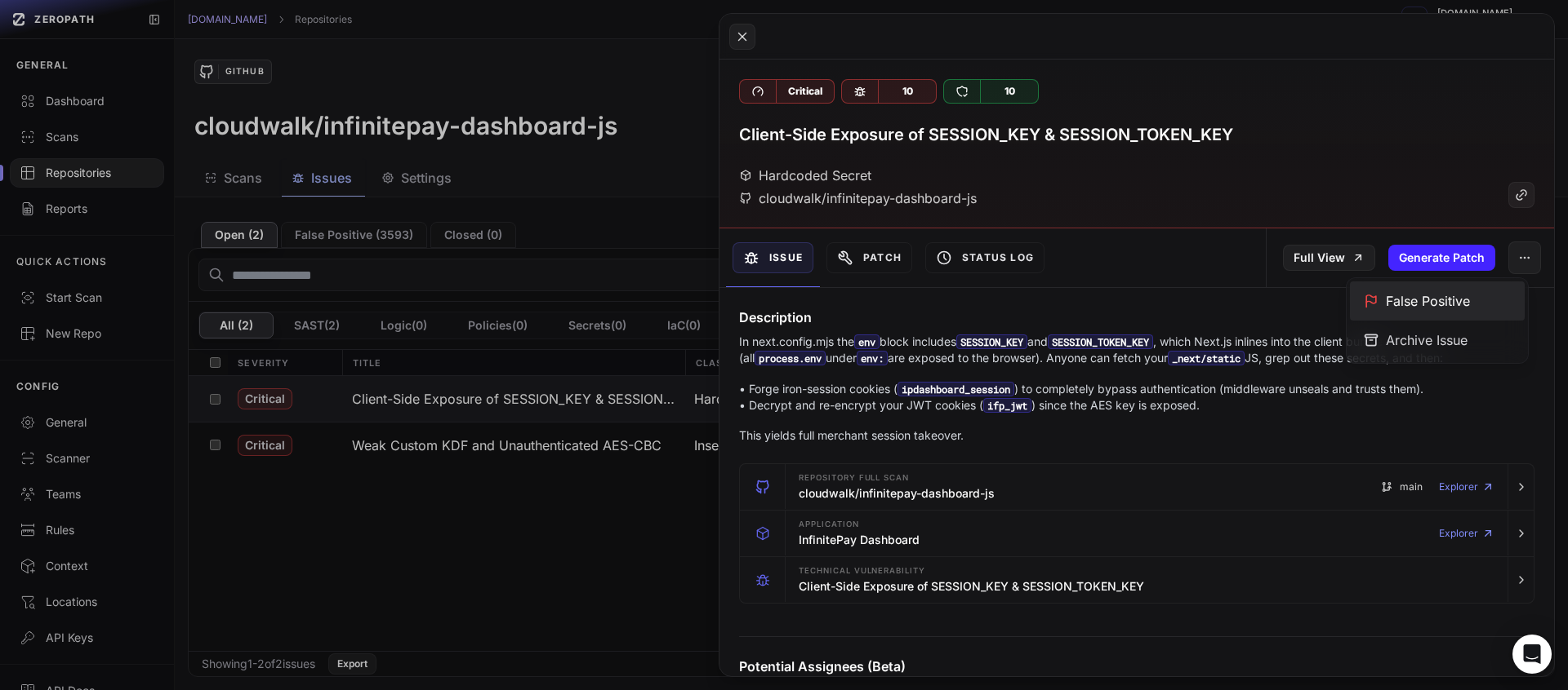
click at [1442, 294] on div "False Positive" at bounding box center [1437, 301] width 175 height 39
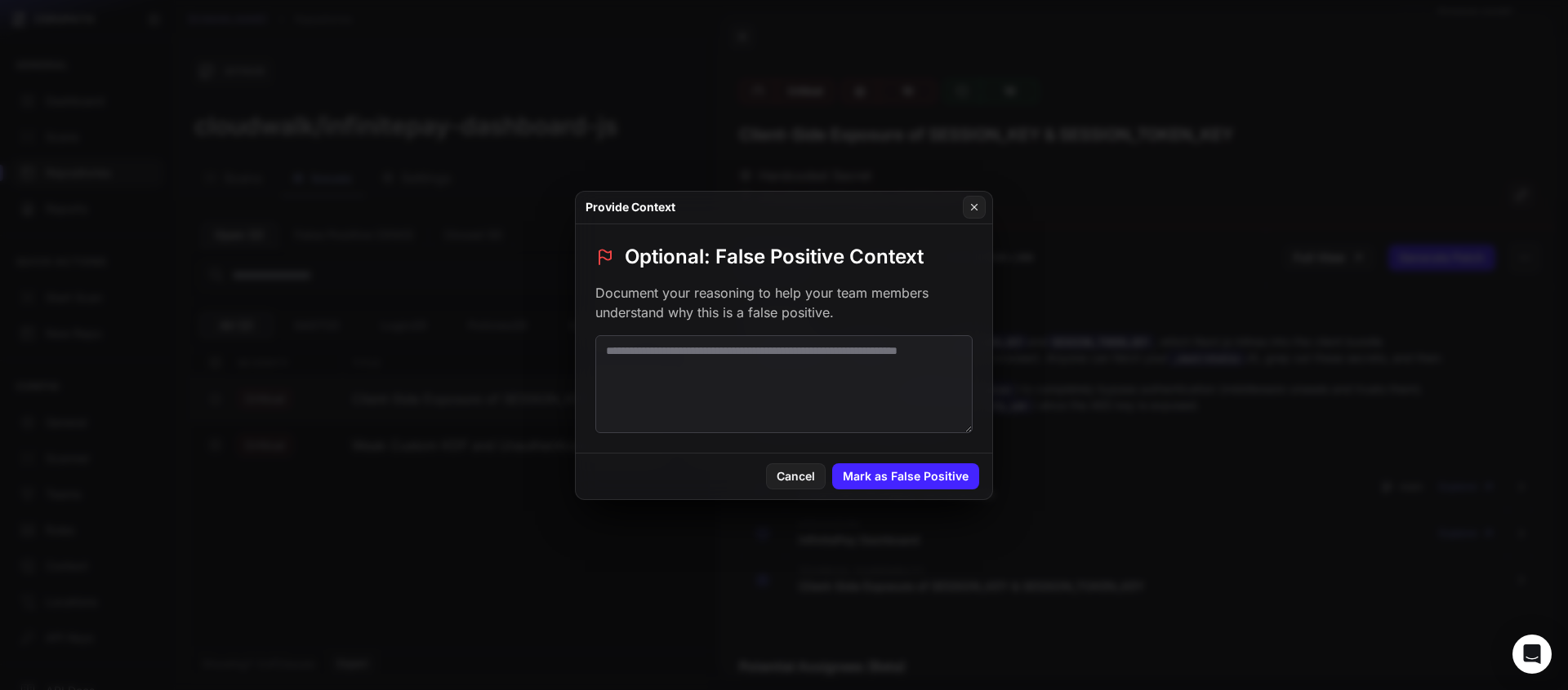
click at [879, 372] on textarea at bounding box center [784, 384] width 377 height 98
paste textarea "**********"
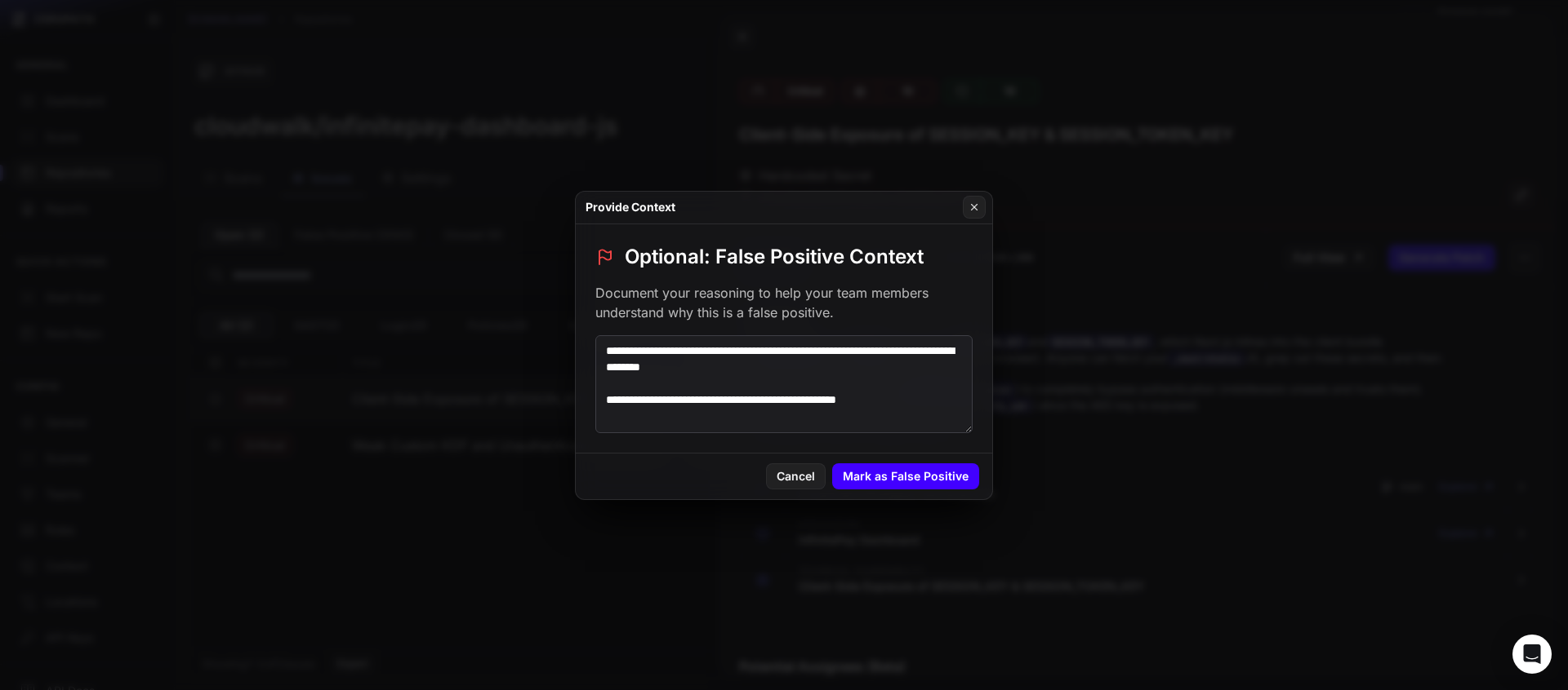
type textarea "**********"
click at [939, 481] on button "Mark as False Positive" at bounding box center [905, 476] width 147 height 26
